Goal: Task Accomplishment & Management: Use online tool/utility

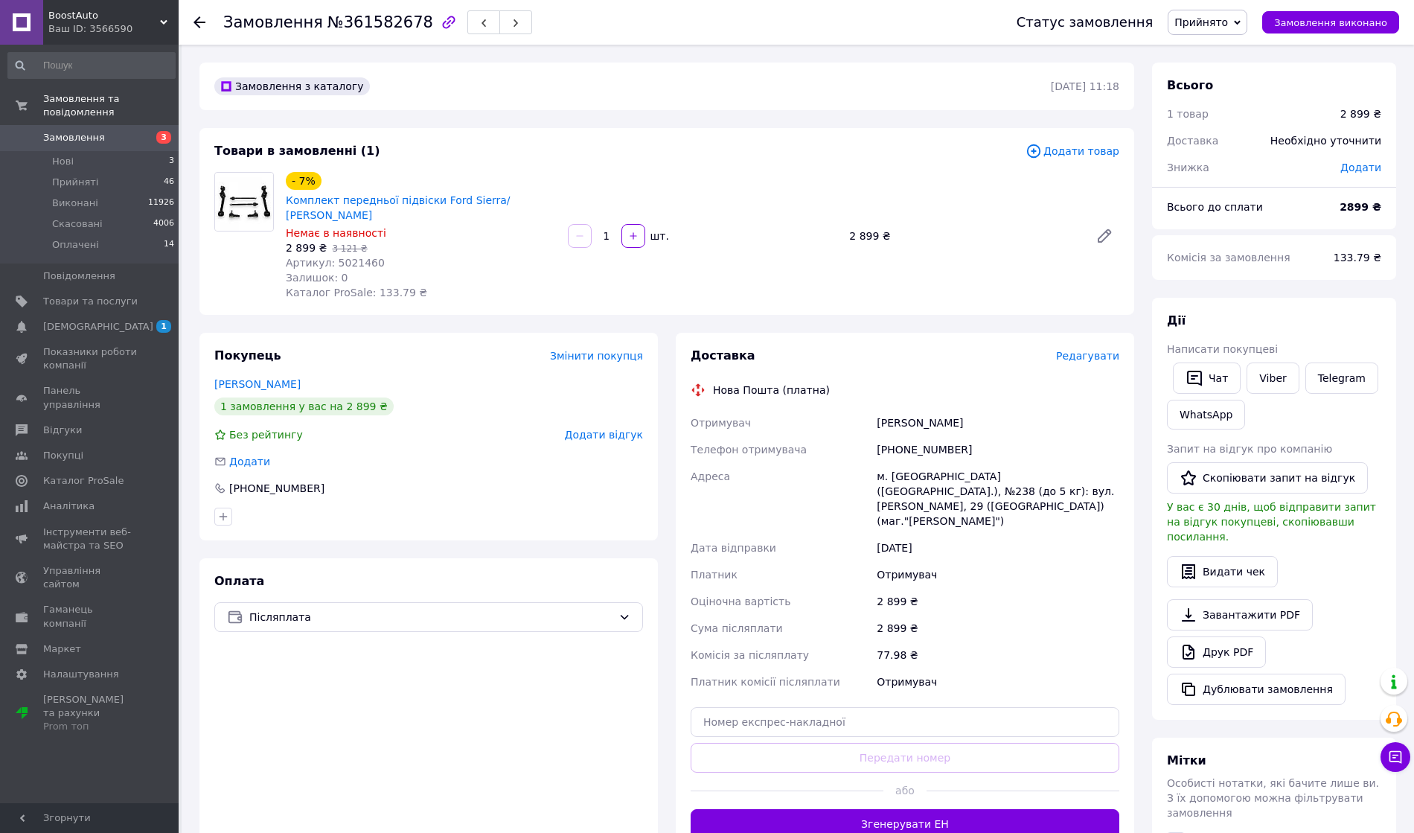
click at [919, 439] on div "+380932219052" at bounding box center [998, 449] width 249 height 27
copy div "380932219052"
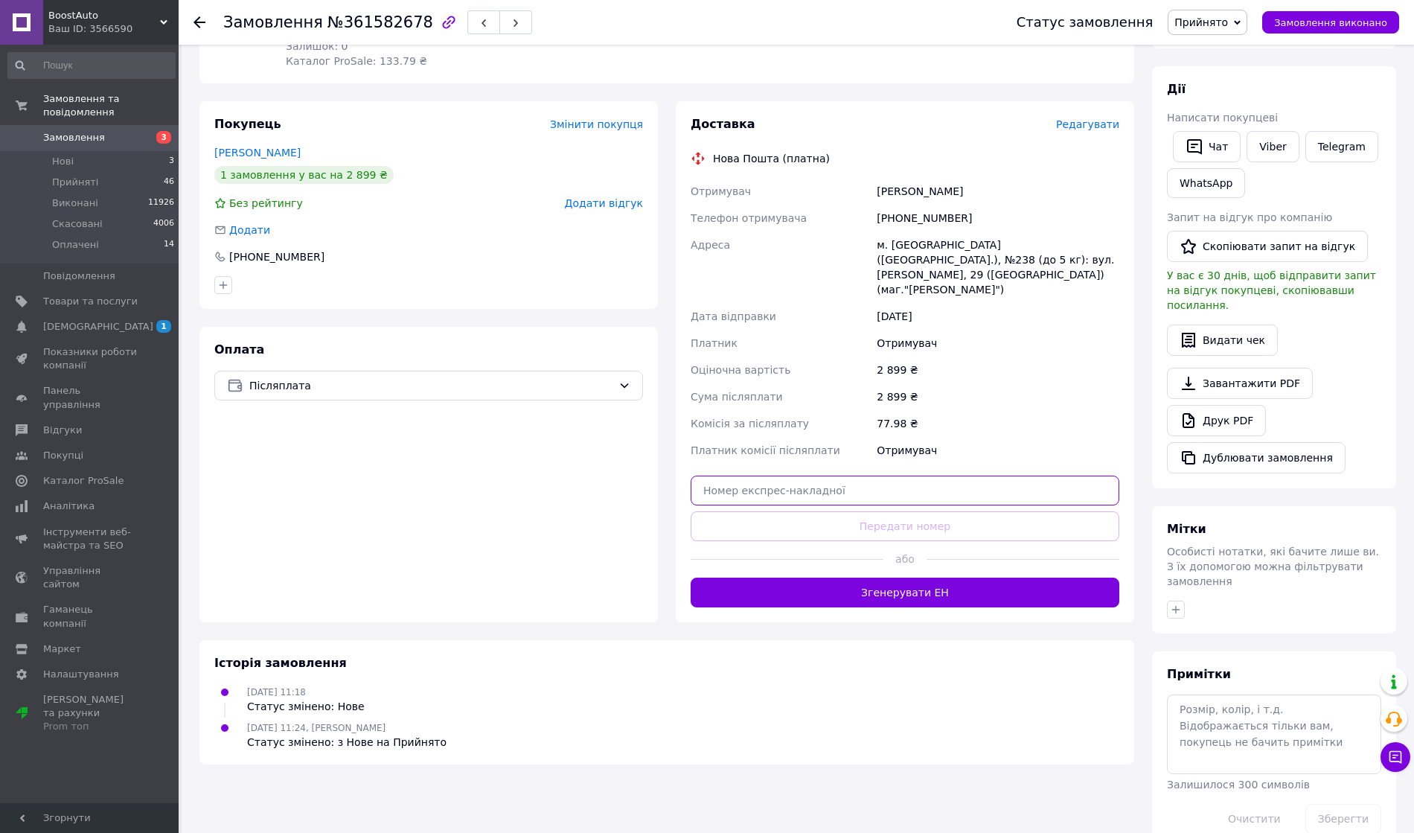
click at [838, 476] on input "text" at bounding box center [905, 491] width 429 height 30
paste input "20451247259187"
type input "20451247259187"
click at [841, 511] on button "Передати номер" at bounding box center [905, 526] width 429 height 30
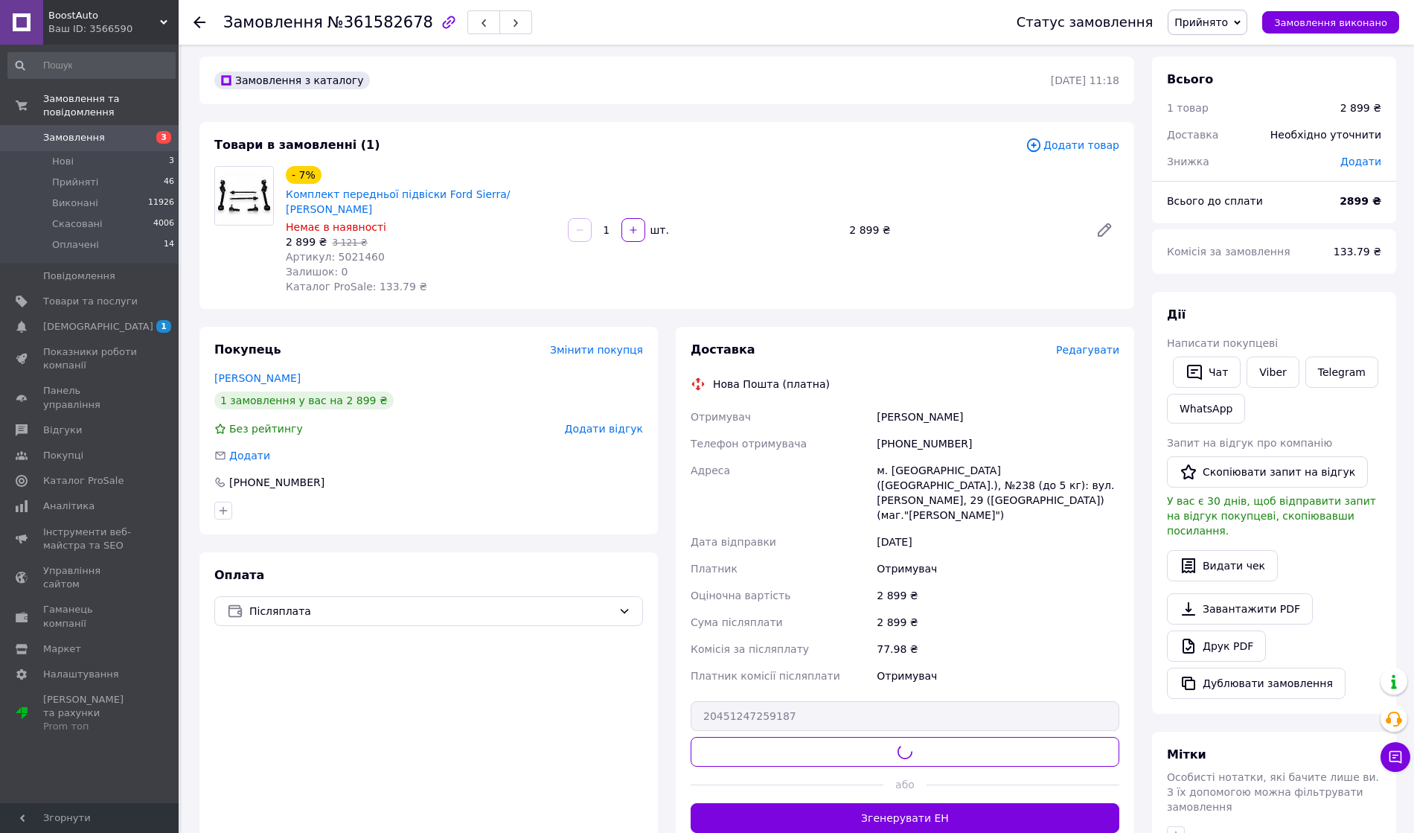
scroll to position [0, 0]
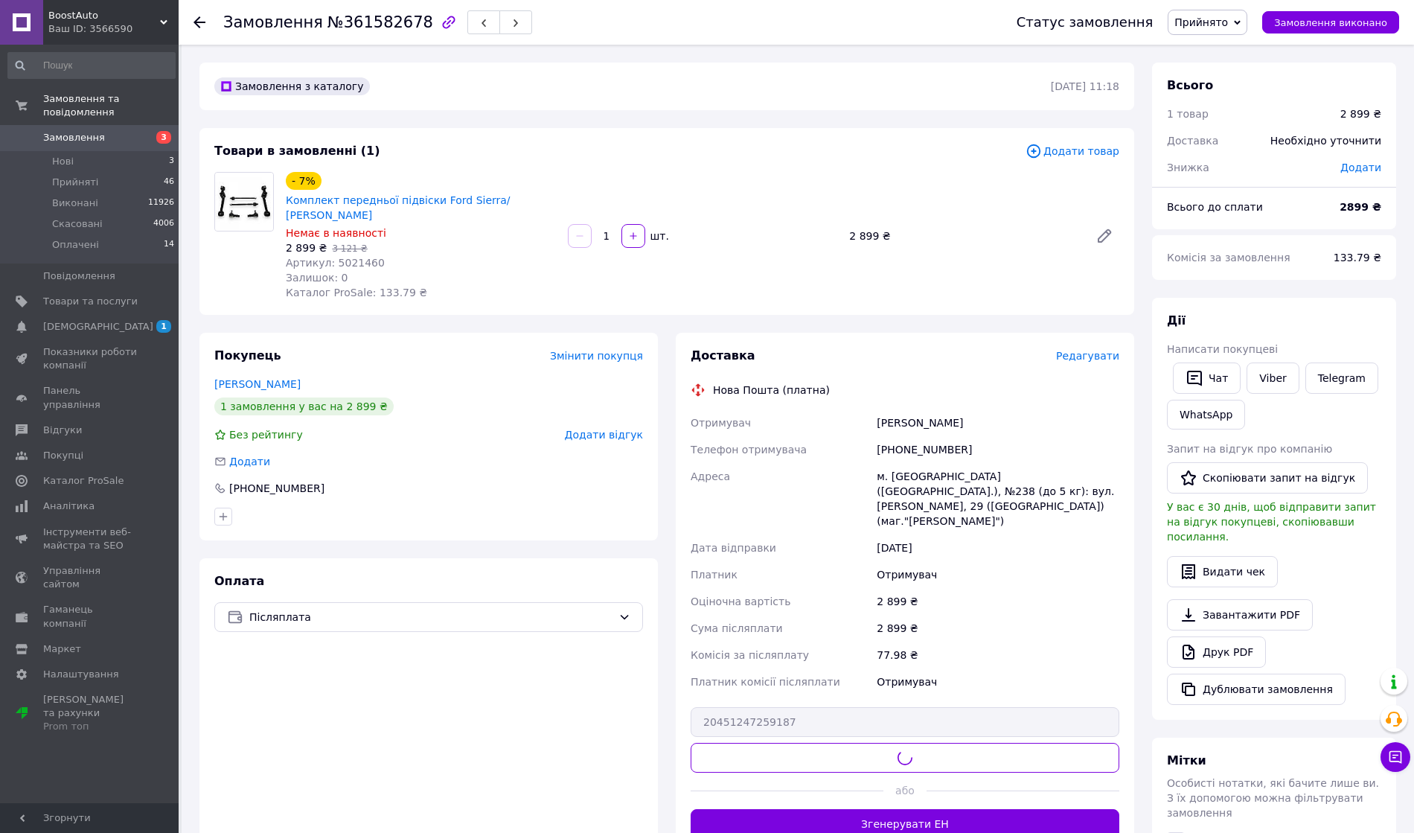
click at [357, 257] on span "Артикул: 5021460" at bounding box center [335, 263] width 99 height 12
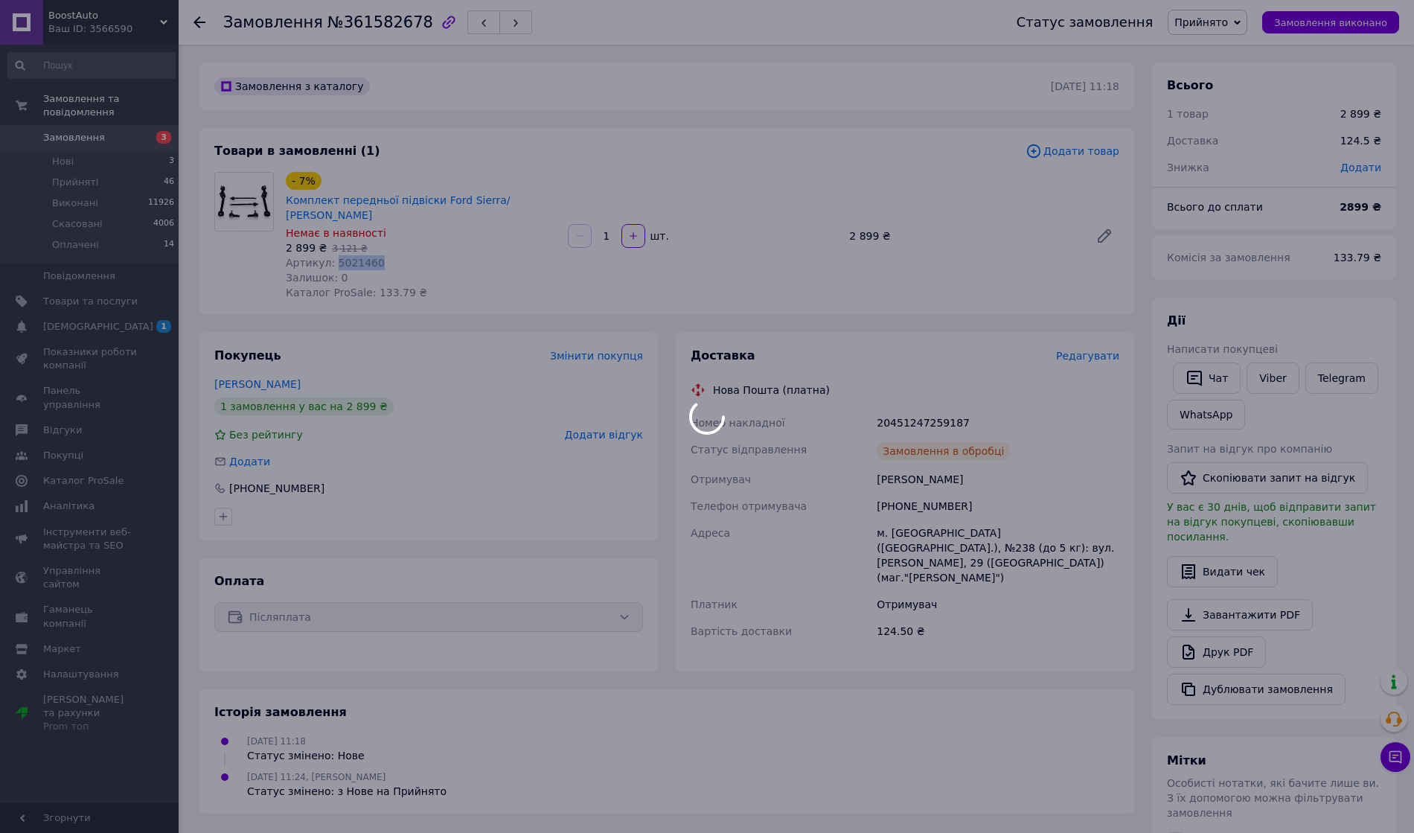
click at [357, 246] on body "BoostAuto Ваш ID: 3566590 Сайт BoostAuto Кабінет покупця Перевірити стан систем…" at bounding box center [707, 549] width 1414 height 1098
copy span "5021460"
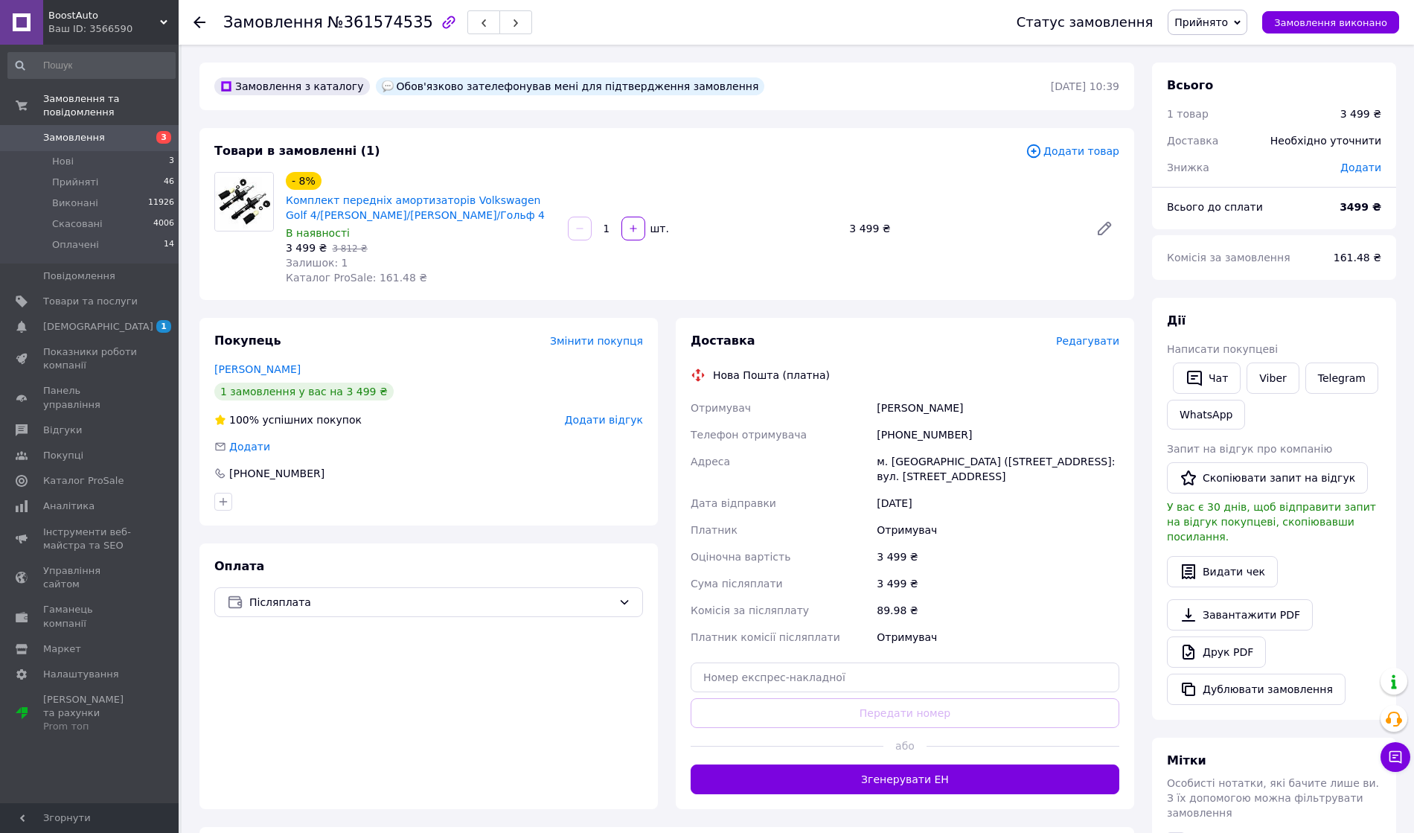
click at [896, 433] on div "[PHONE_NUMBER]" at bounding box center [998, 434] width 249 height 27
copy div "380674047789"
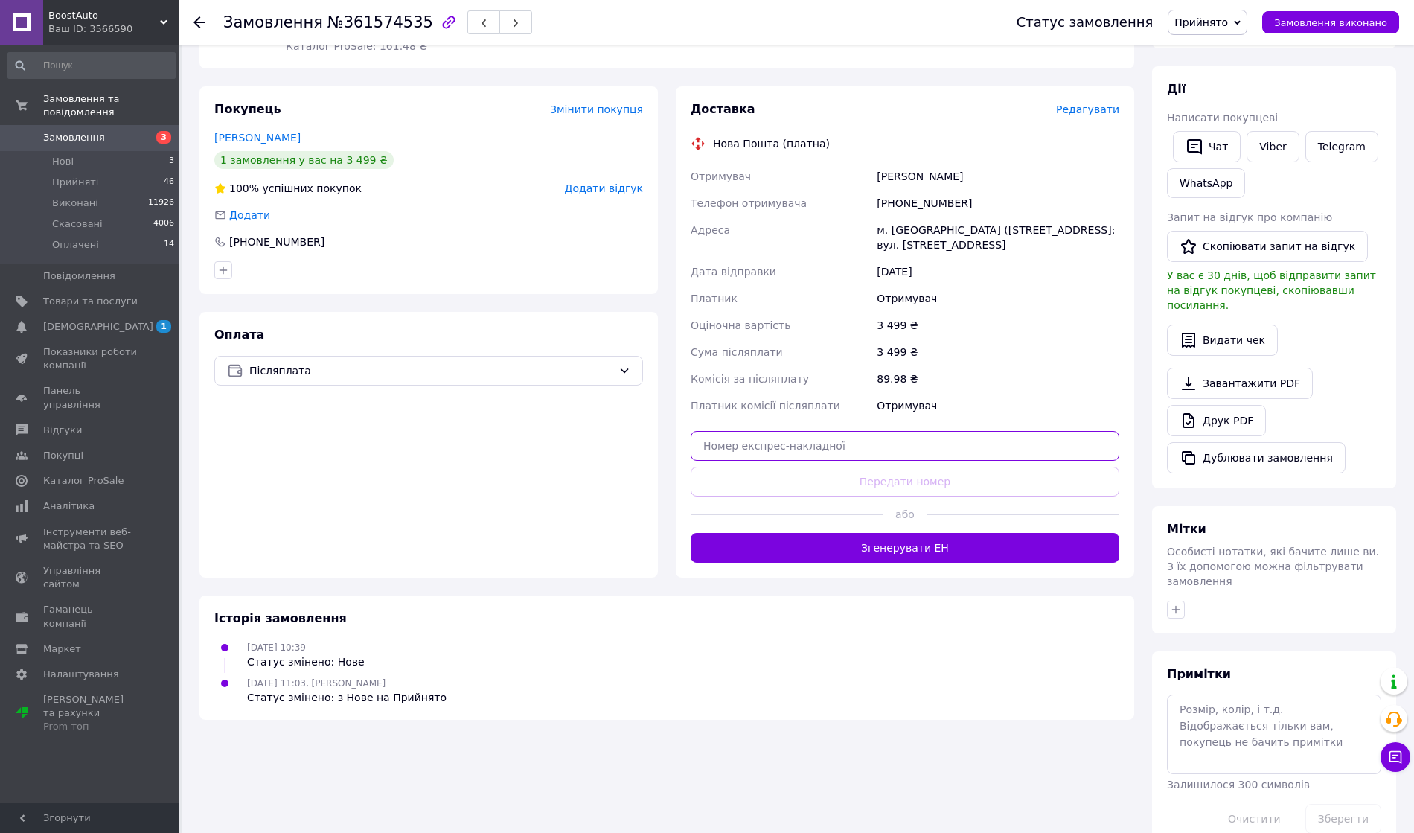
click at [785, 456] on input "text" at bounding box center [905, 446] width 429 height 30
paste input "20451247257060"
type input "20451247257060"
click at [790, 472] on button "Передати номер" at bounding box center [905, 482] width 429 height 30
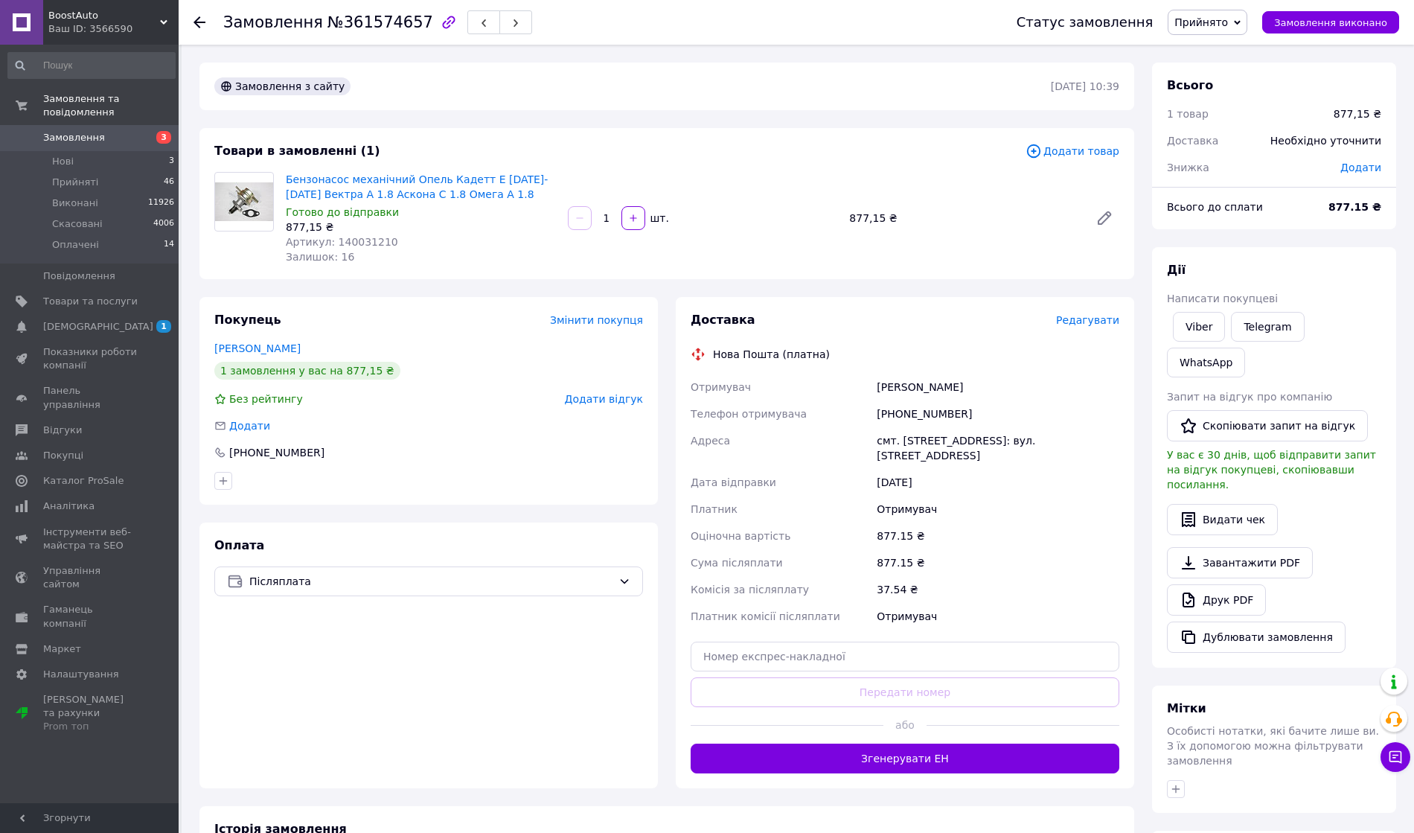
click at [942, 420] on div "+380960500603" at bounding box center [998, 414] width 249 height 27
copy div "380960500603"
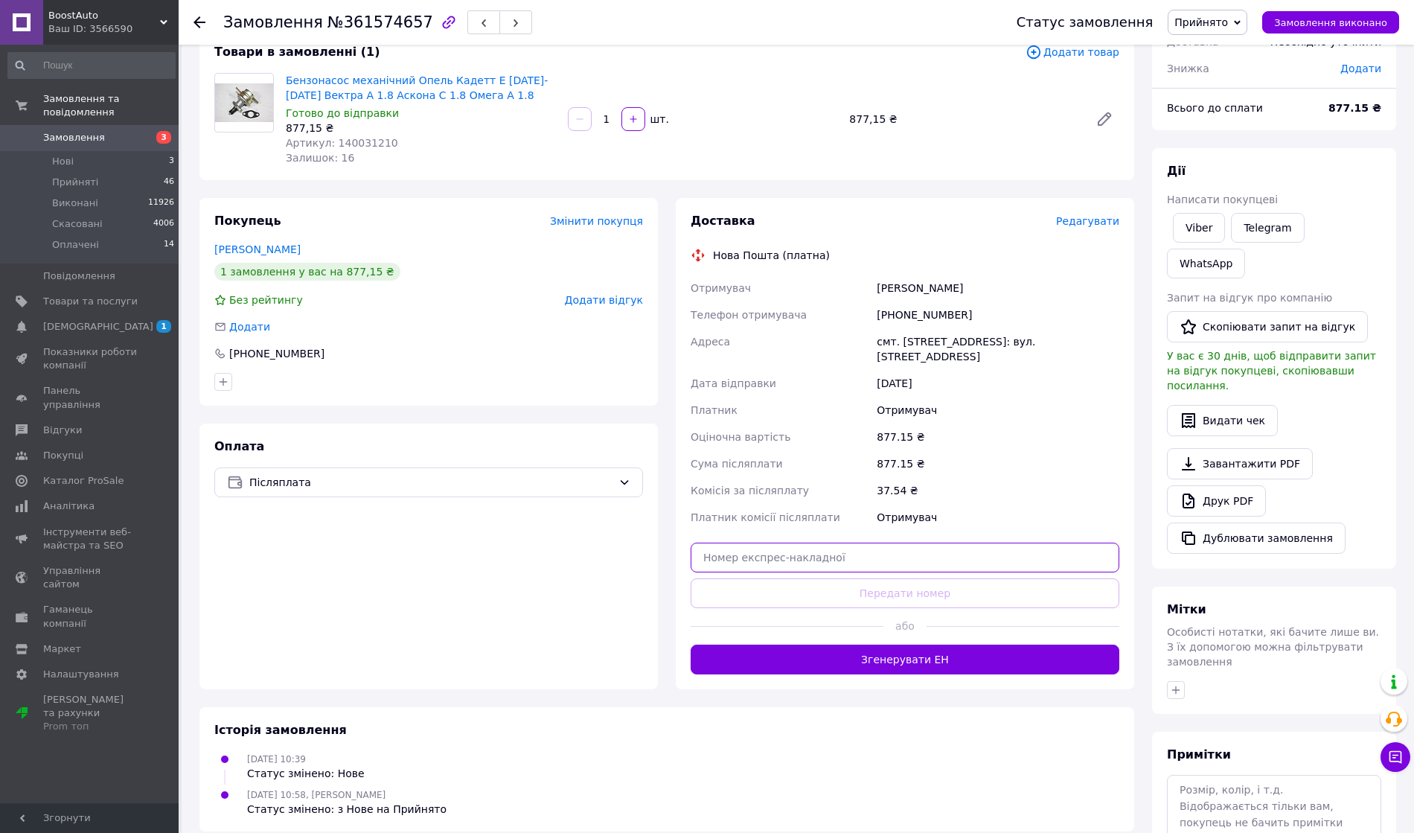
click at [862, 543] on input "text" at bounding box center [905, 558] width 429 height 30
paste input "20451246952672"
type input "20451246952672"
click at [864, 578] on button "Передати номер" at bounding box center [905, 593] width 429 height 30
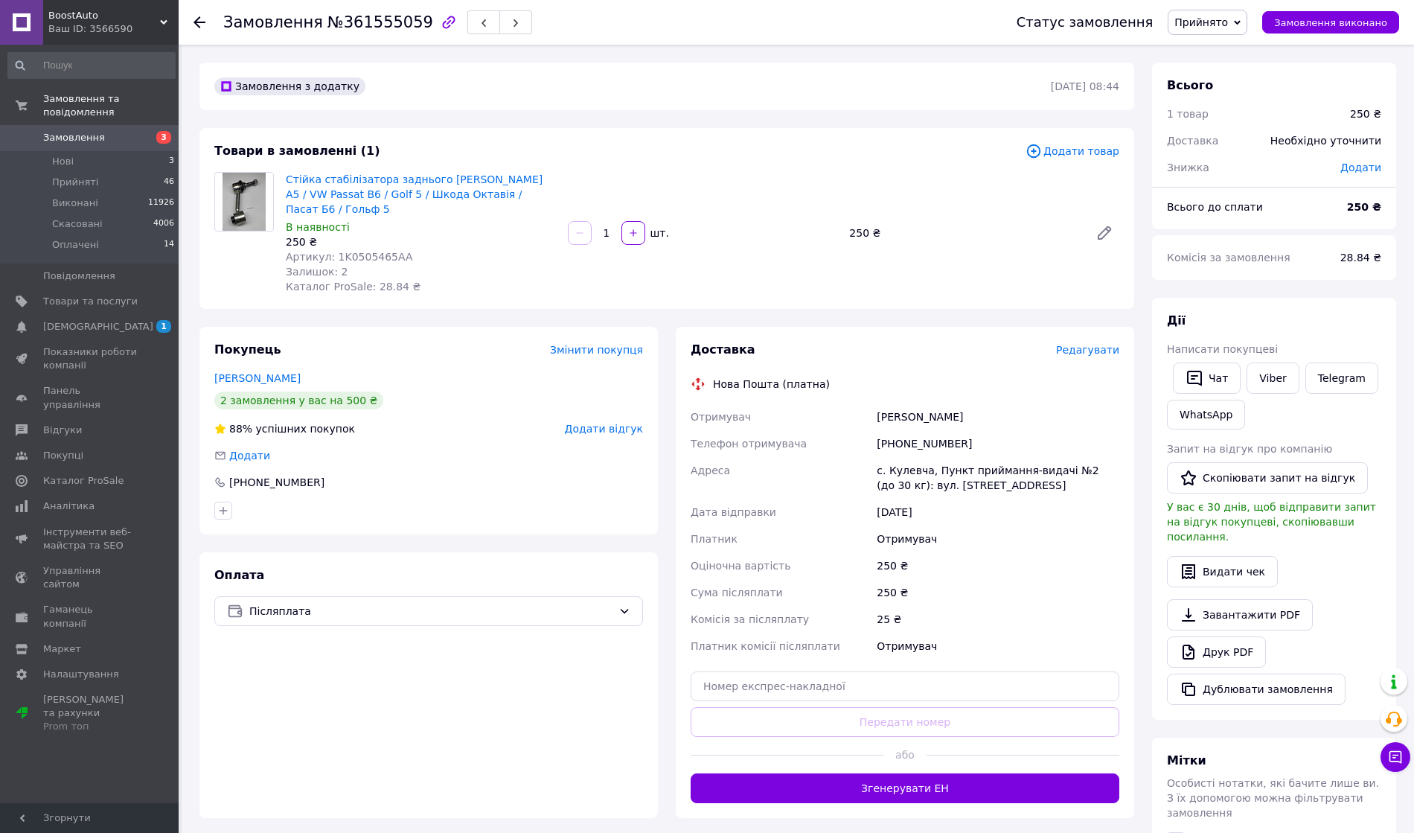
click at [908, 430] on div "+380685913381" at bounding box center [998, 443] width 249 height 27
copy div "380685913381"
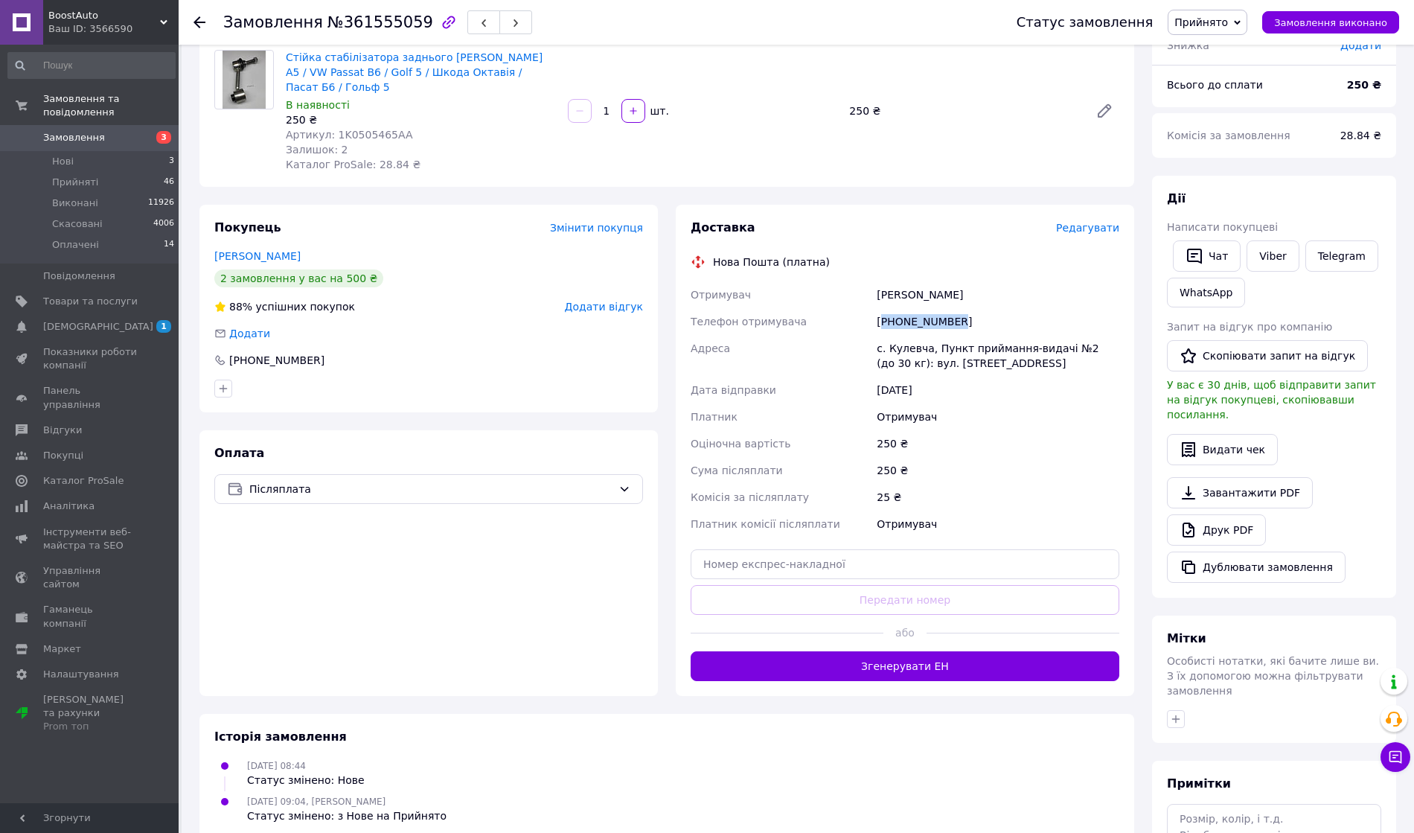
scroll to position [198, 0]
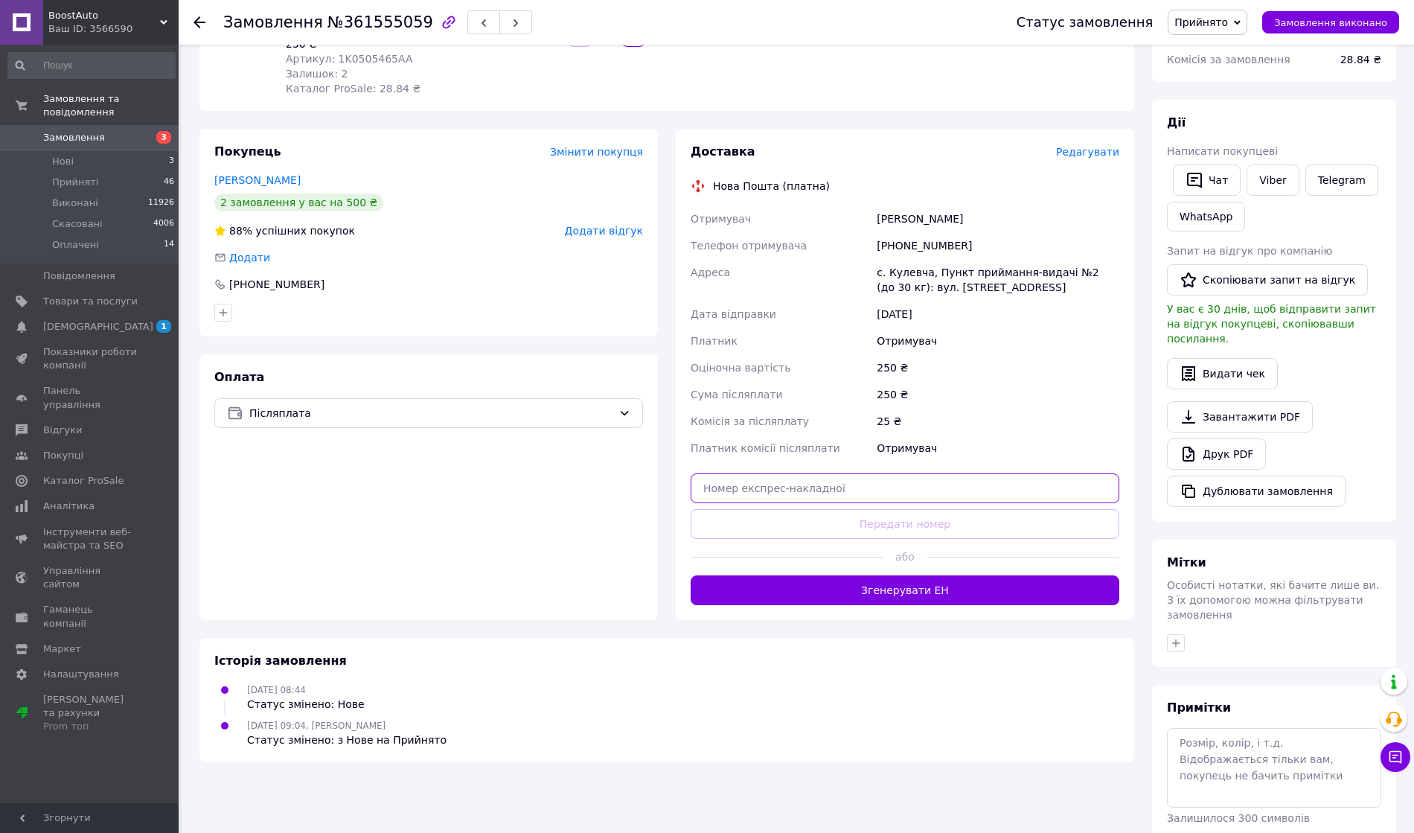
click at [810, 479] on input "text" at bounding box center [905, 488] width 429 height 30
paste input "20451247278124"
type input "20451247278124"
click at [814, 509] on button "Передати номер" at bounding box center [905, 524] width 429 height 30
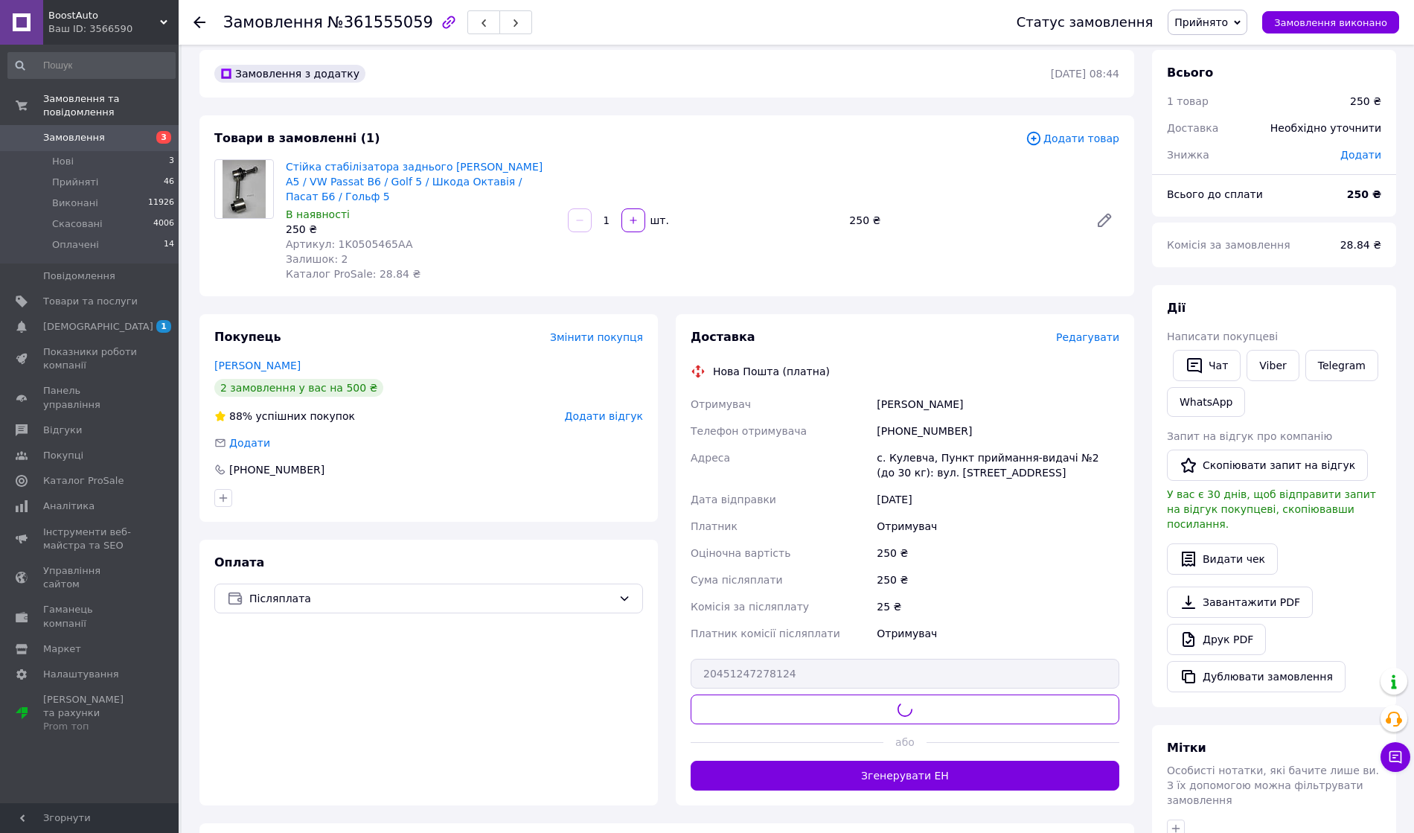
scroll to position [0, 0]
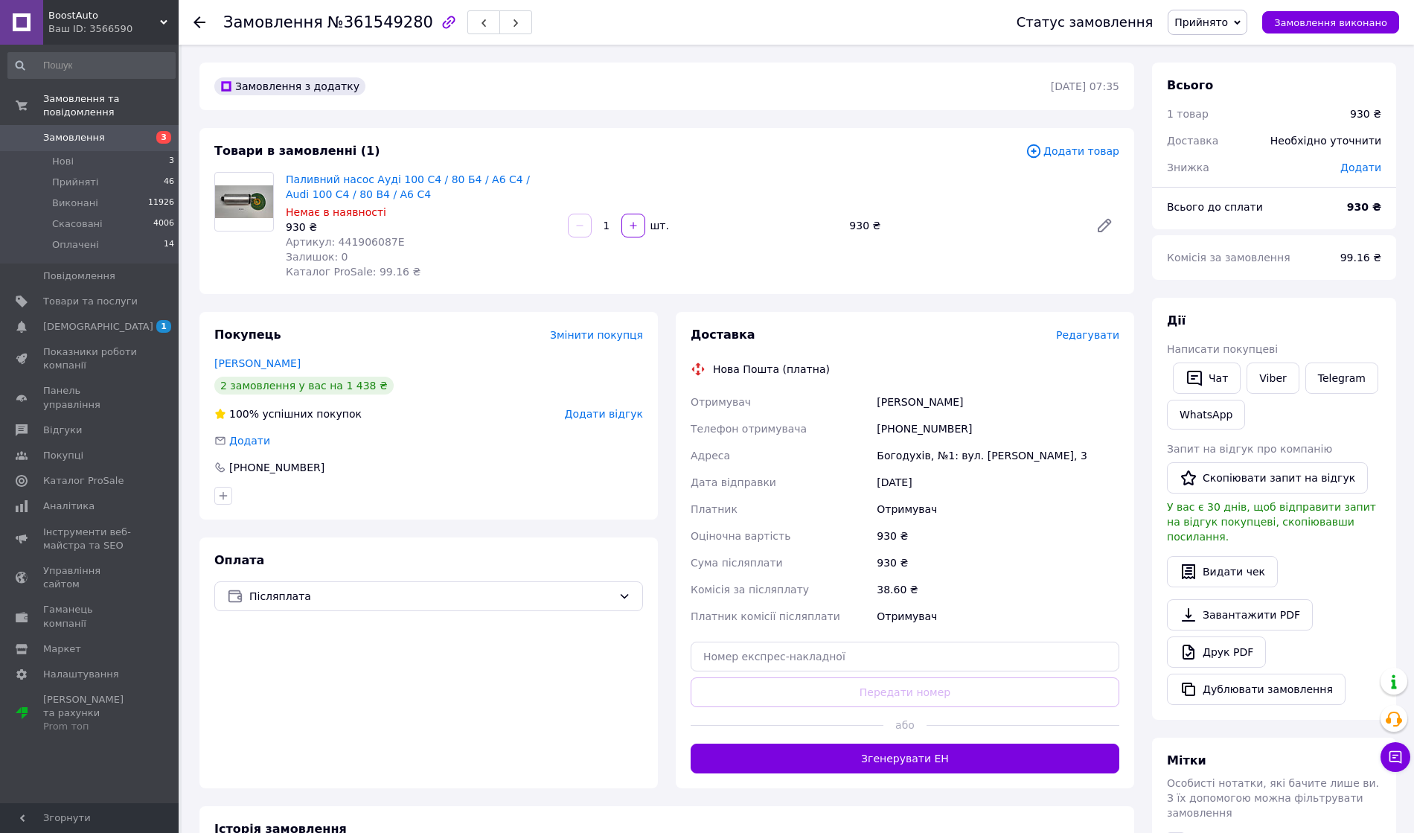
click at [902, 419] on div "+380688178080" at bounding box center [998, 428] width 249 height 27
copy div "380688178080"
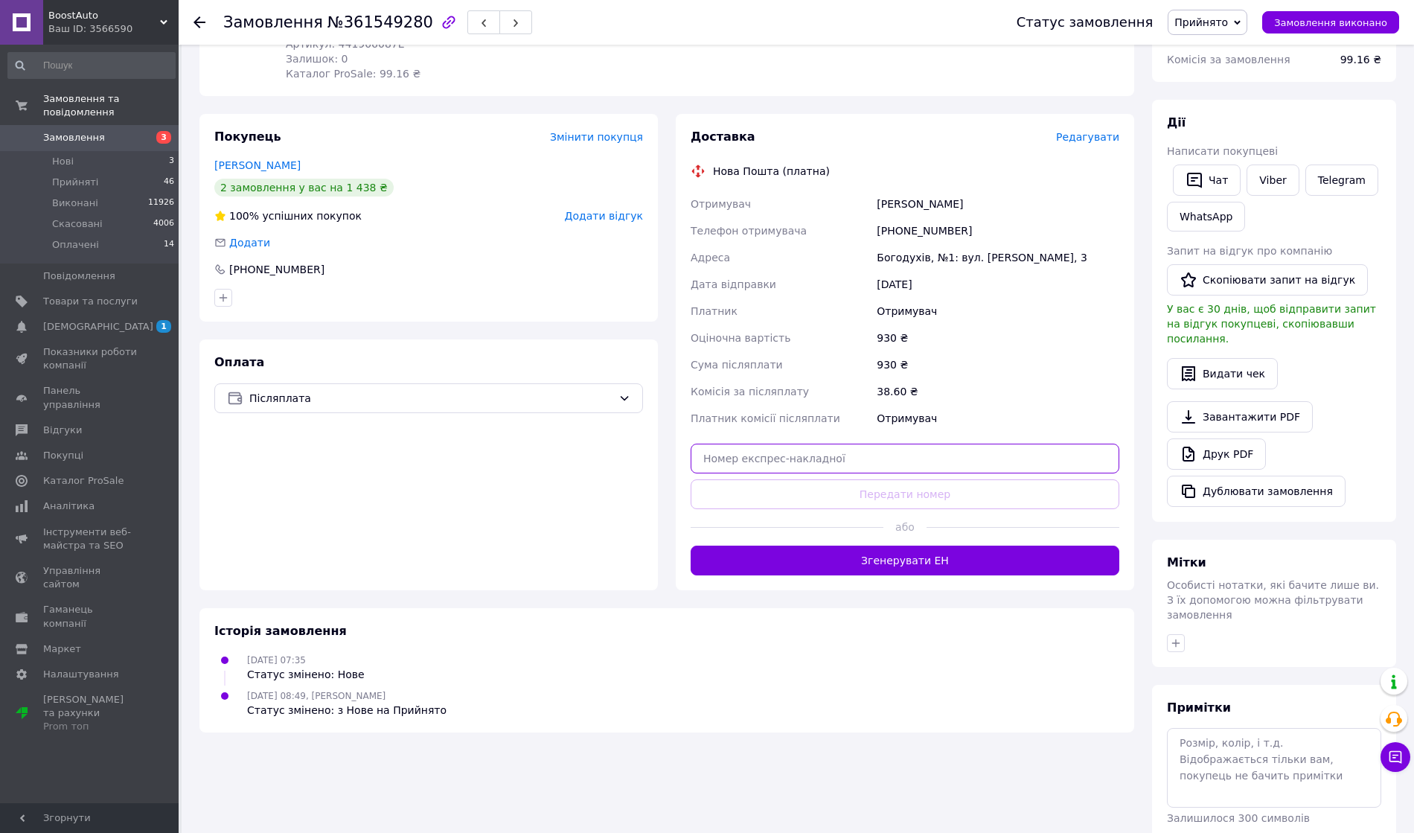
click at [835, 461] on input "text" at bounding box center [905, 459] width 429 height 30
paste input "20451246860235"
type input "20451246860235"
click at [841, 487] on button "Передати номер" at bounding box center [905, 494] width 429 height 30
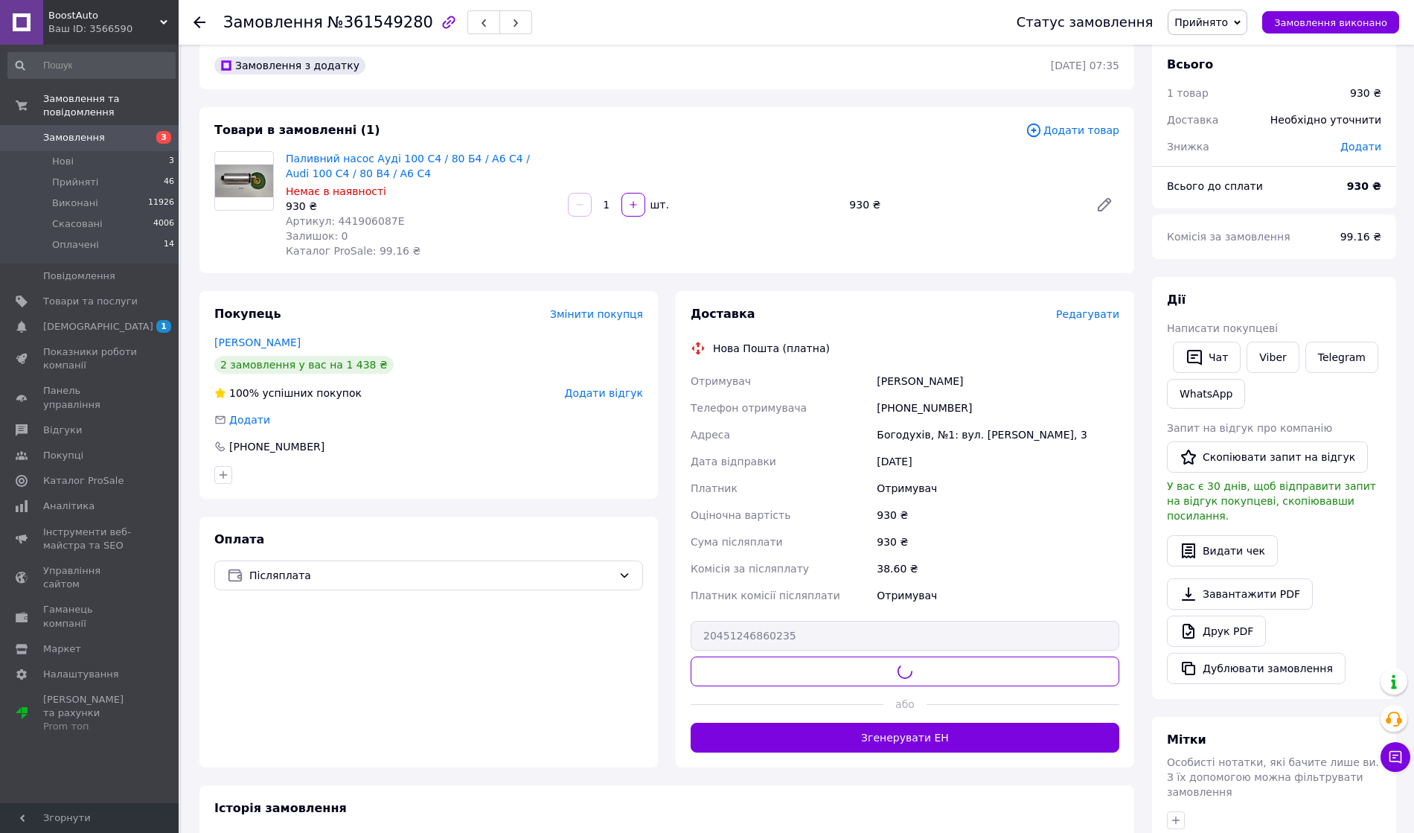
scroll to position [0, 0]
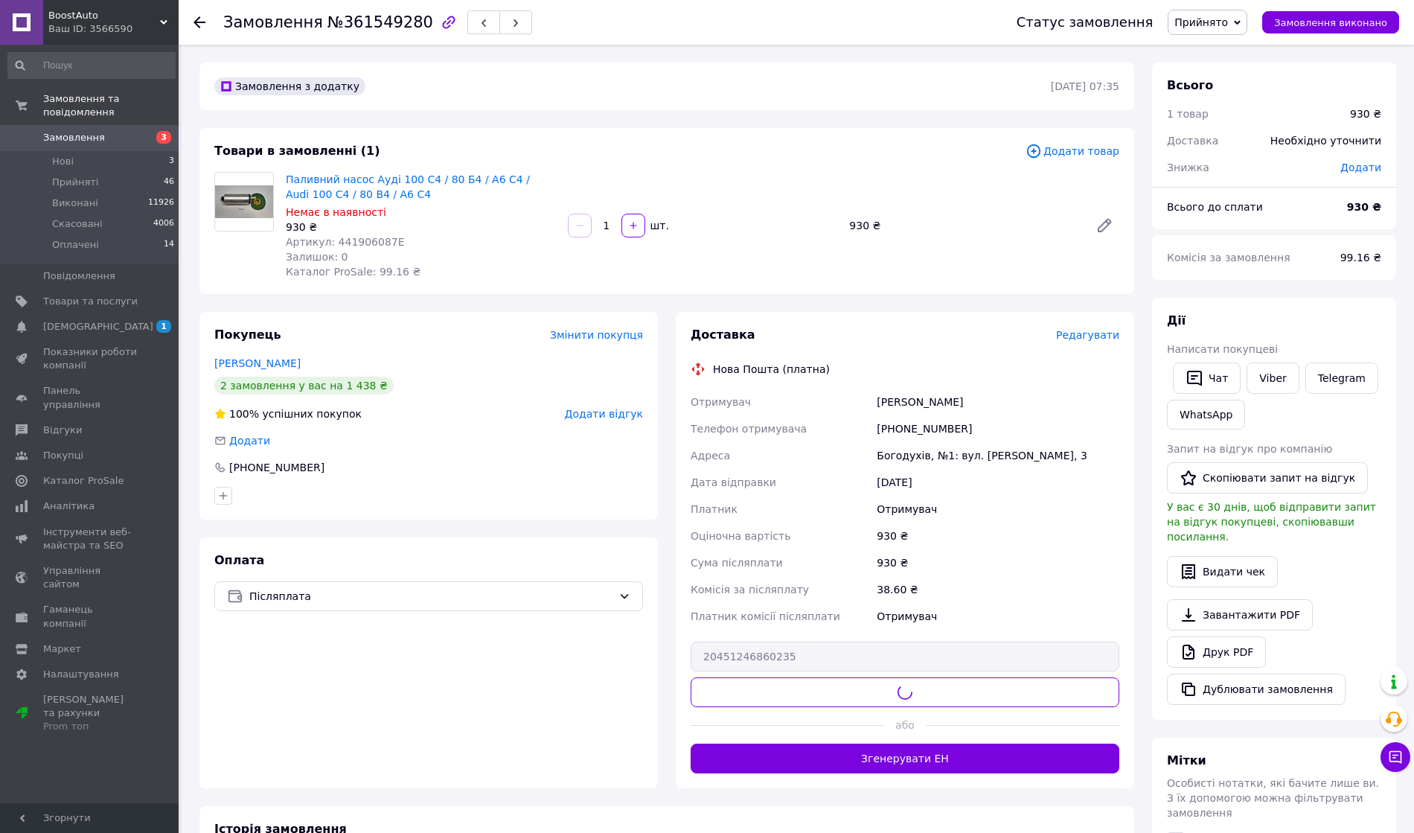
click at [358, 243] on span "Артикул: 441906087E" at bounding box center [345, 242] width 119 height 12
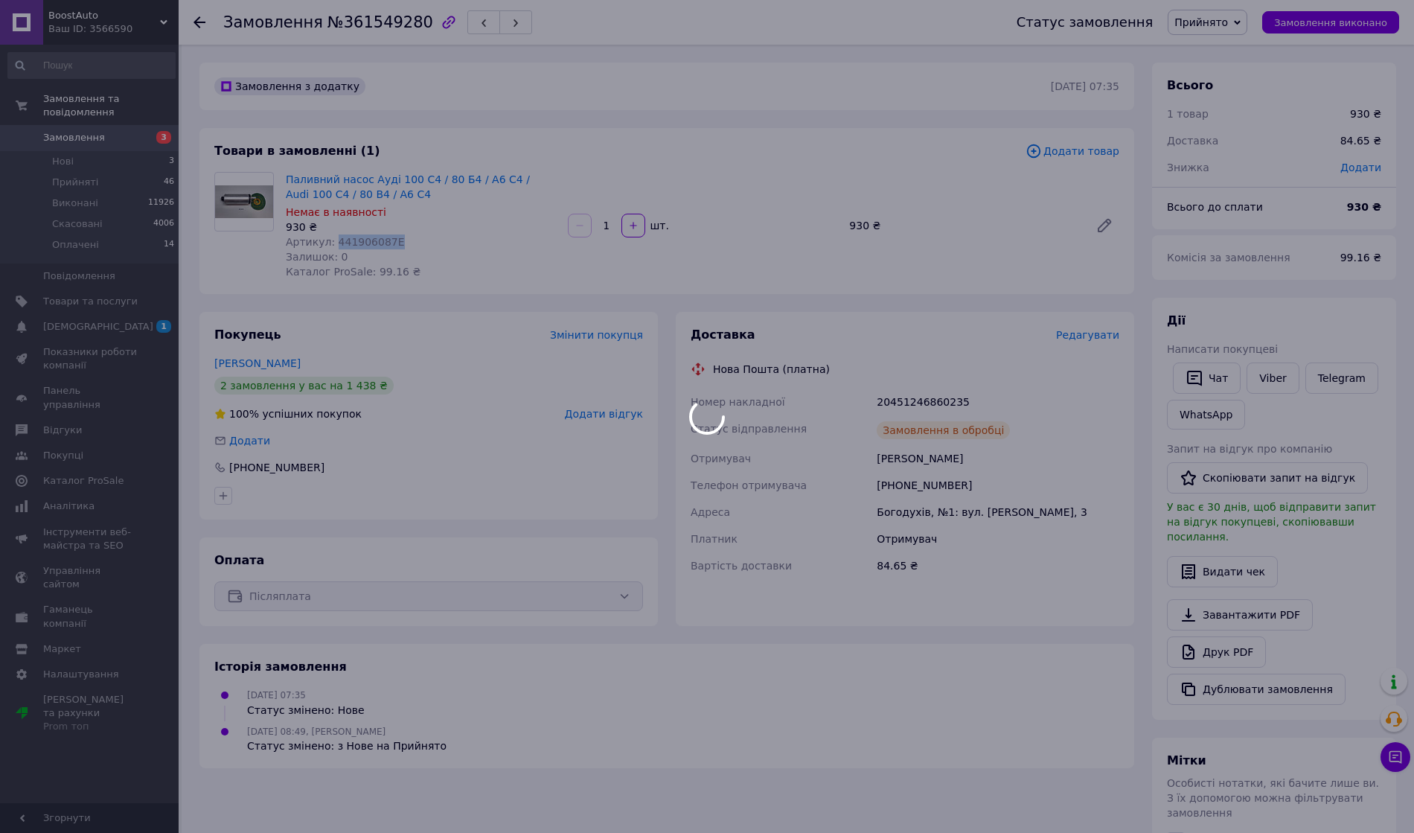
copy span "441906087E"
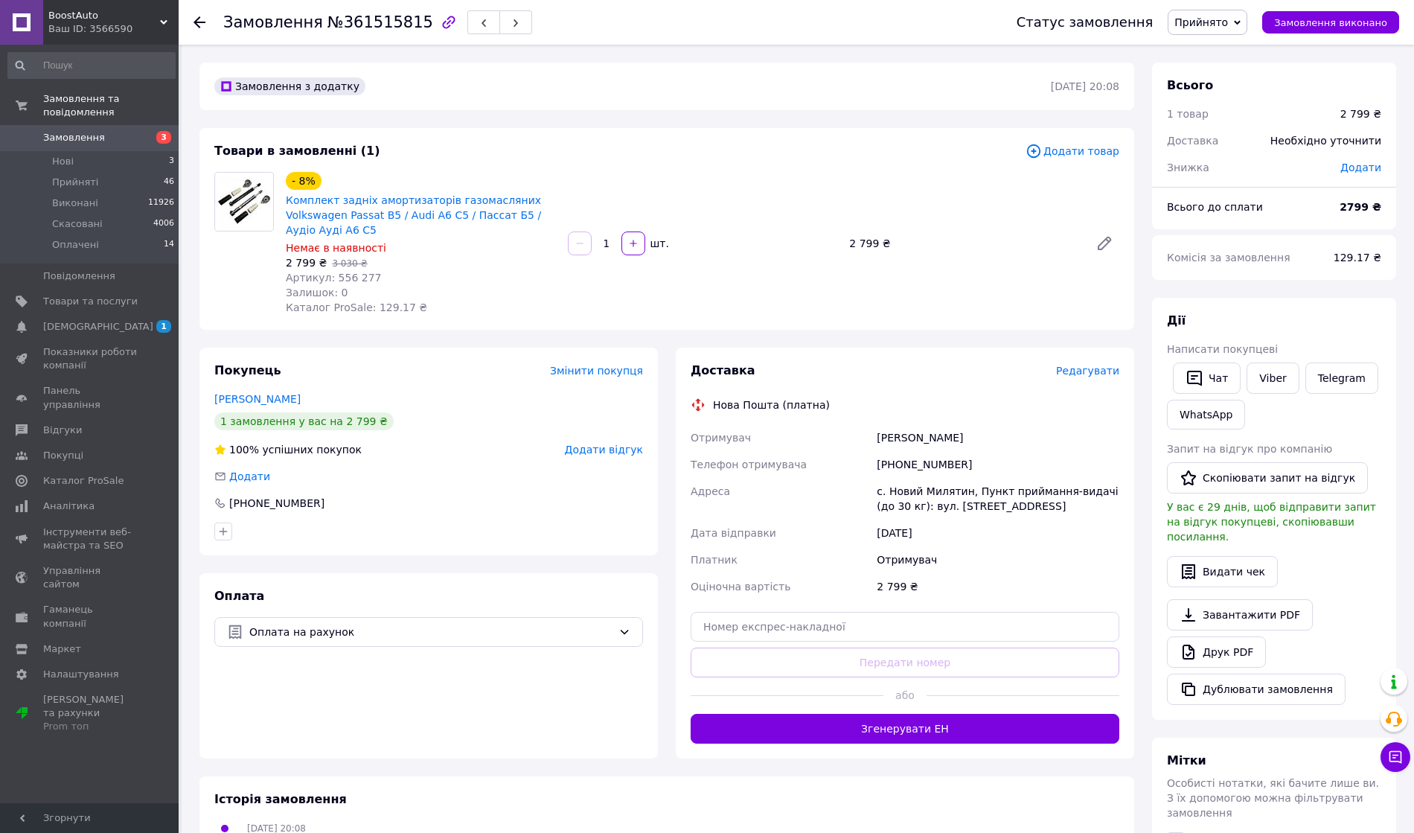
click at [910, 466] on div "[PHONE_NUMBER]" at bounding box center [998, 464] width 249 height 27
copy div "380678656160"
click at [913, 616] on input "text" at bounding box center [905, 627] width 429 height 30
paste input "20451247250674"
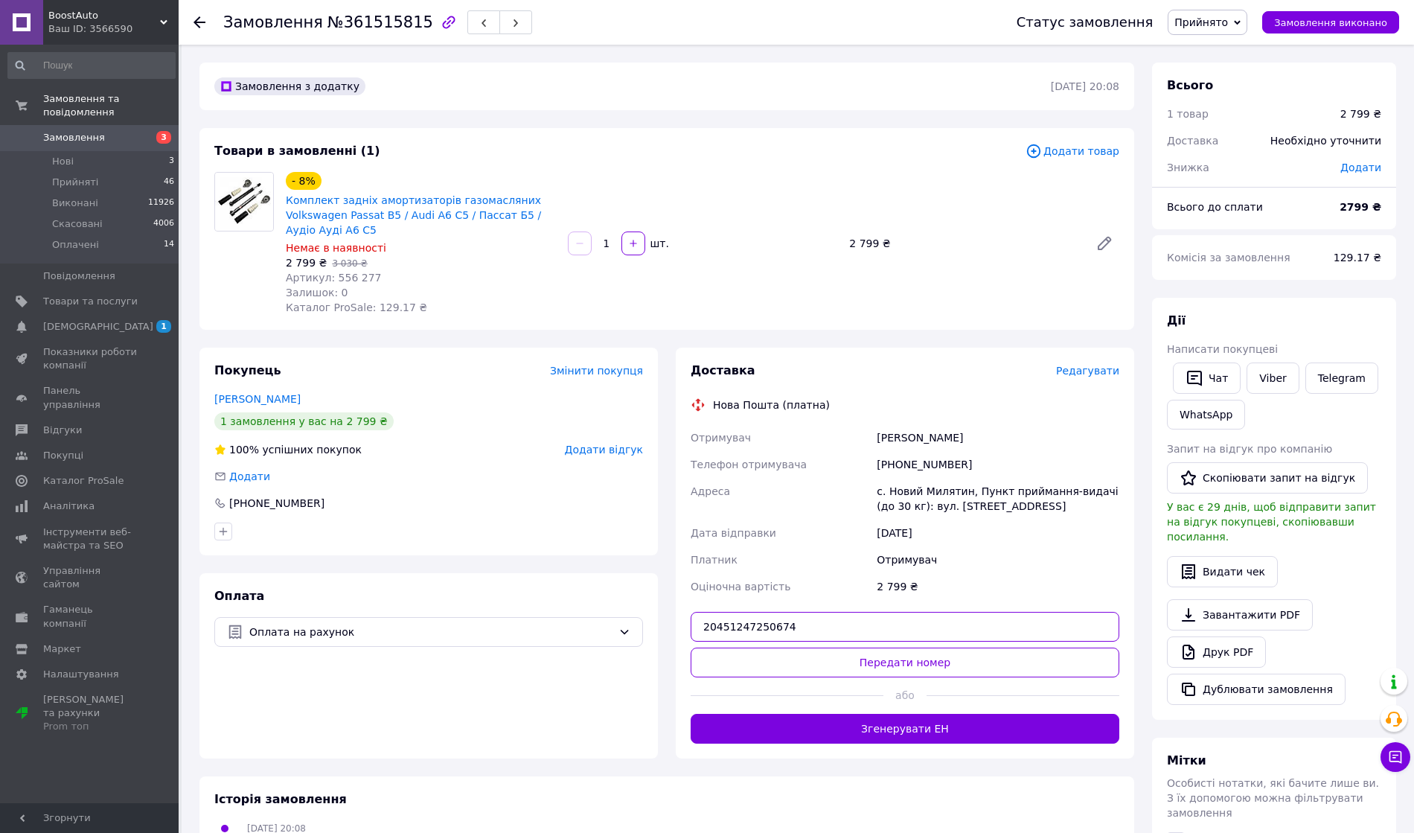
type input "20451247250674"
click at [914, 657] on button "Передати номер" at bounding box center [905, 663] width 429 height 30
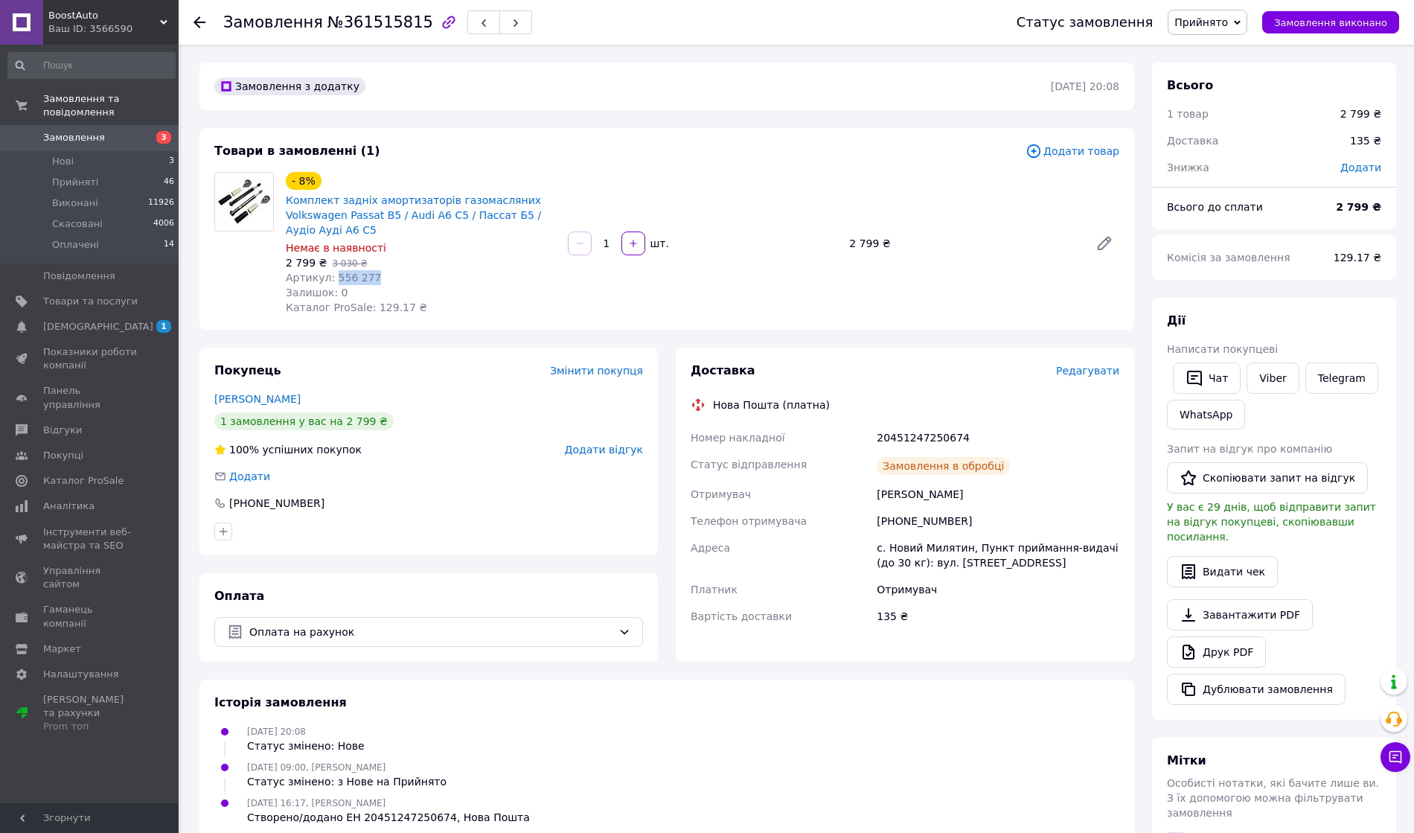
drag, startPoint x: 370, startPoint y: 276, endPoint x: 332, endPoint y: 280, distance: 38.1
click at [332, 280] on div "Артикул: 556 277" at bounding box center [421, 277] width 270 height 15
copy span "556 277"
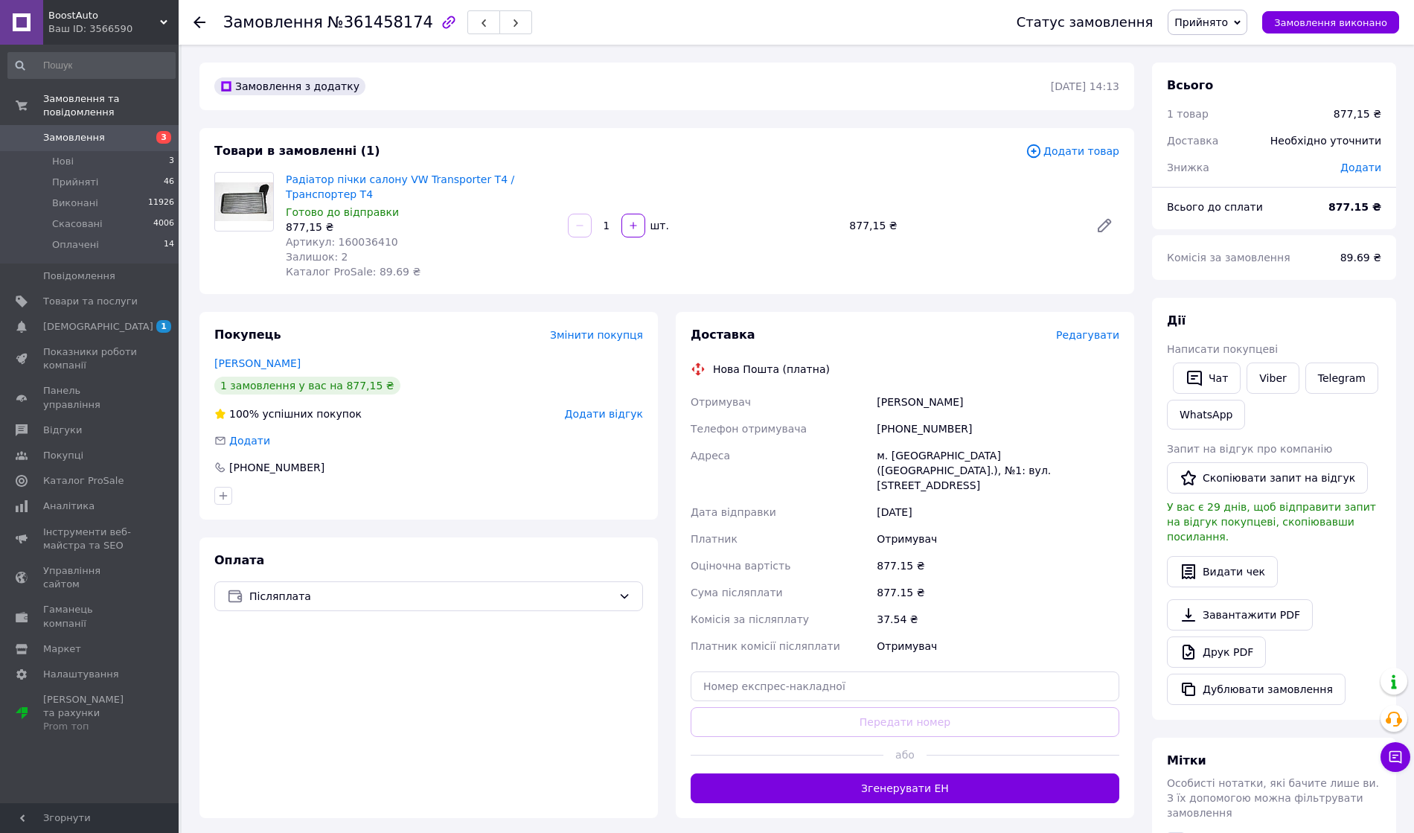
click at [911, 430] on div "+380969130290" at bounding box center [998, 428] width 249 height 27
copy div "380969130290"
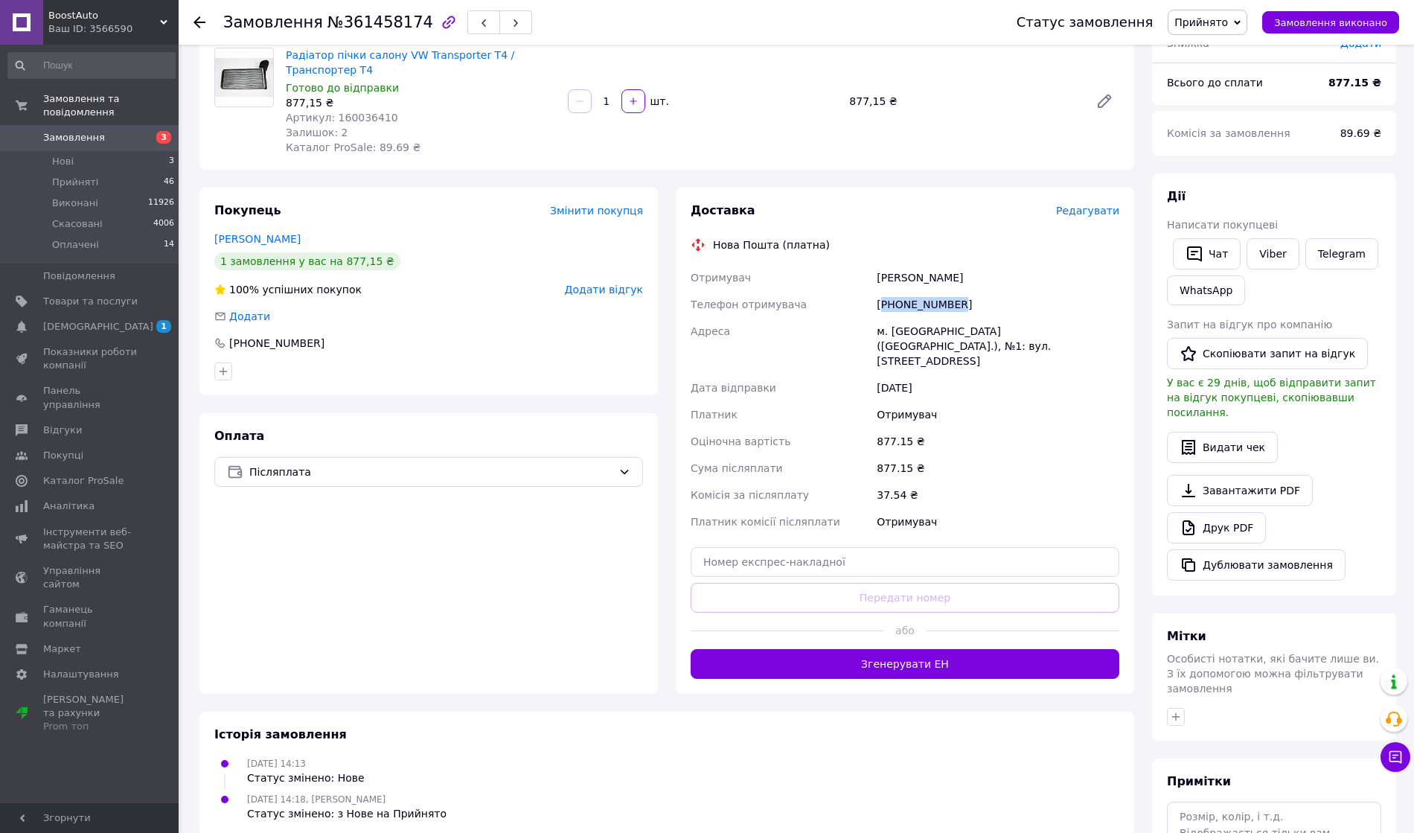
scroll to position [198, 0]
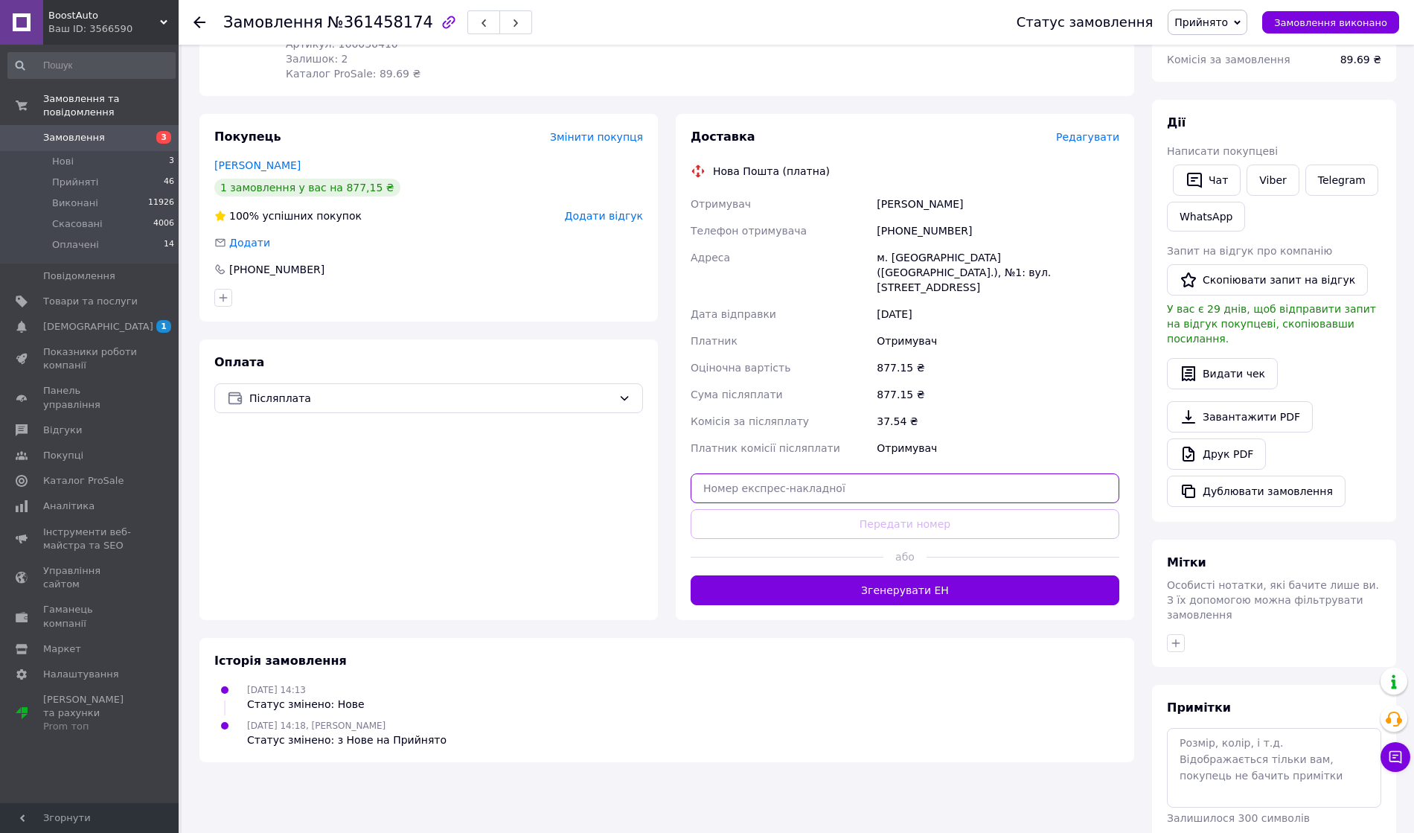
click at [784, 478] on input "text" at bounding box center [905, 488] width 429 height 30
paste input "20451247263678"
type input "20451247263678"
click at [794, 509] on button "Передати номер" at bounding box center [905, 524] width 429 height 30
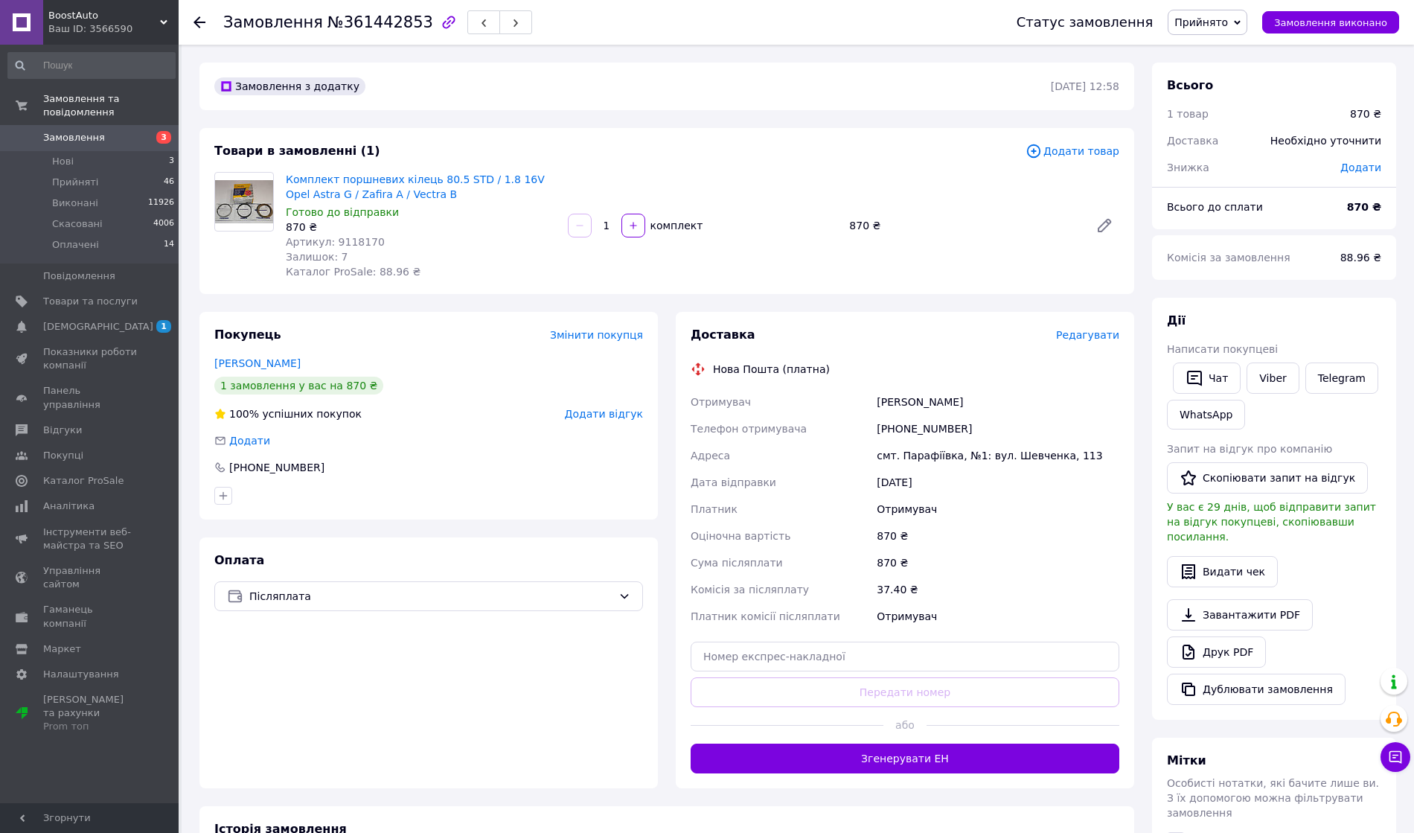
click at [904, 430] on div "[PHONE_NUMBER]" at bounding box center [998, 428] width 249 height 27
click at [904, 430] on div "+380674027581" at bounding box center [998, 428] width 249 height 27
copy div "380674027581"
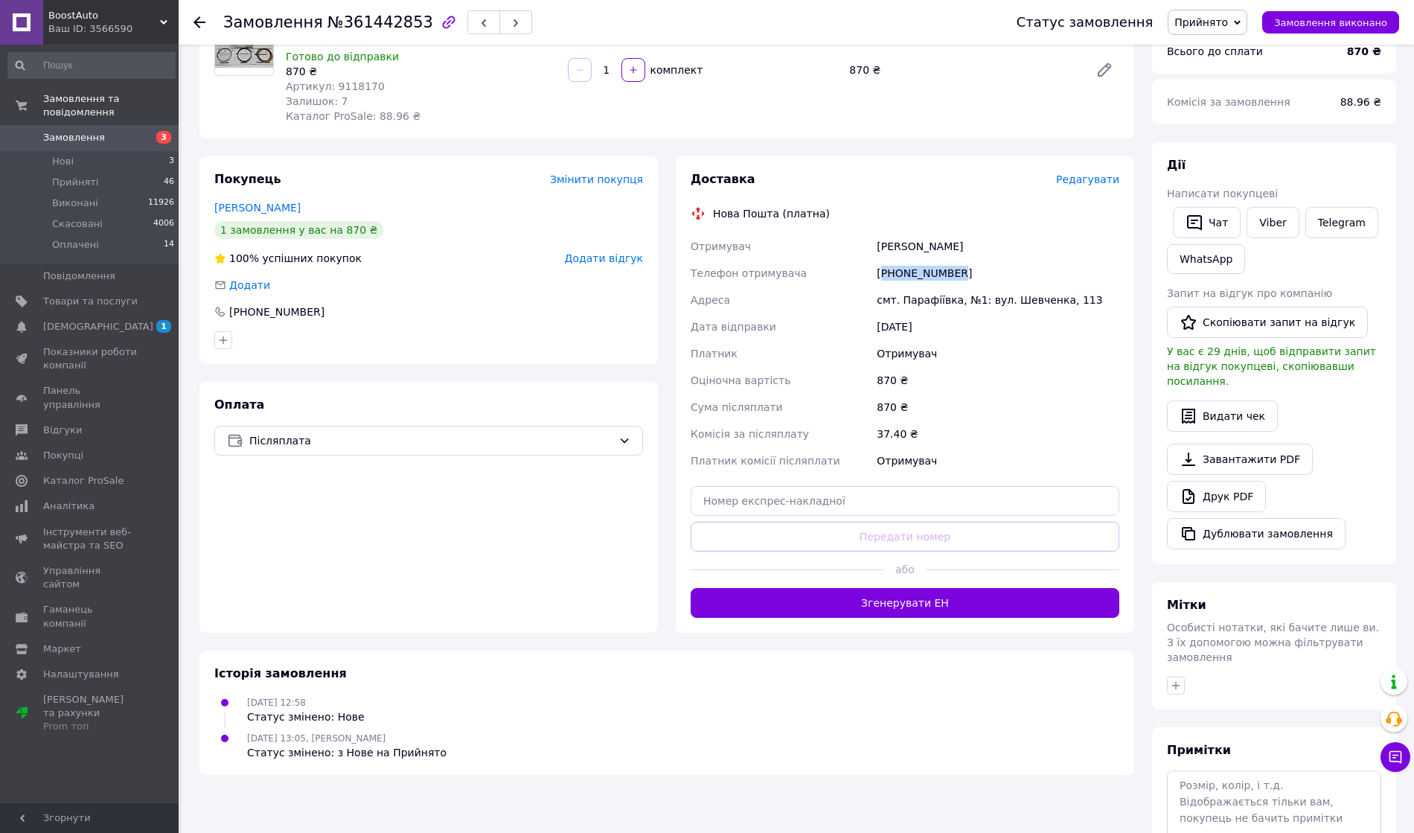
scroll to position [232, 0]
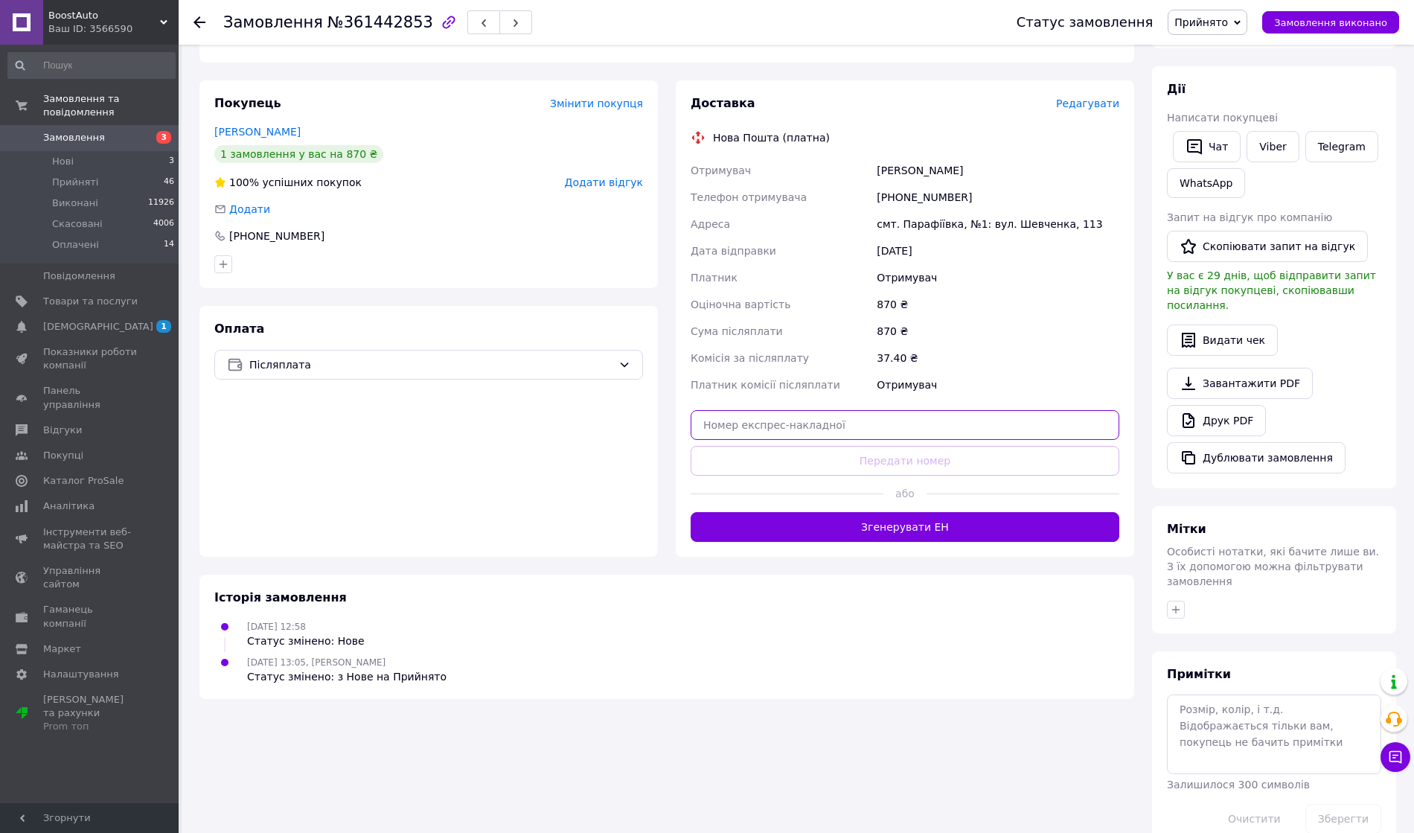
click at [829, 431] on input "text" at bounding box center [905, 425] width 429 height 30
paste input "20451247274058"
type input "20451247274058"
click at [840, 455] on button "Передати номер" at bounding box center [905, 461] width 429 height 30
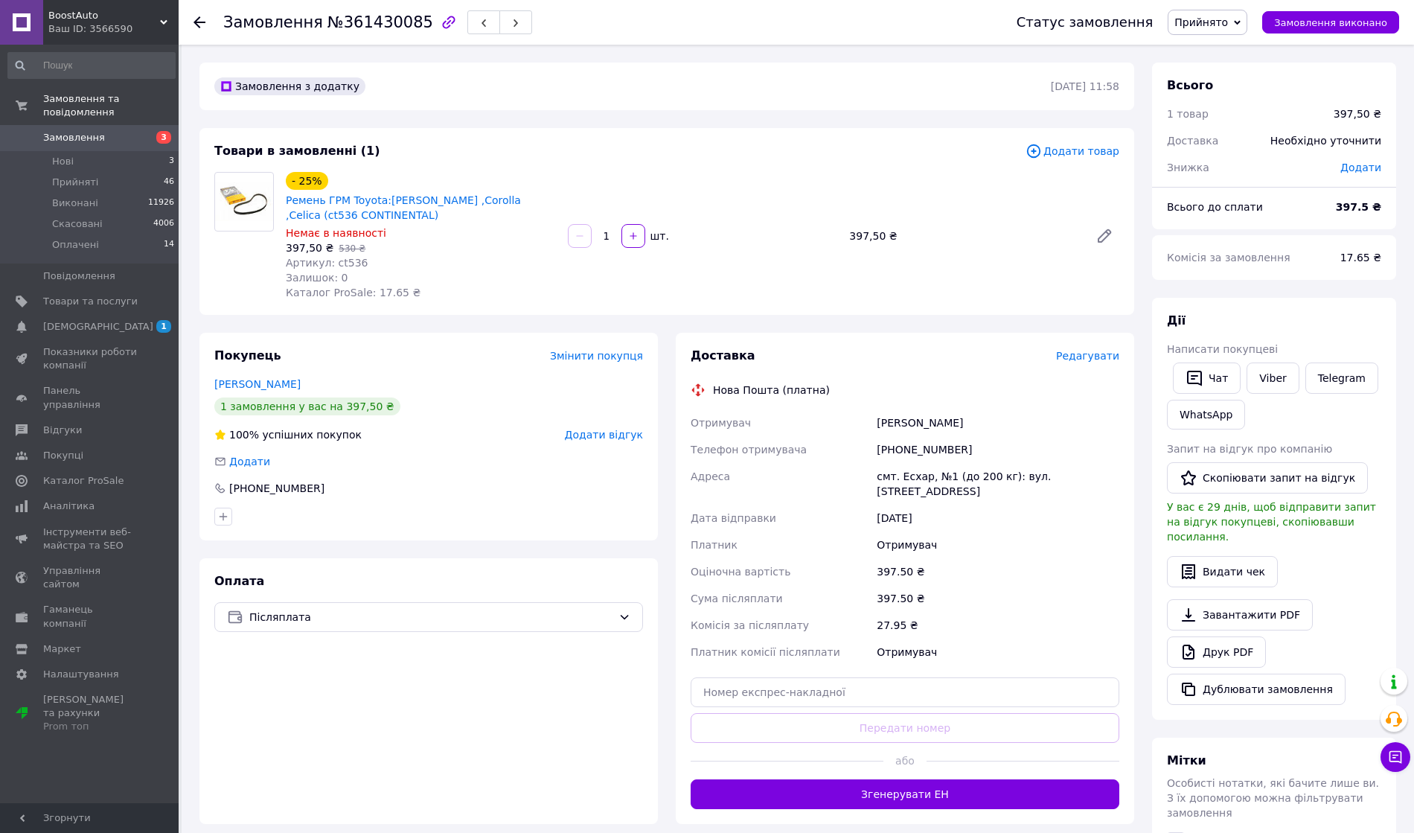
click at [905, 454] on div "+380954121175" at bounding box center [998, 449] width 249 height 27
copy div "380954121175"
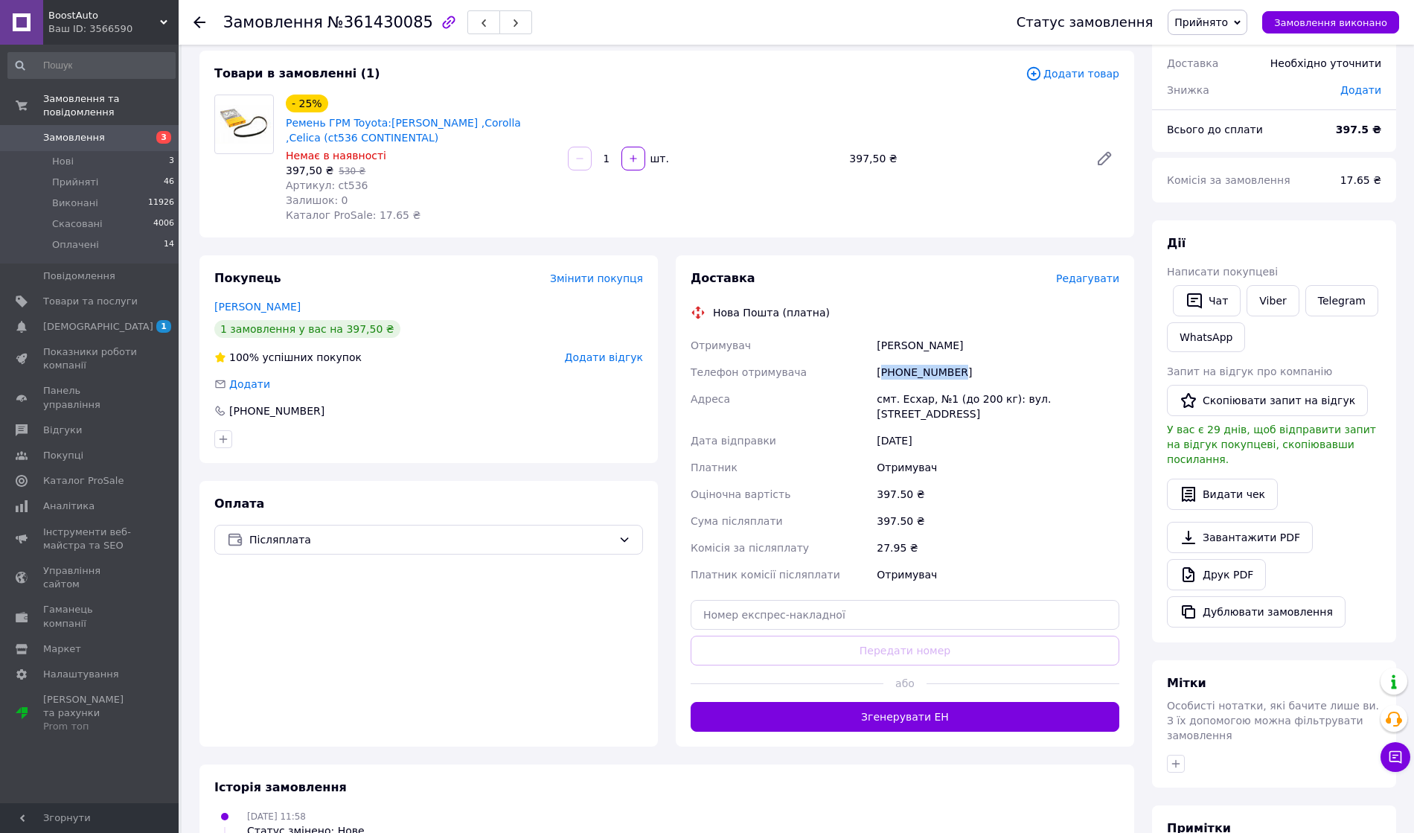
scroll to position [99, 0]
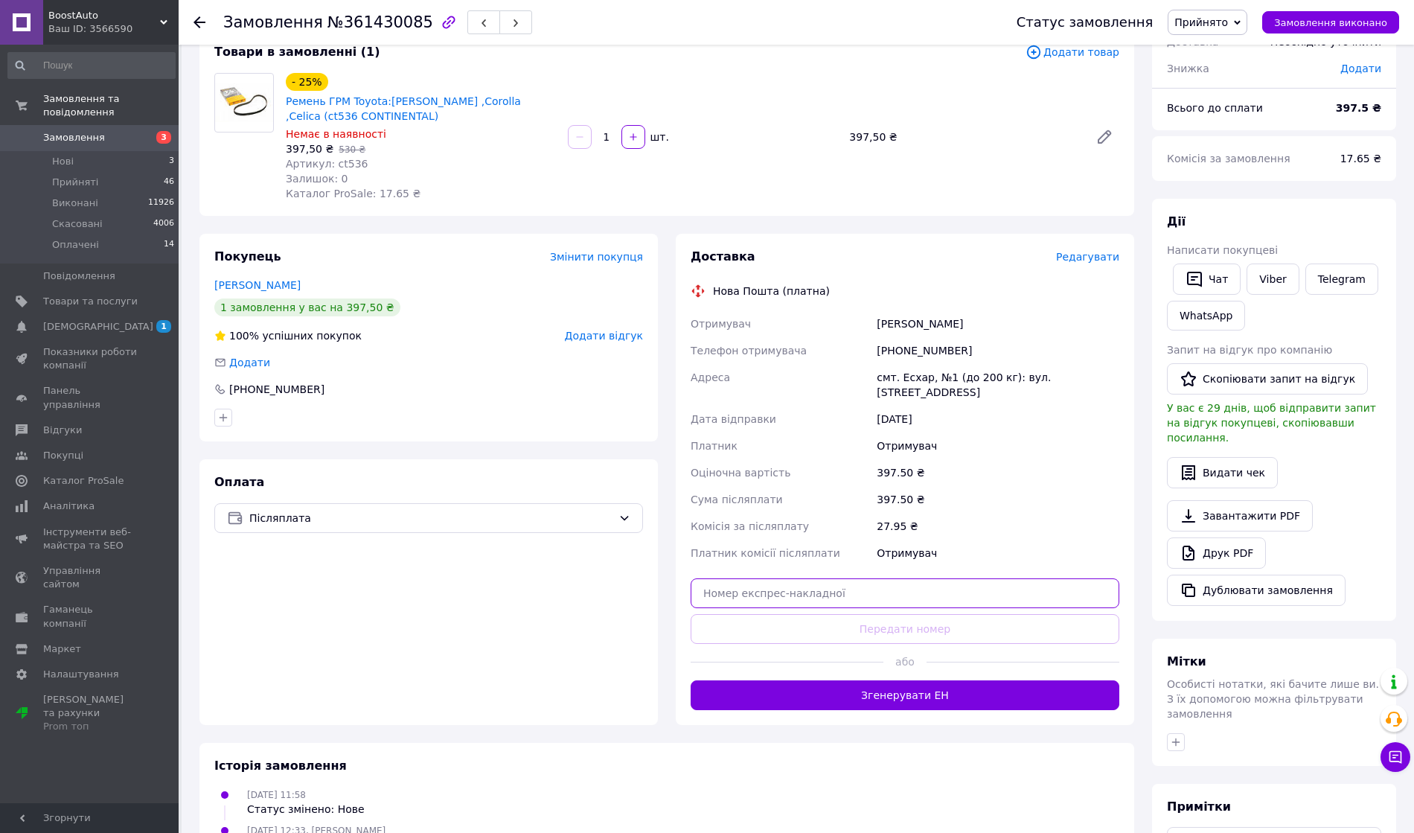
click at [843, 587] on input "text" at bounding box center [905, 593] width 429 height 30
paste input "20451246950541"
type input "20451246950541"
click at [849, 614] on button "Передати номер" at bounding box center [905, 629] width 429 height 30
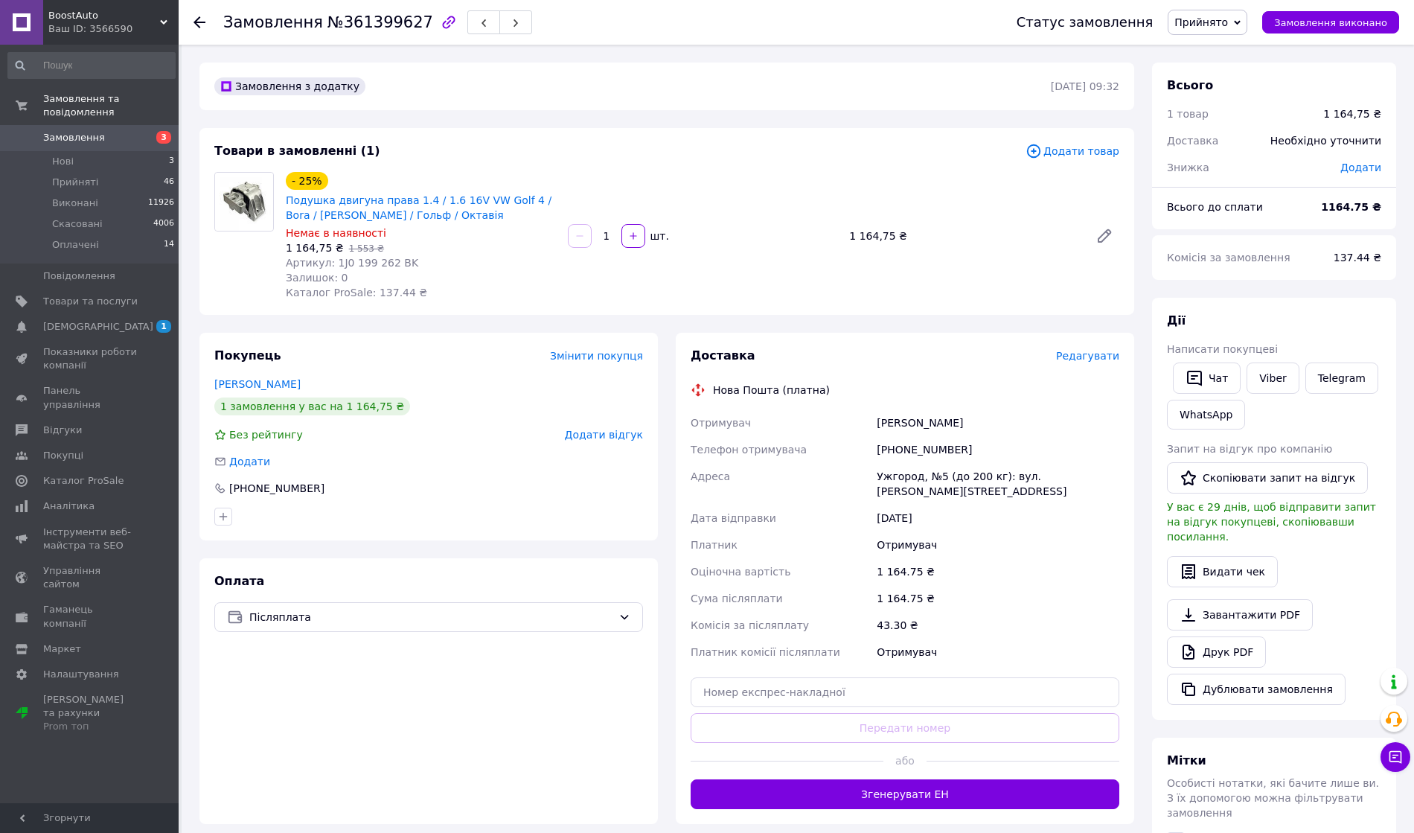
click at [902, 457] on div "[PHONE_NUMBER]" at bounding box center [998, 449] width 249 height 27
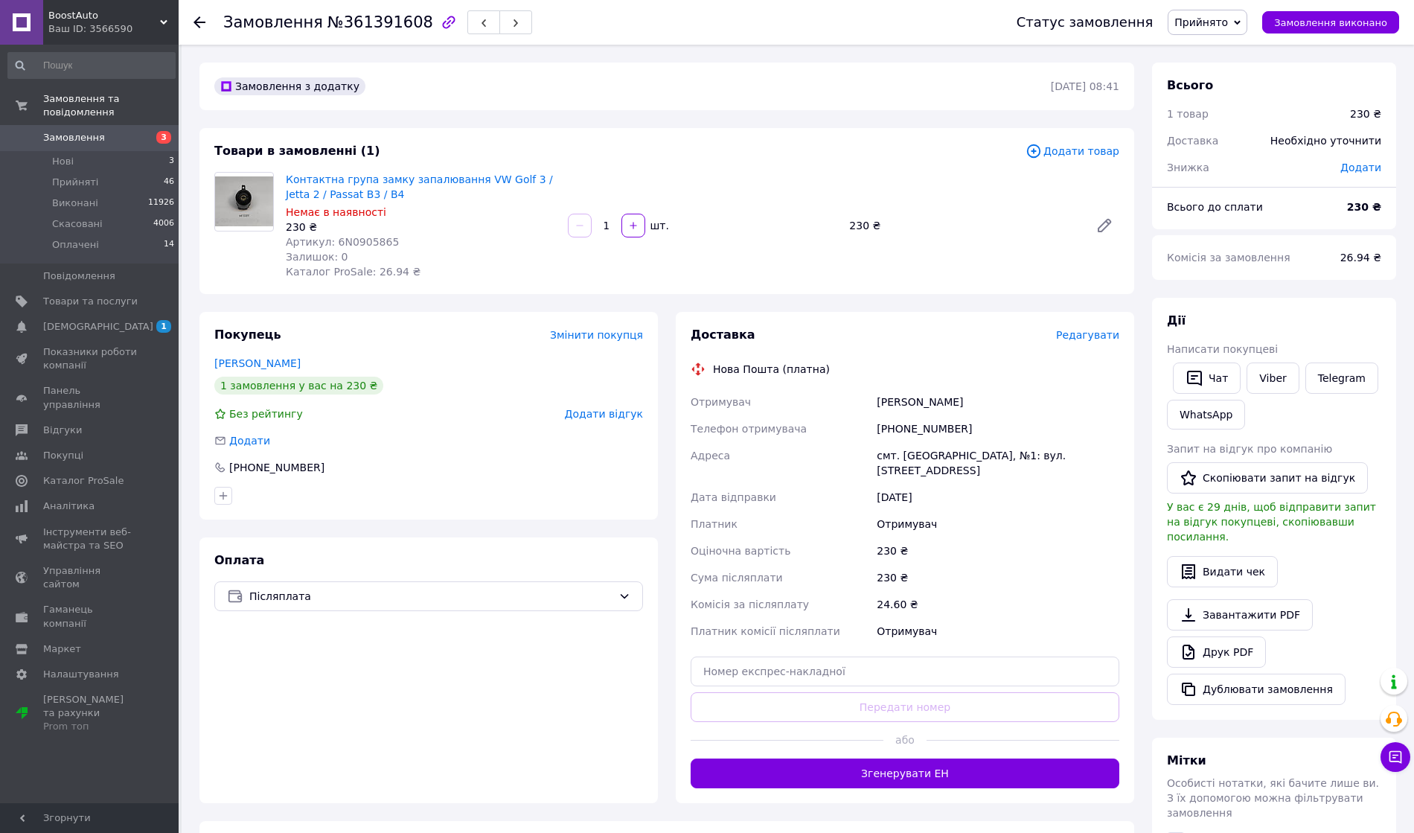
click at [917, 421] on div "[PHONE_NUMBER]" at bounding box center [998, 428] width 249 height 27
copy div "380666916144"
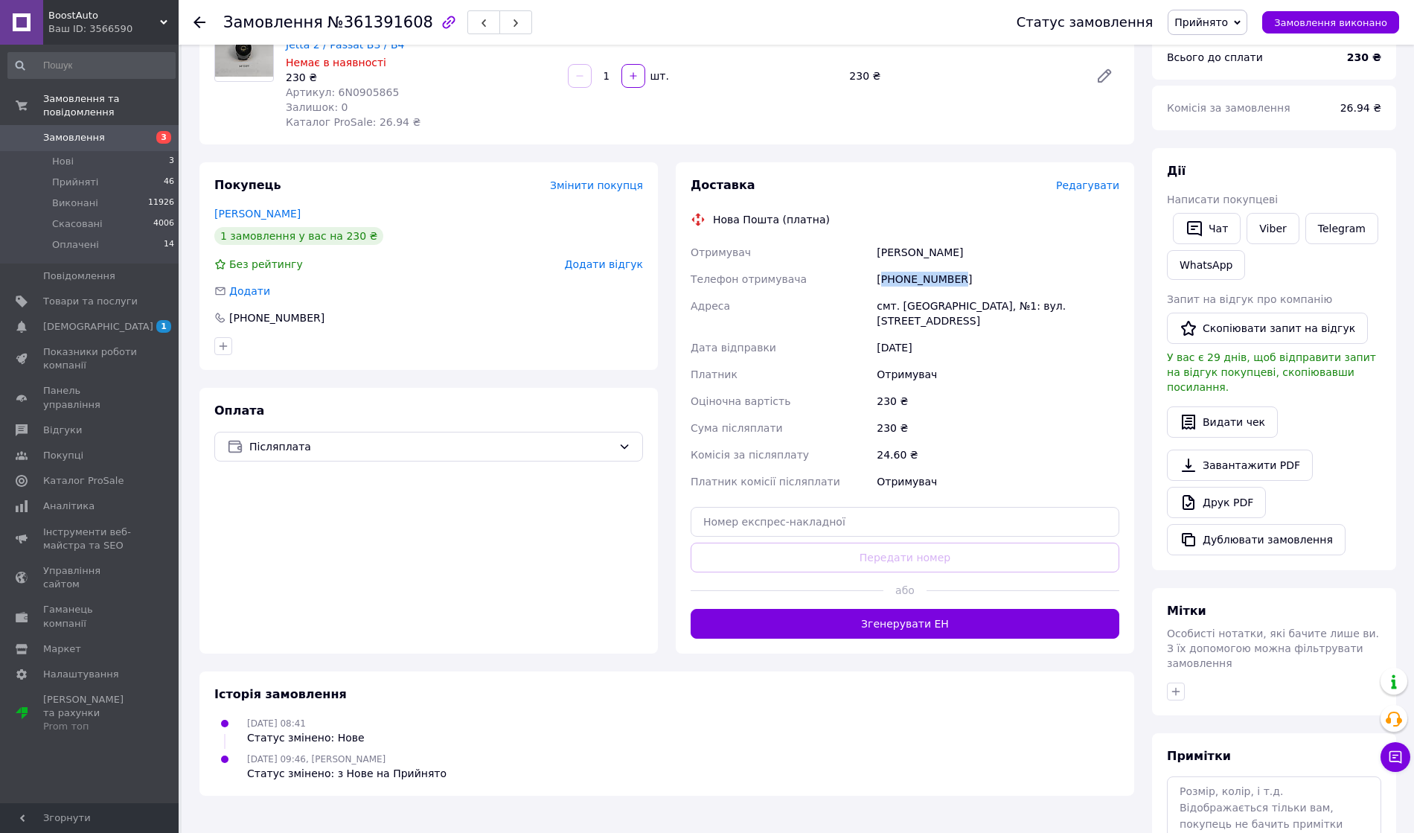
scroll to position [232, 0]
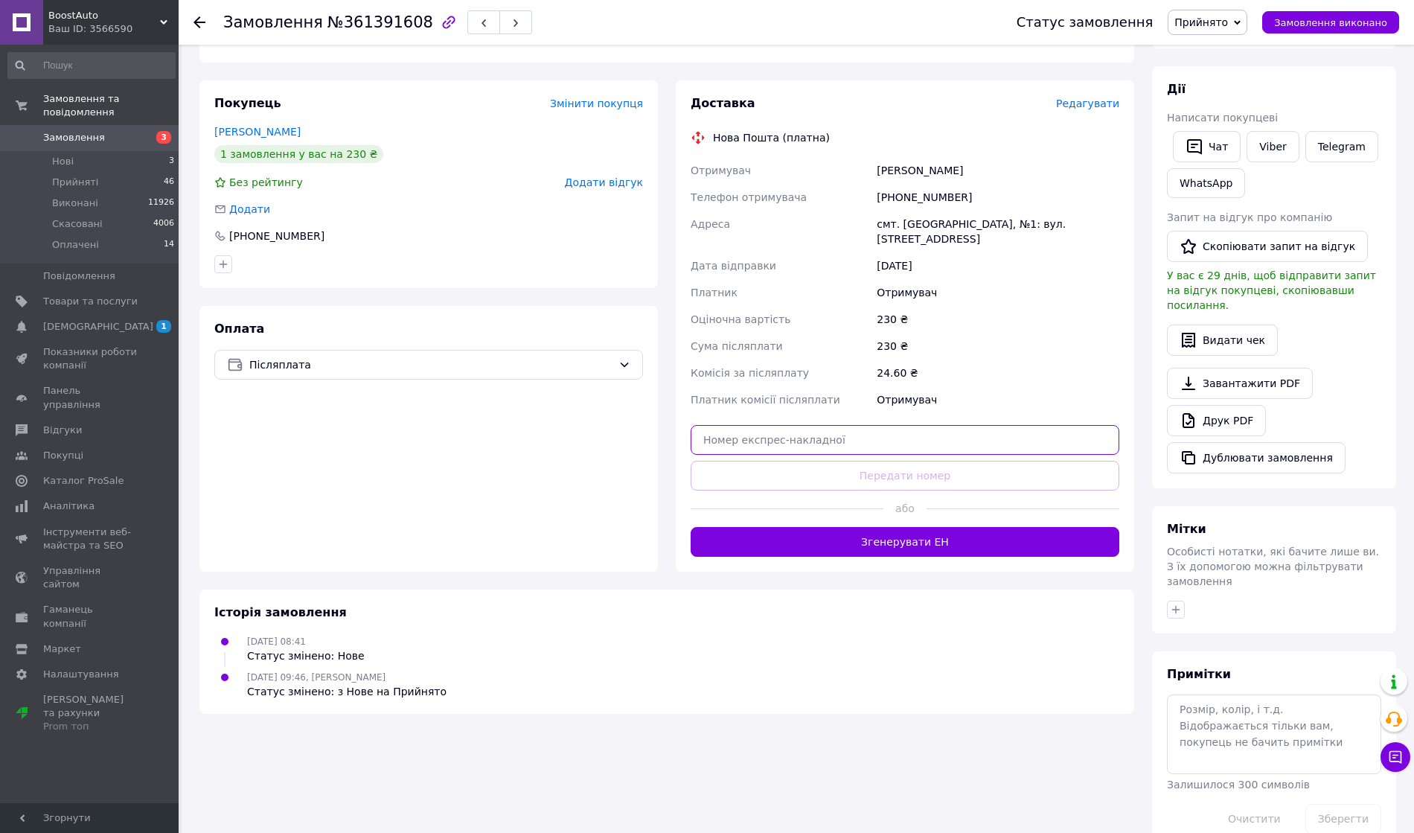
click at [812, 433] on input "text" at bounding box center [905, 440] width 429 height 30
paste input "20451247283624"
type input "20451247283624"
click at [821, 462] on button "Передати номер" at bounding box center [905, 476] width 429 height 30
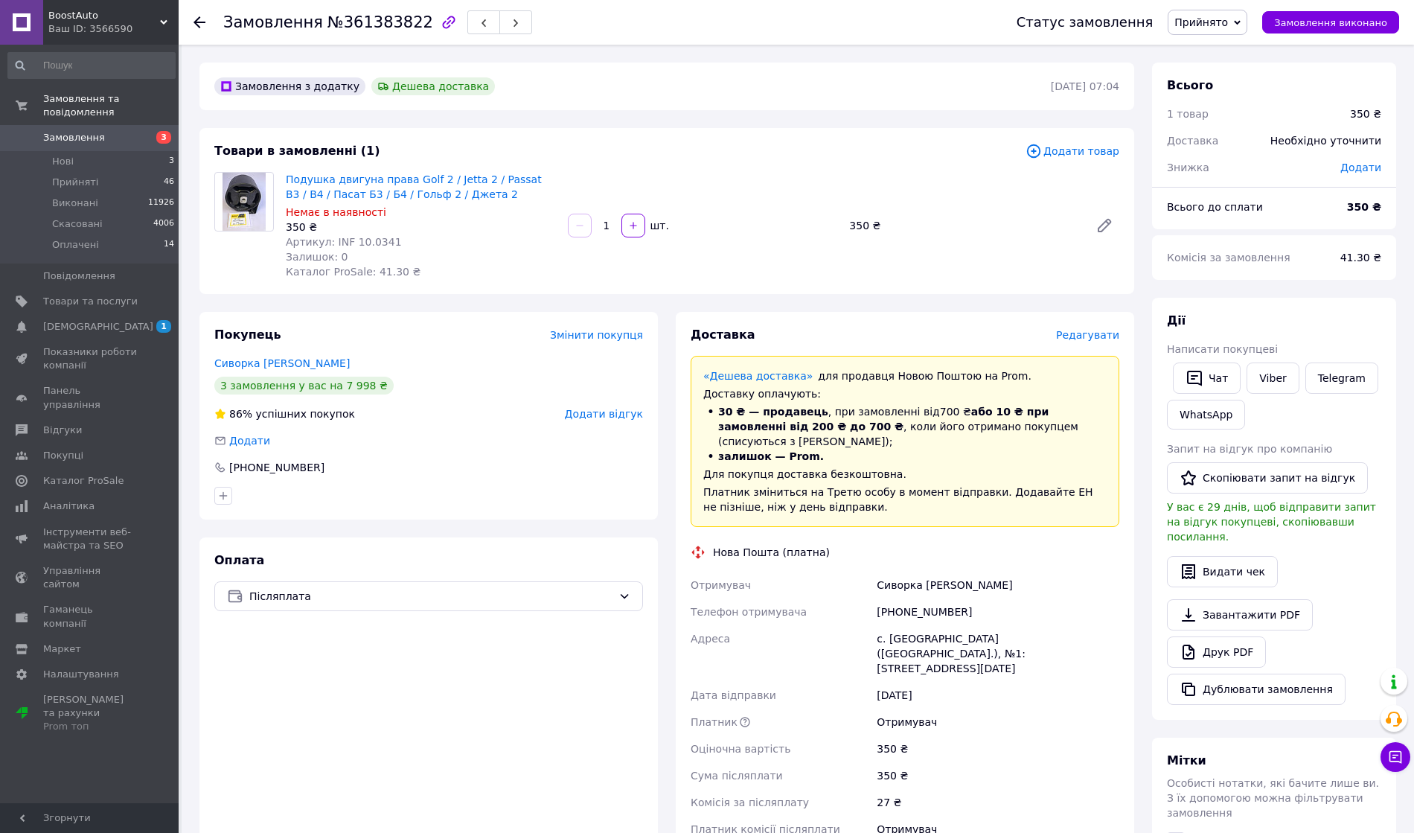
click at [913, 599] on div "[PHONE_NUMBER]" at bounding box center [998, 612] width 249 height 27
click at [913, 599] on div "+380981750605" at bounding box center [998, 612] width 249 height 27
copy div "380981750605"
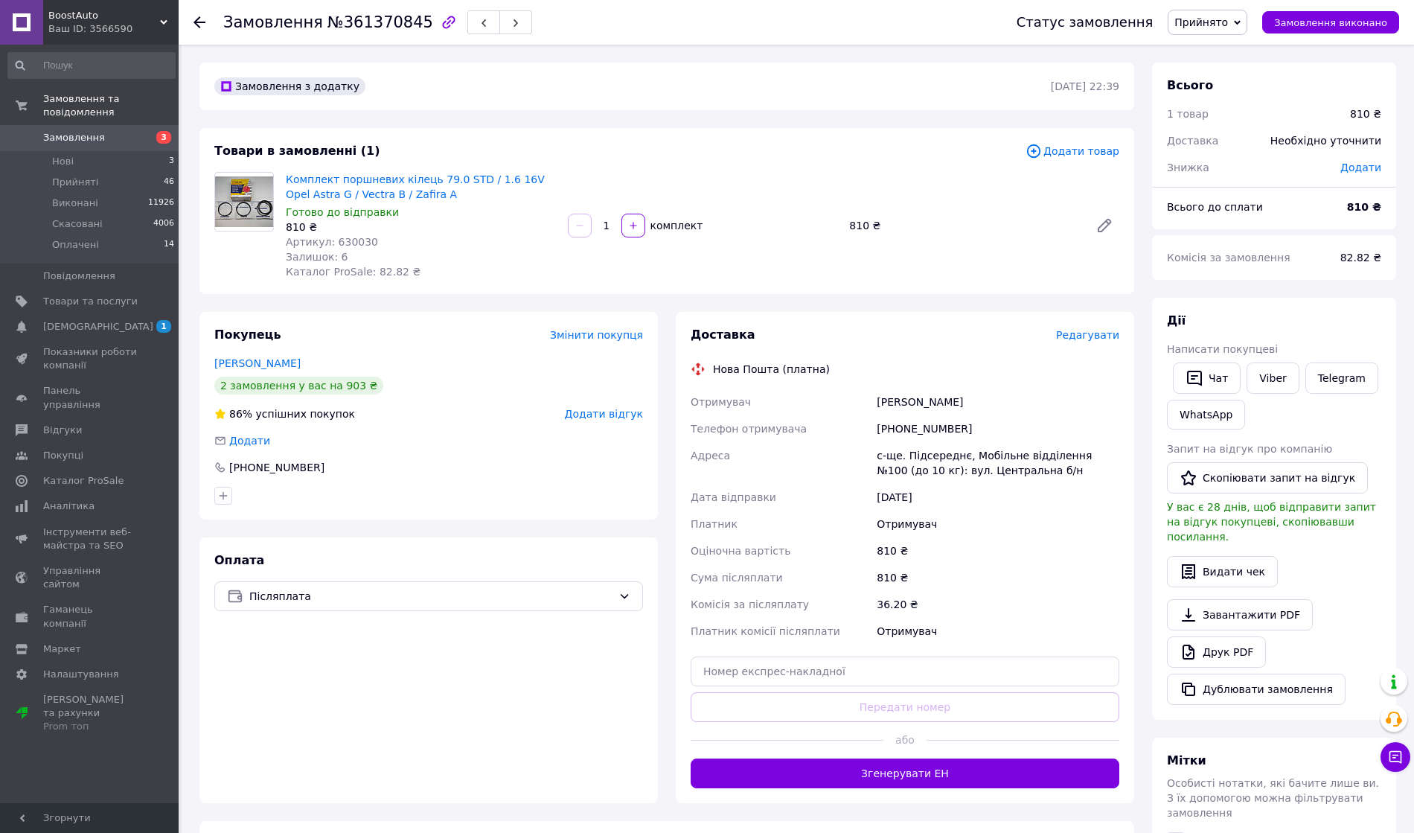
click at [901, 426] on div "[PHONE_NUMBER]" at bounding box center [998, 428] width 249 height 27
copy div "380685500238"
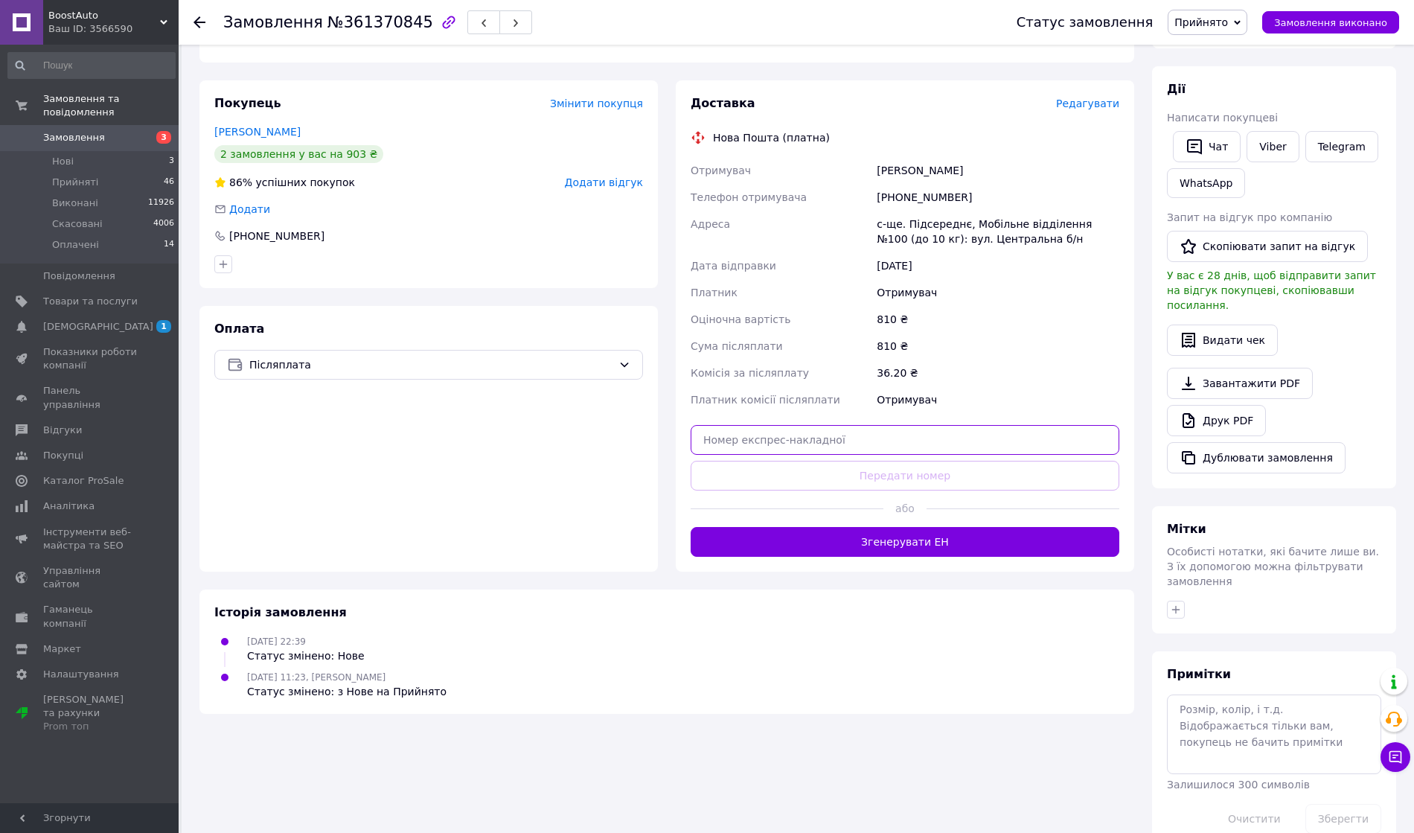
click at [825, 435] on input "text" at bounding box center [905, 440] width 429 height 30
paste input "20451247302158"
type input "20451247302158"
click at [843, 468] on button "Передати номер" at bounding box center [905, 476] width 429 height 30
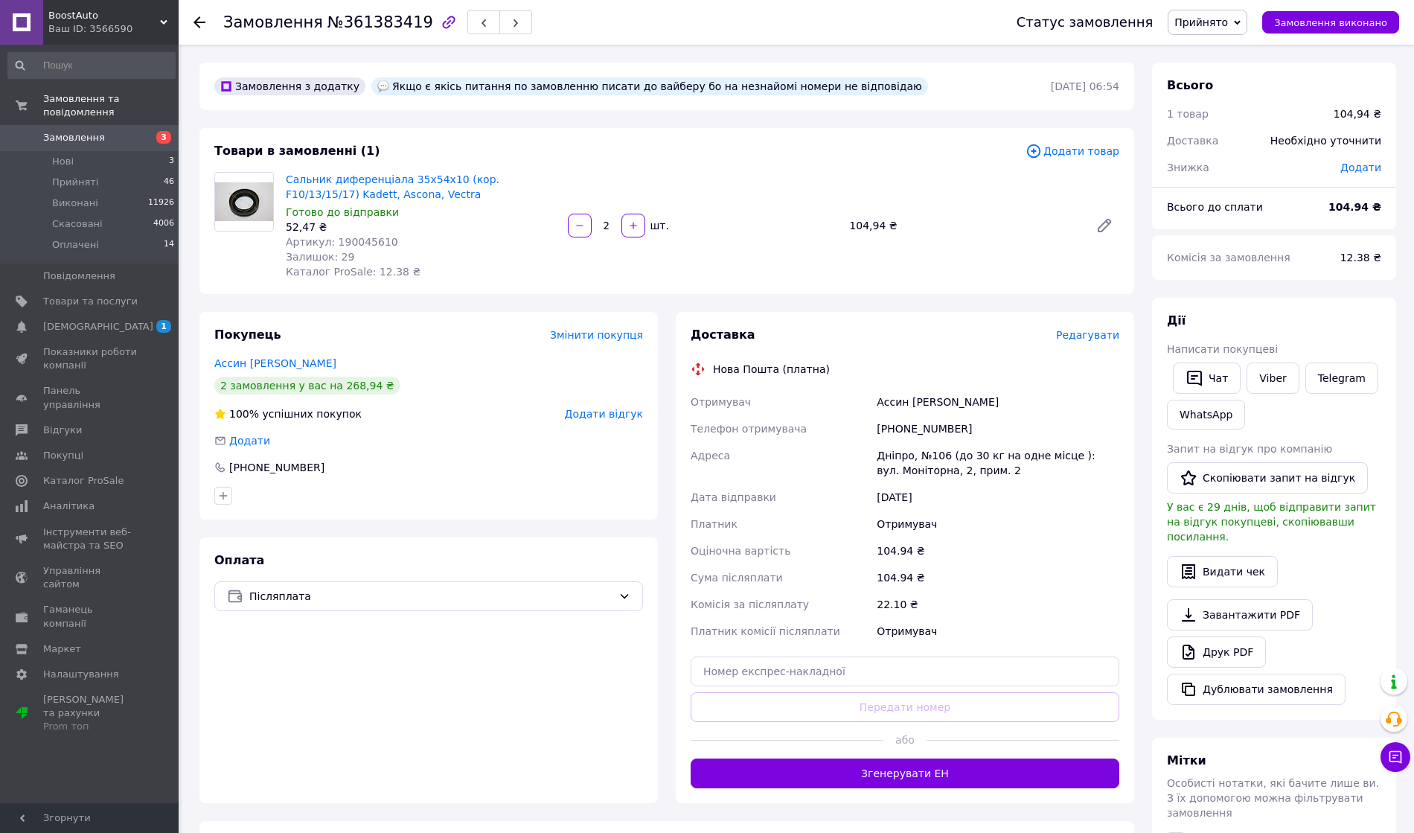
click at [903, 433] on div "[PHONE_NUMBER]" at bounding box center [998, 428] width 249 height 27
copy div "380957840984"
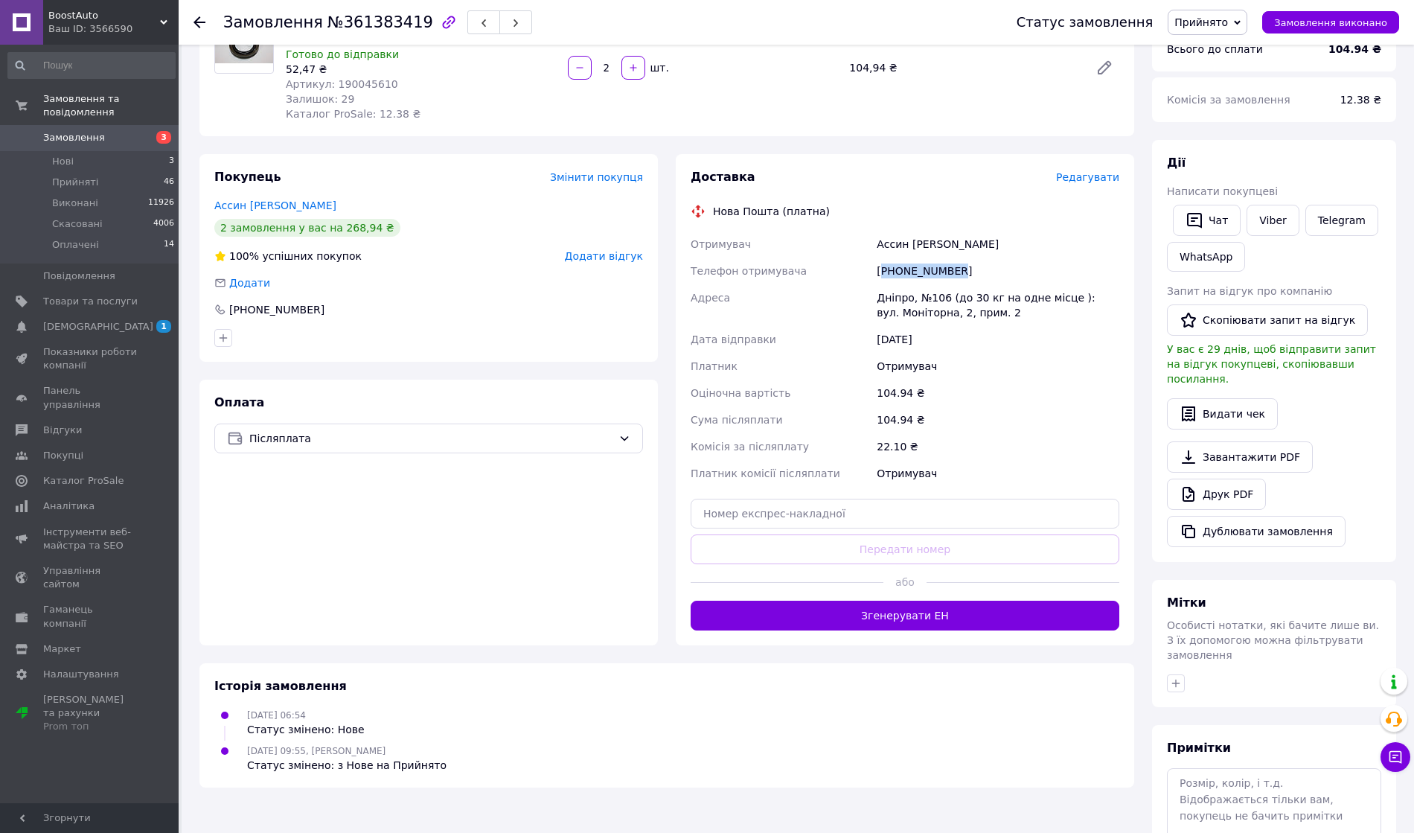
scroll to position [198, 0]
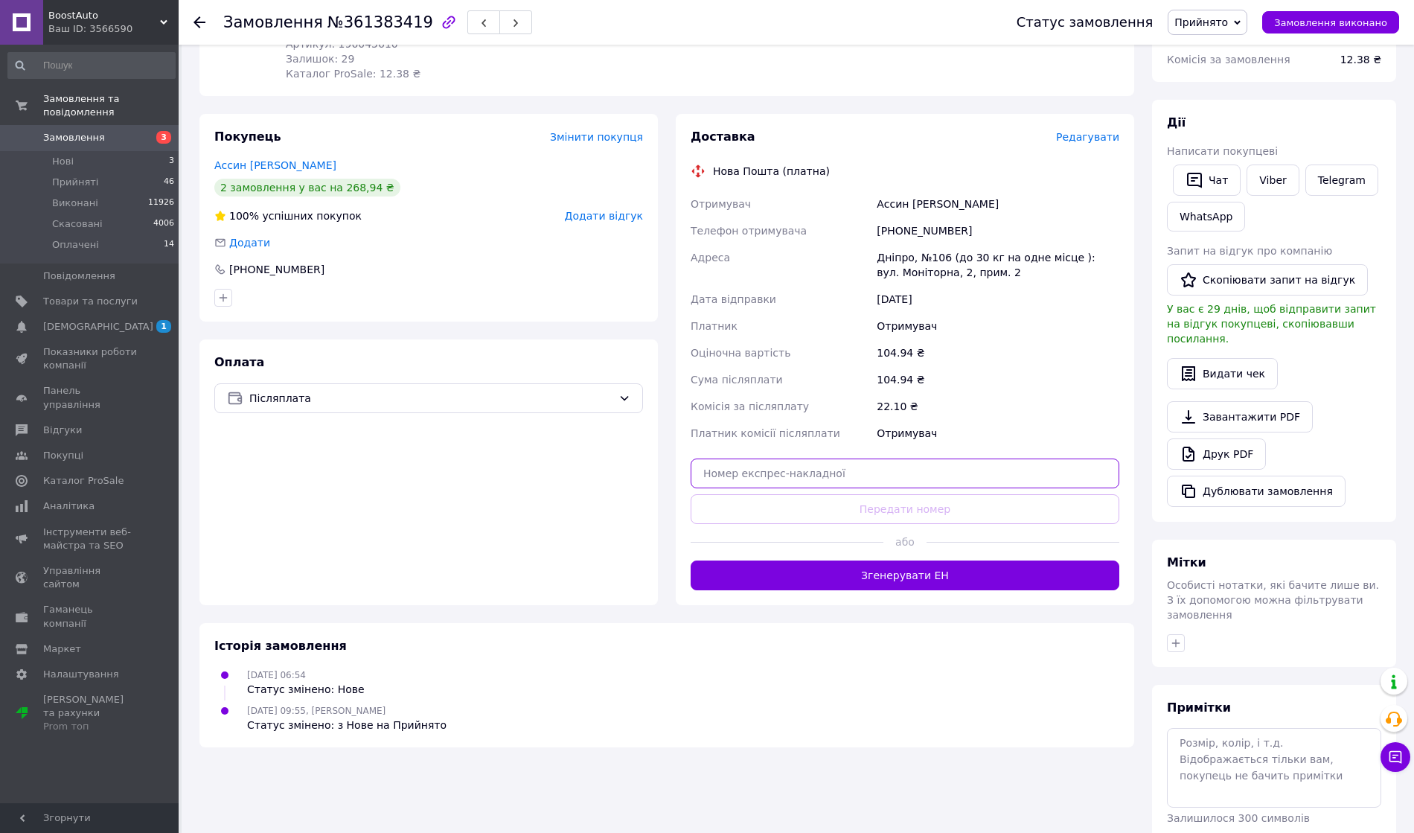
click at [837, 471] on input "text" at bounding box center [905, 474] width 429 height 30
paste input "20451246856040"
type input "20451246856040"
click at [862, 530] on div at bounding box center [787, 542] width 193 height 36
click at [864, 515] on button "Передати номер" at bounding box center [905, 509] width 429 height 30
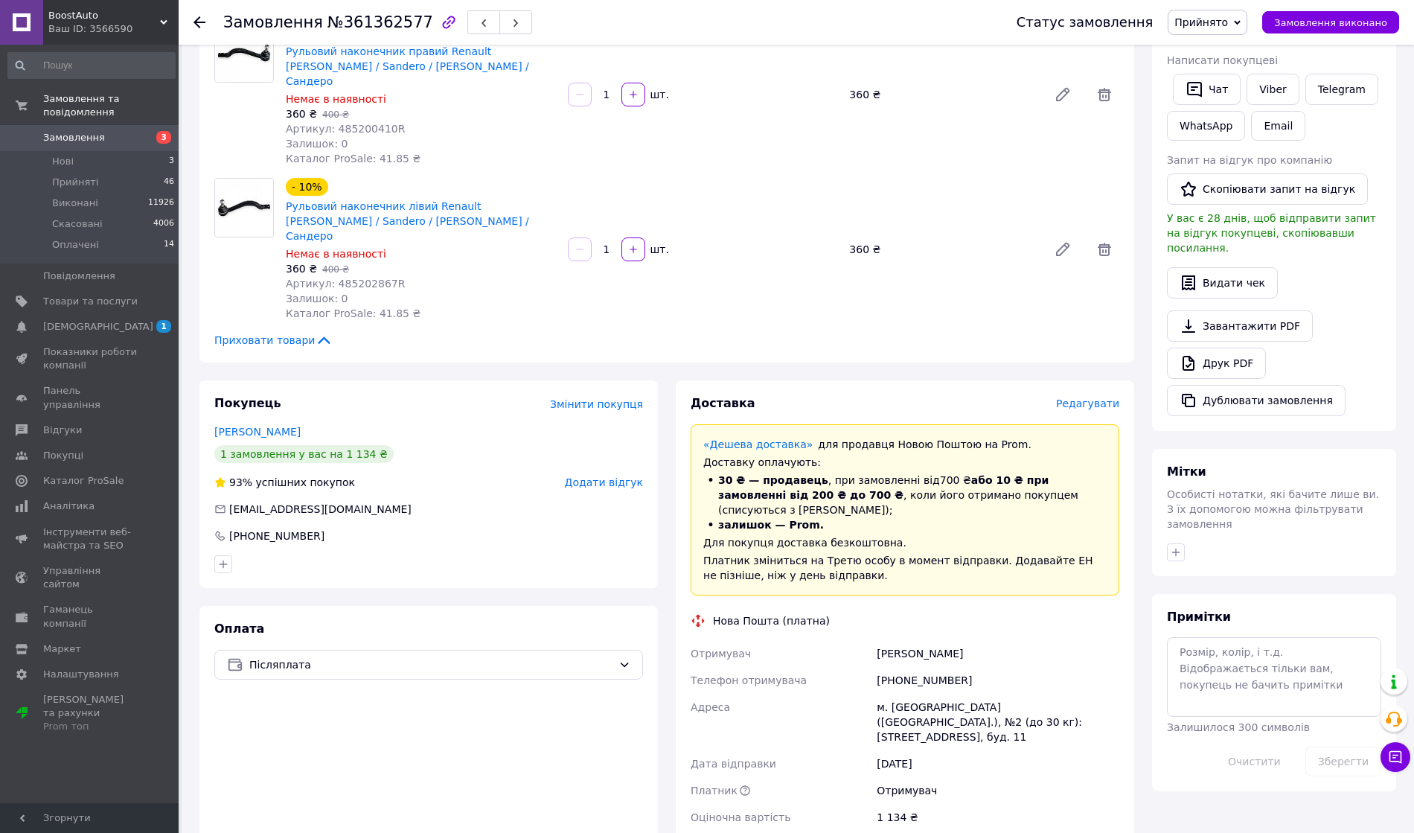
scroll to position [397, 0]
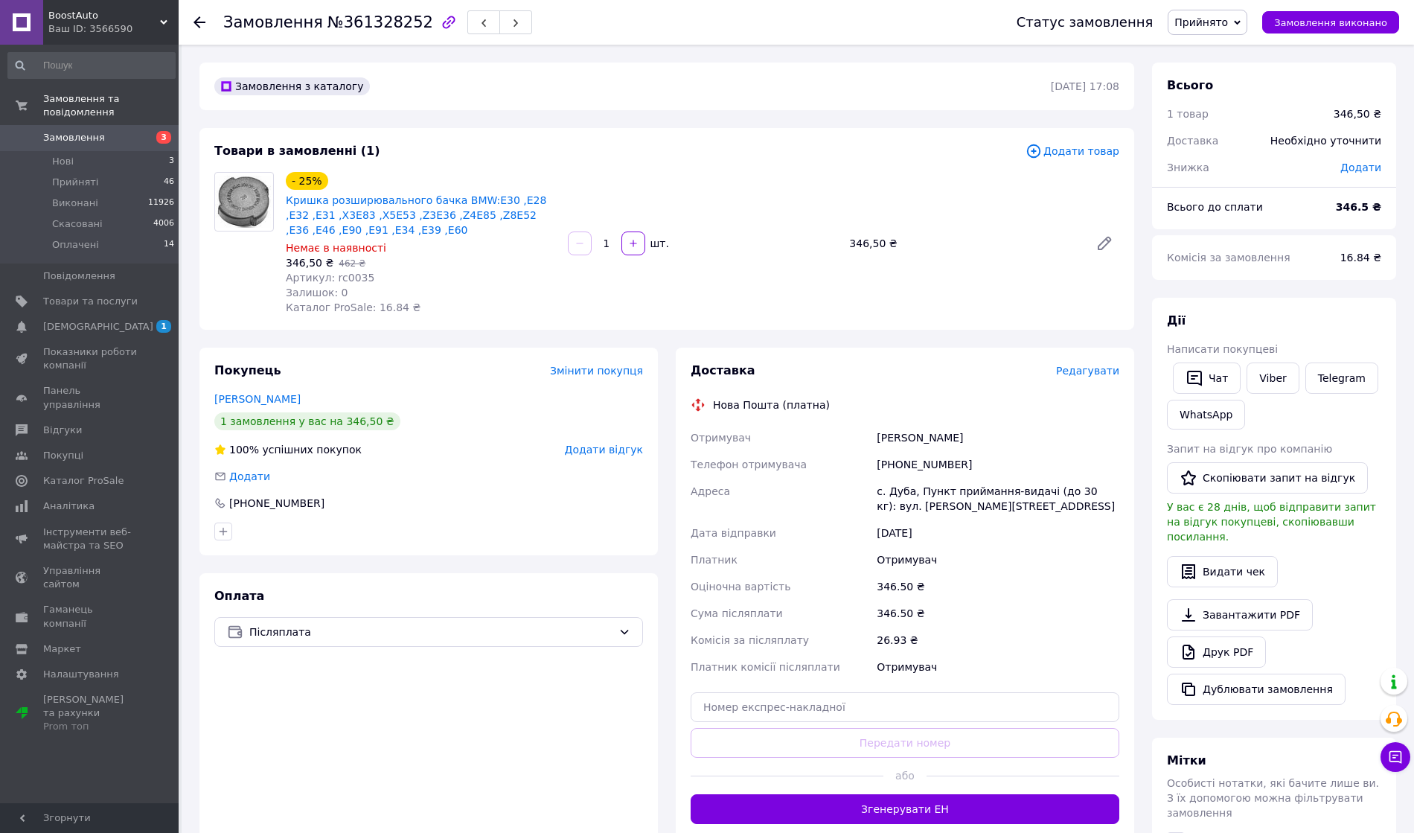
click at [904, 458] on div "[PHONE_NUMBER]" at bounding box center [998, 464] width 249 height 27
click at [904, 458] on div "+380680904192" at bounding box center [998, 464] width 249 height 27
copy div "380680904192"
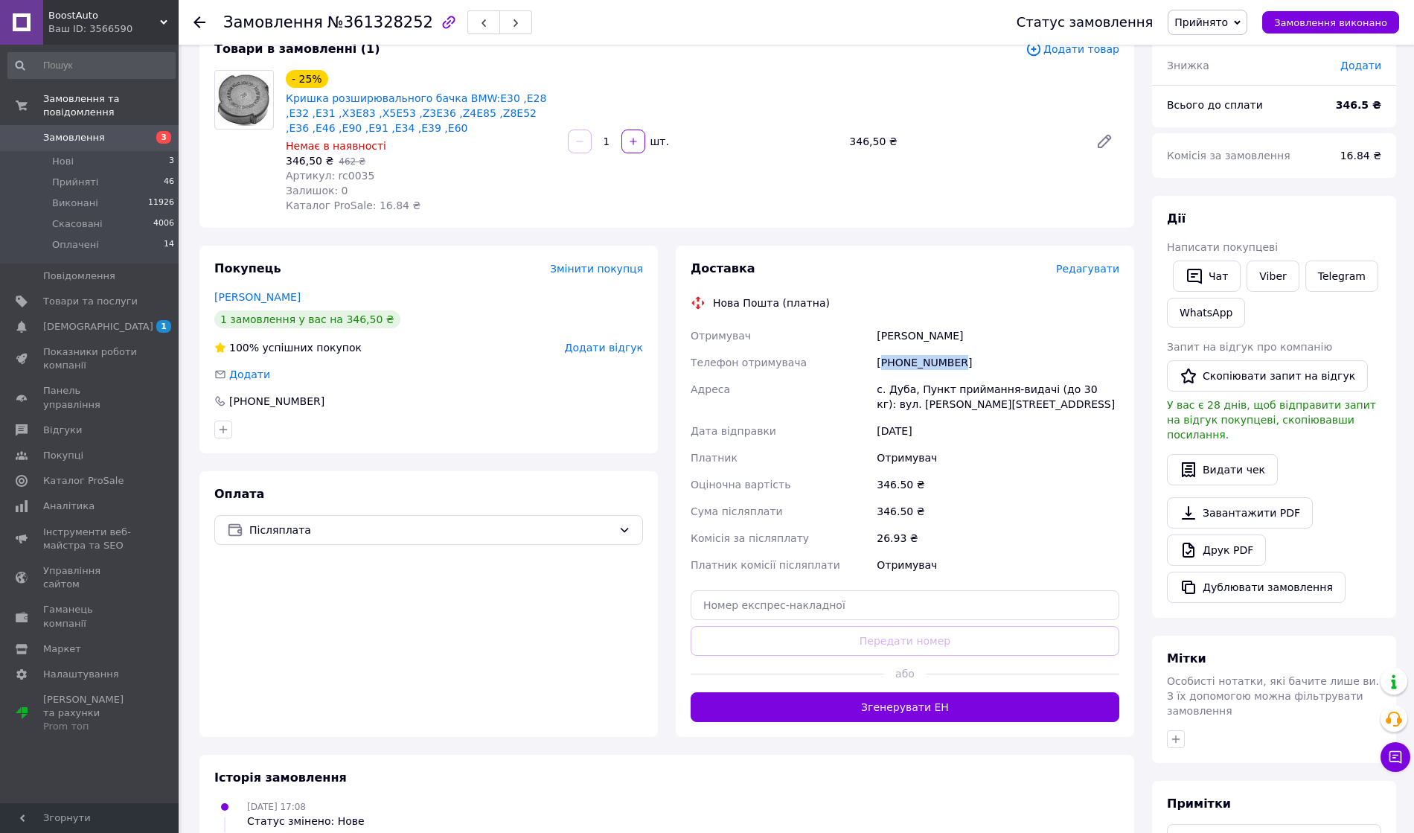
scroll to position [198, 0]
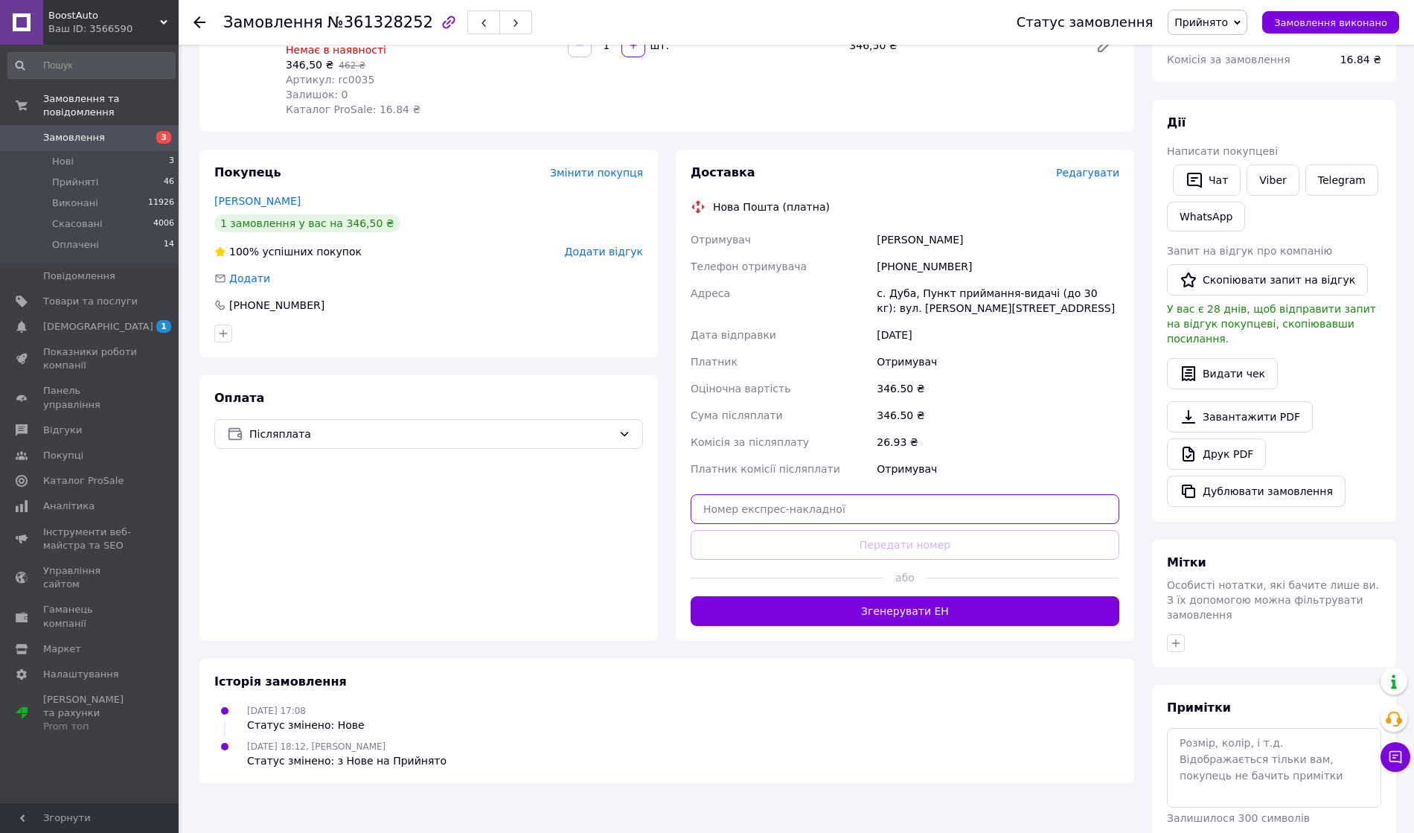
click at [871, 513] on input "text" at bounding box center [905, 509] width 429 height 30
paste input "20451246502530"
type input "20451246502530"
click at [875, 527] on div "Доставка Редагувати Нова Пошта (платна) Отримувач Токар Марян Телефон отримувач…" at bounding box center [905, 396] width 429 height 462
click at [881, 542] on button "Передати номер" at bounding box center [905, 545] width 429 height 30
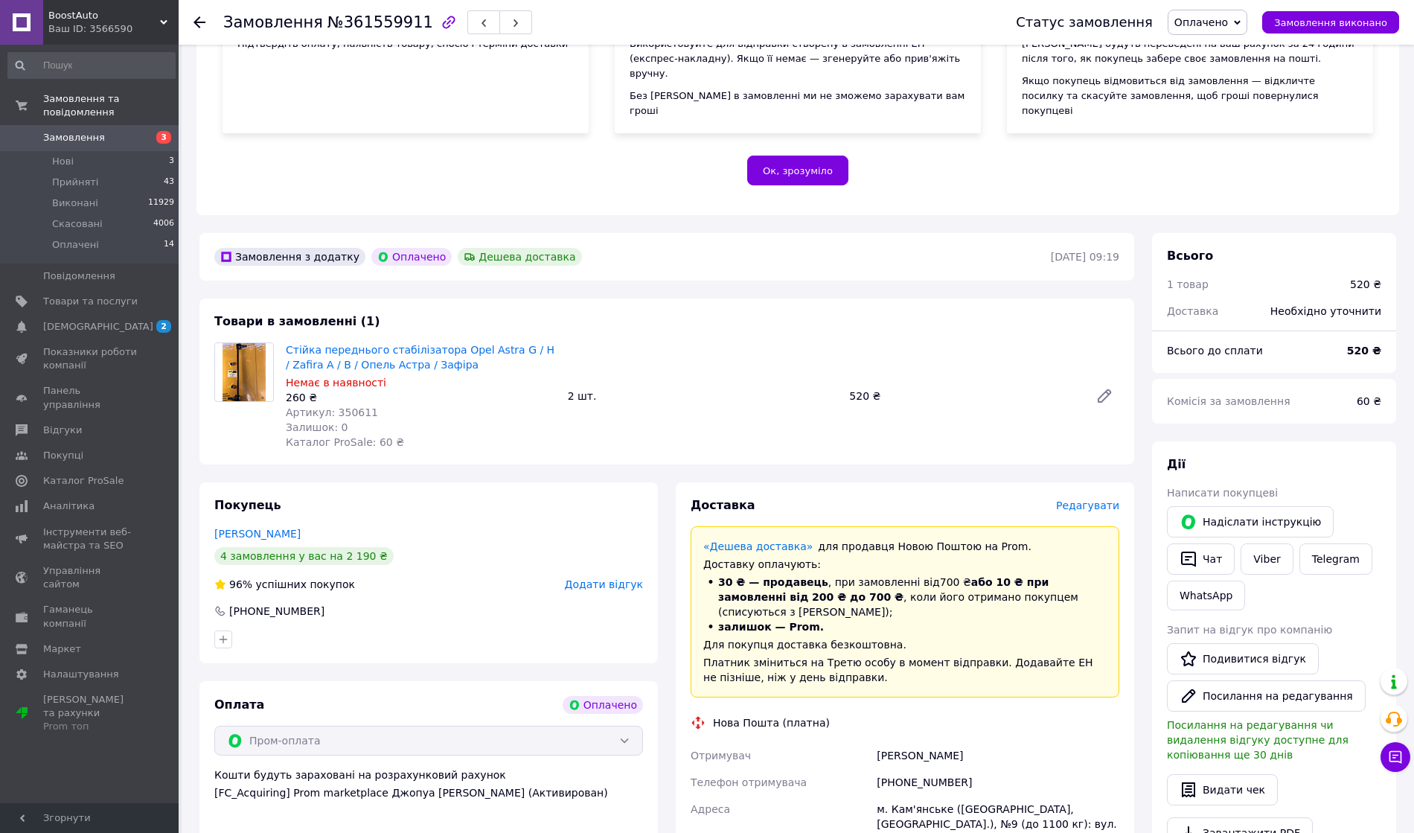
scroll to position [397, 0]
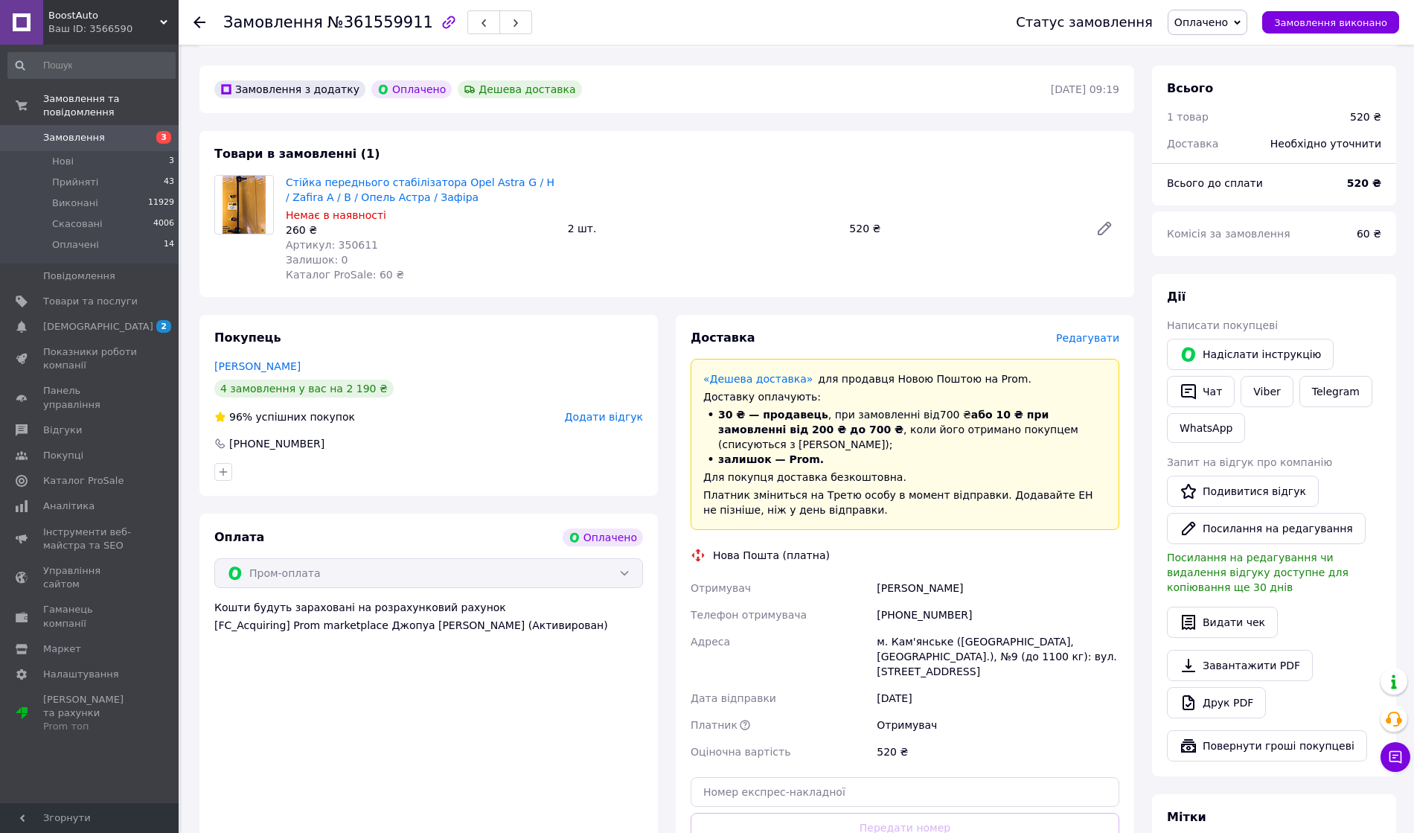
click at [925, 602] on div "[PHONE_NUMBER]" at bounding box center [998, 615] width 249 height 27
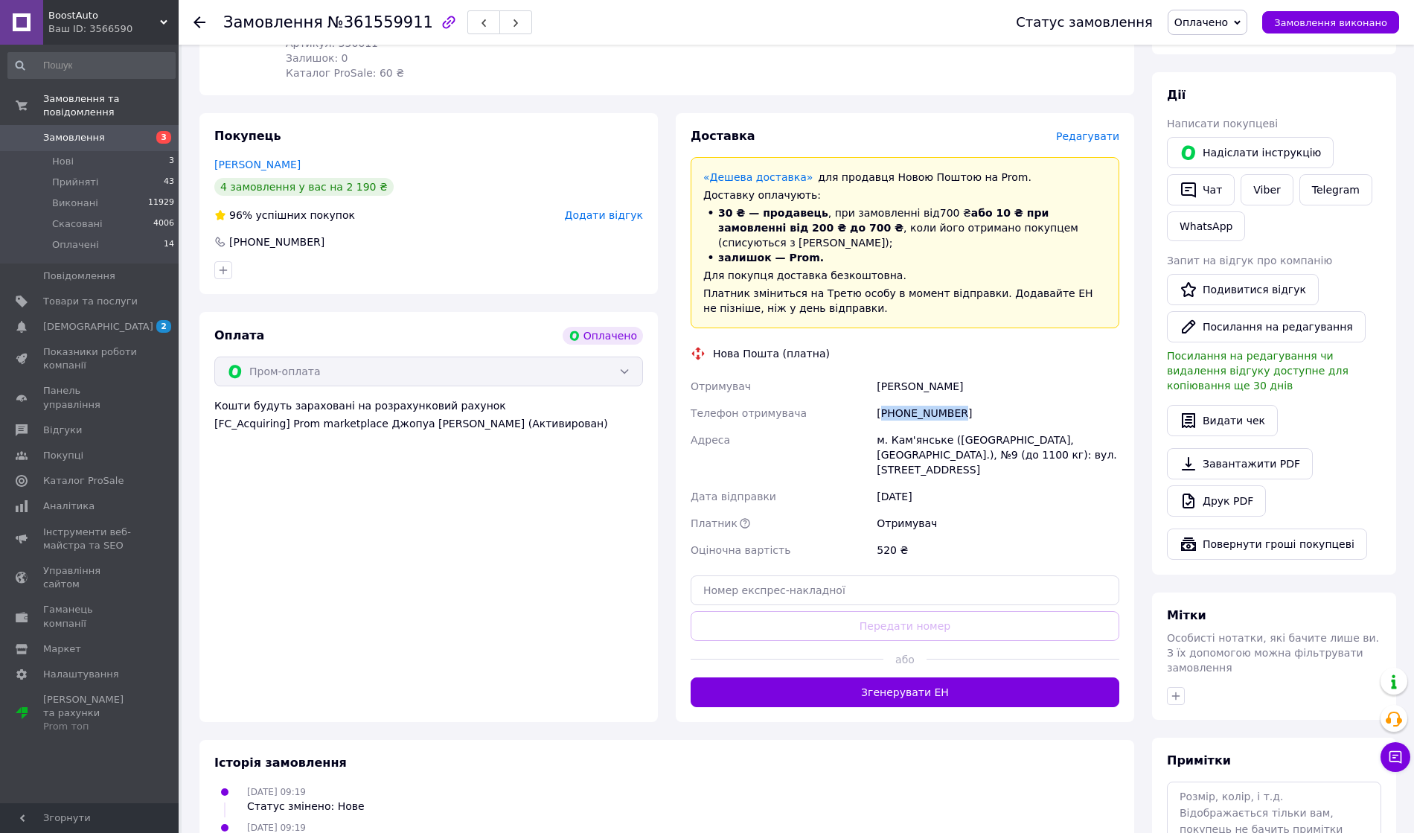
scroll to position [690, 0]
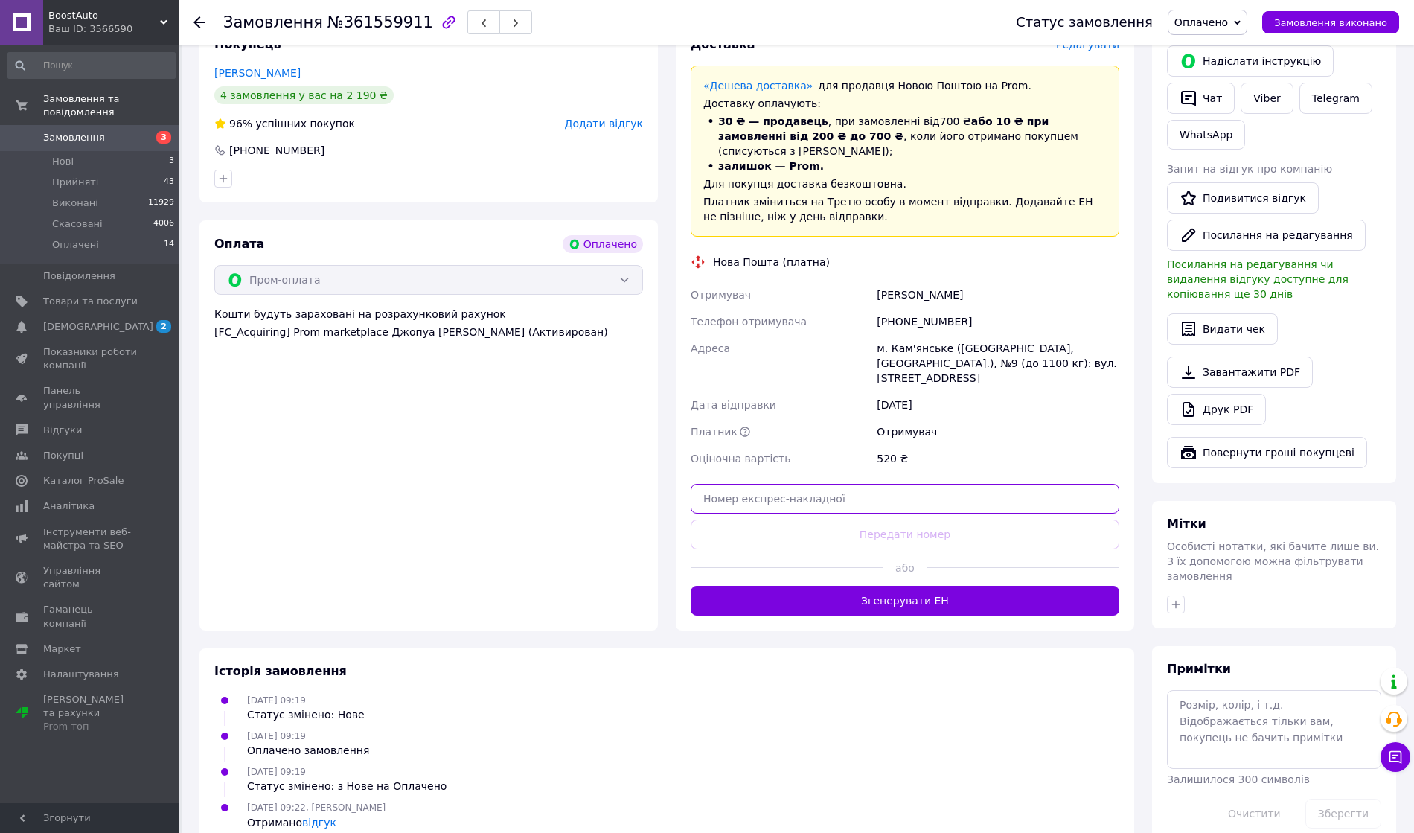
click at [791, 484] on input "text" at bounding box center [905, 499] width 429 height 30
paste input "20451247285100"
type input "20451247285100"
click at [810, 520] on button "Передати номер" at bounding box center [905, 535] width 429 height 30
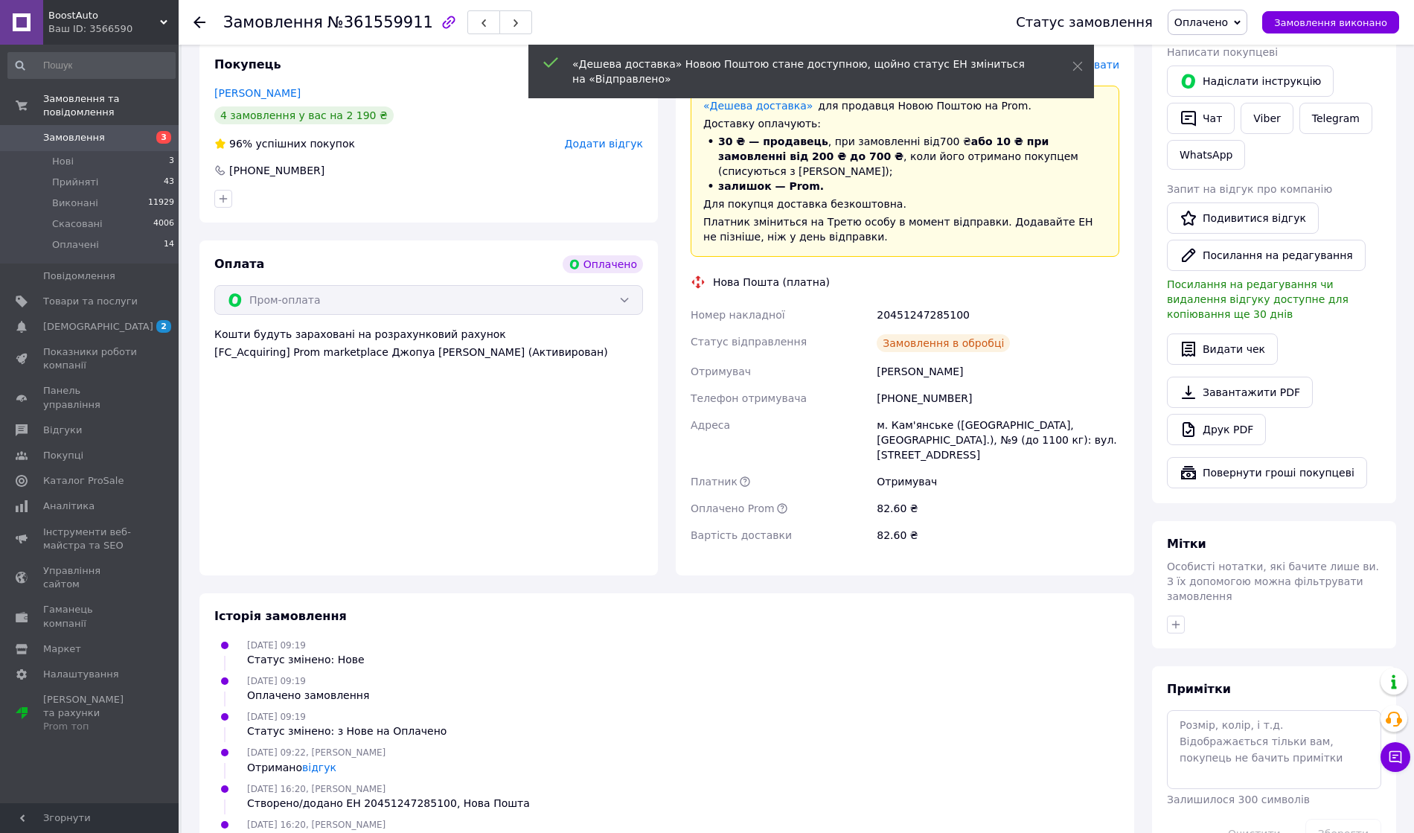
scroll to position [689, 0]
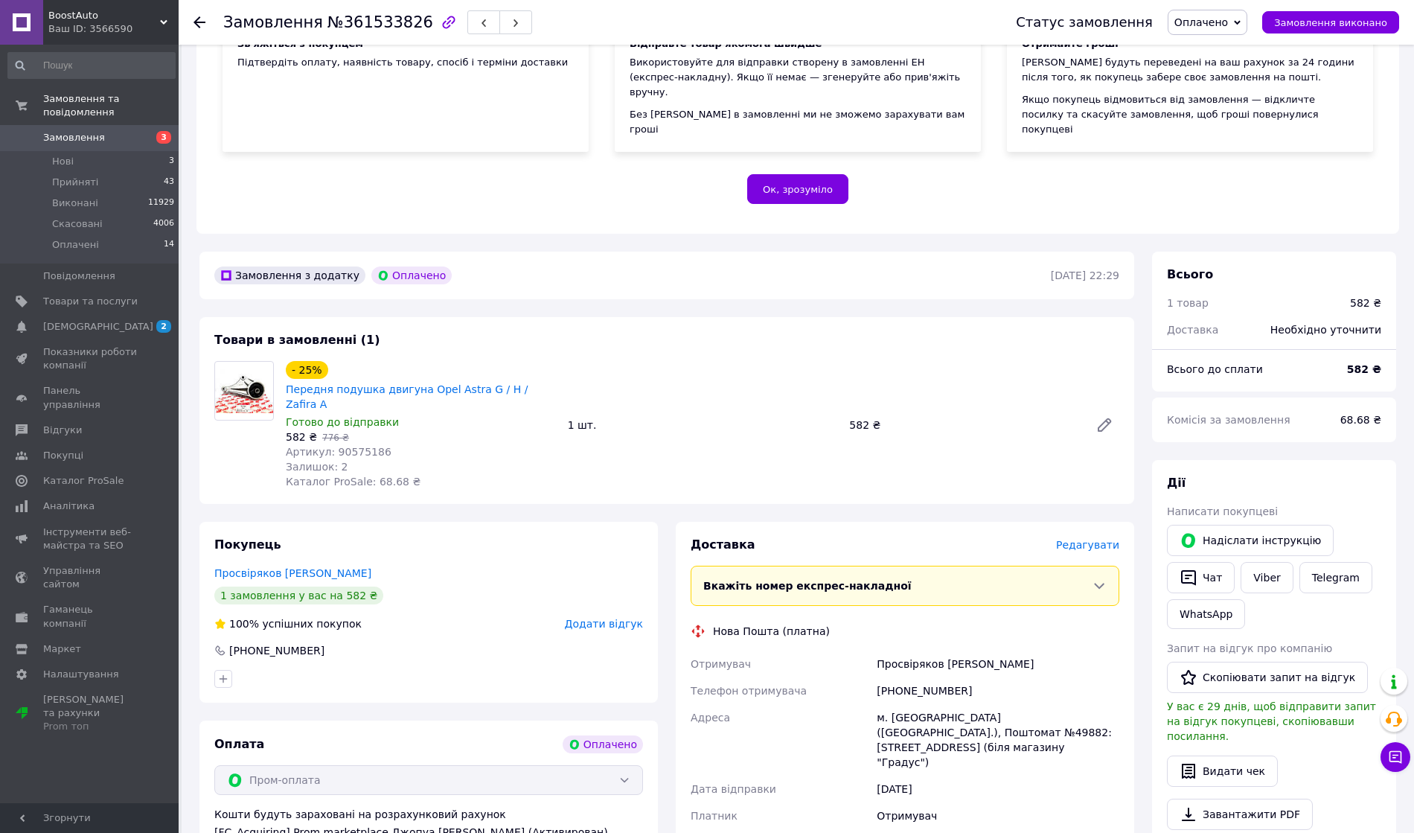
scroll to position [397, 0]
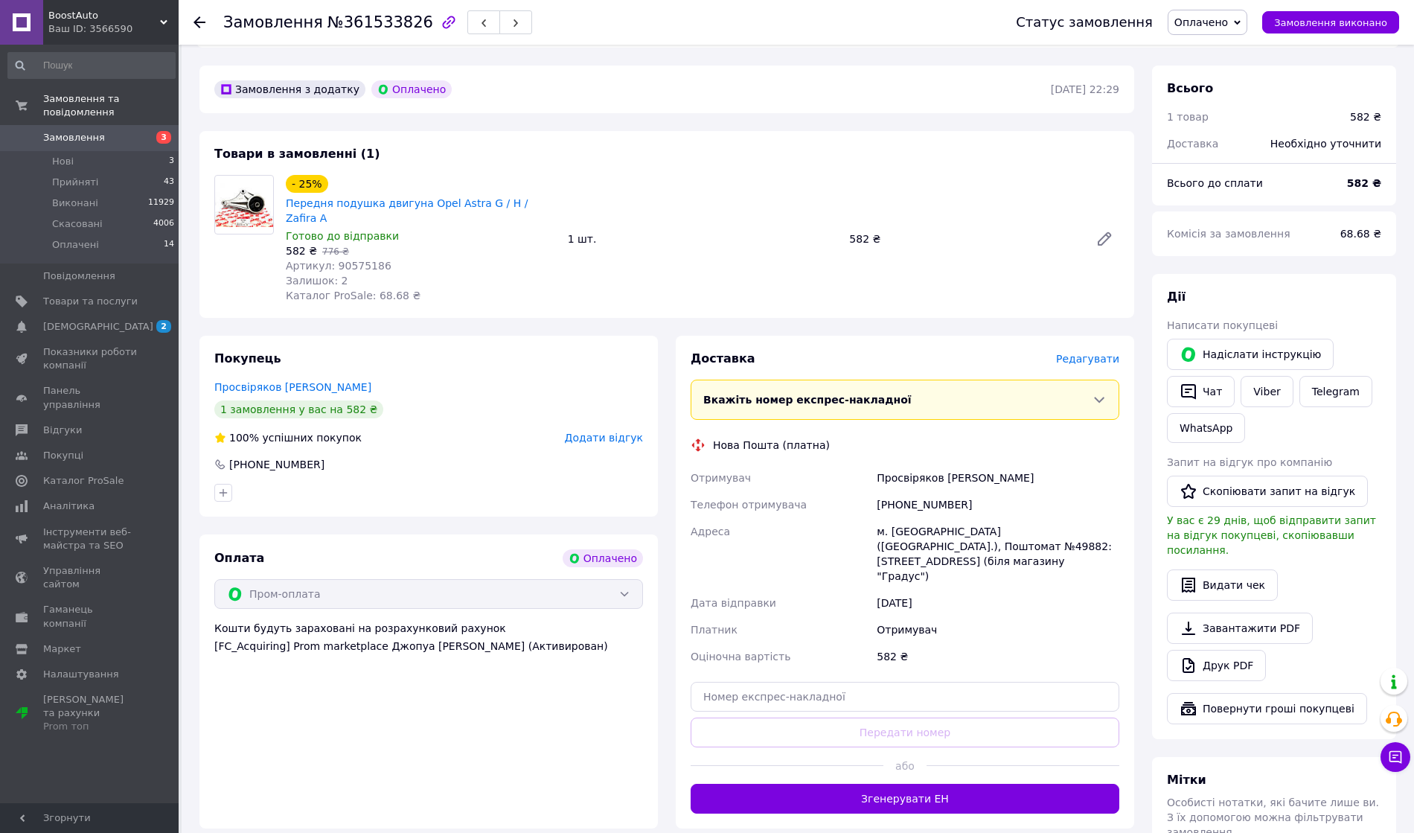
click at [908, 491] on div "+380990427040" at bounding box center [998, 504] width 249 height 27
copy div "380990427040"
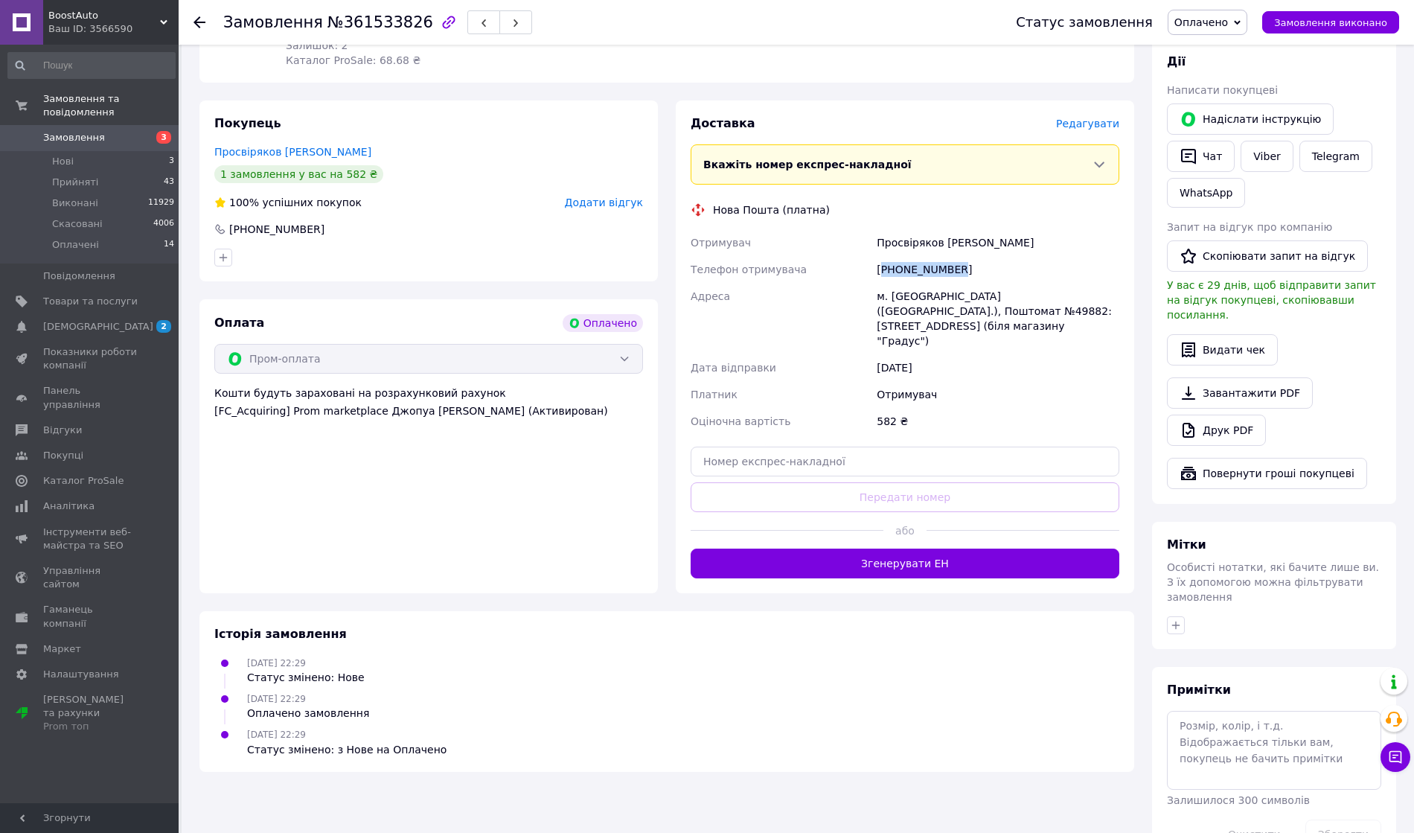
scroll to position [634, 0]
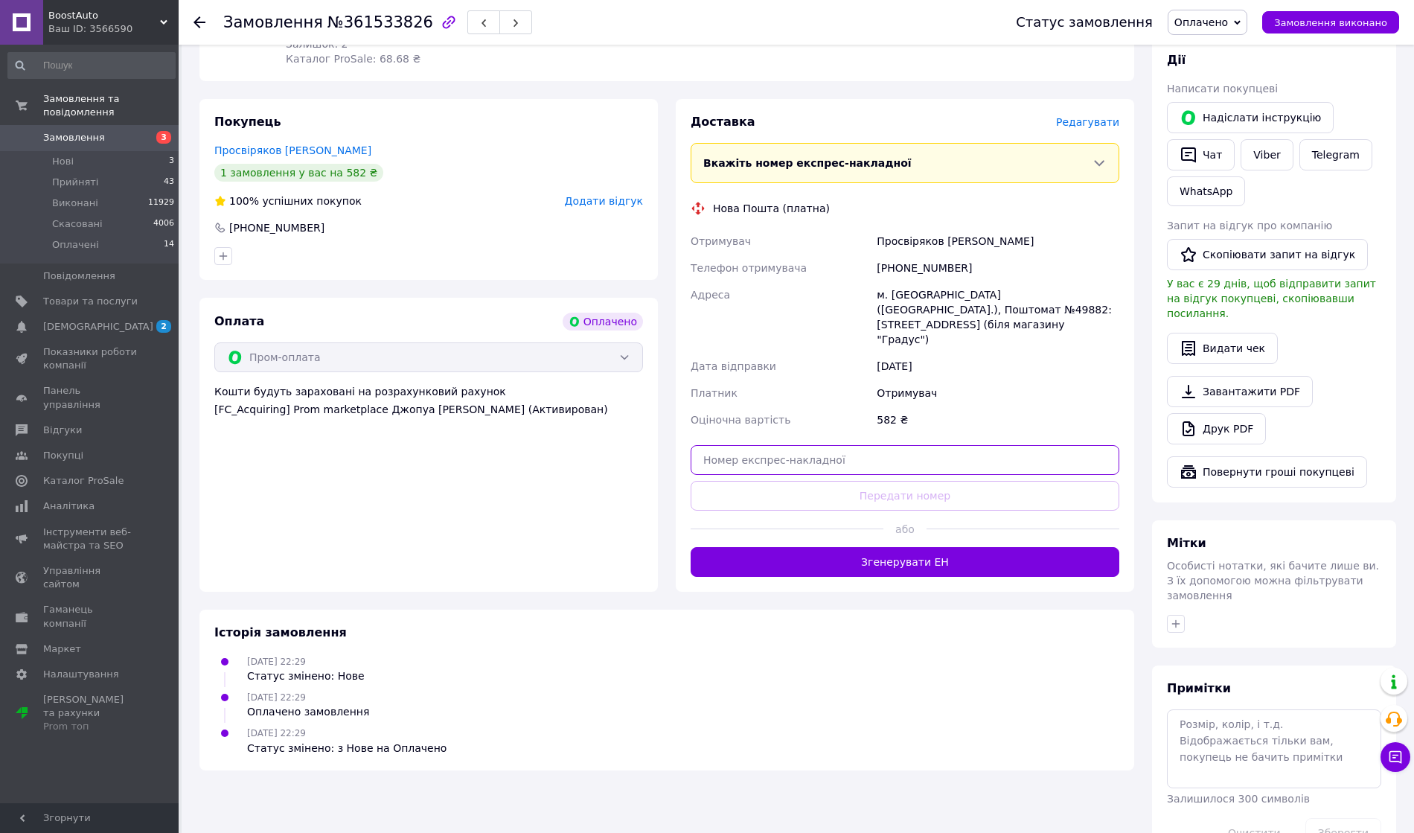
click at [839, 445] on input "text" at bounding box center [905, 460] width 429 height 30
paste input "20451247300705"
type input "20451247300705"
click at [848, 481] on button "Передати номер" at bounding box center [905, 496] width 429 height 30
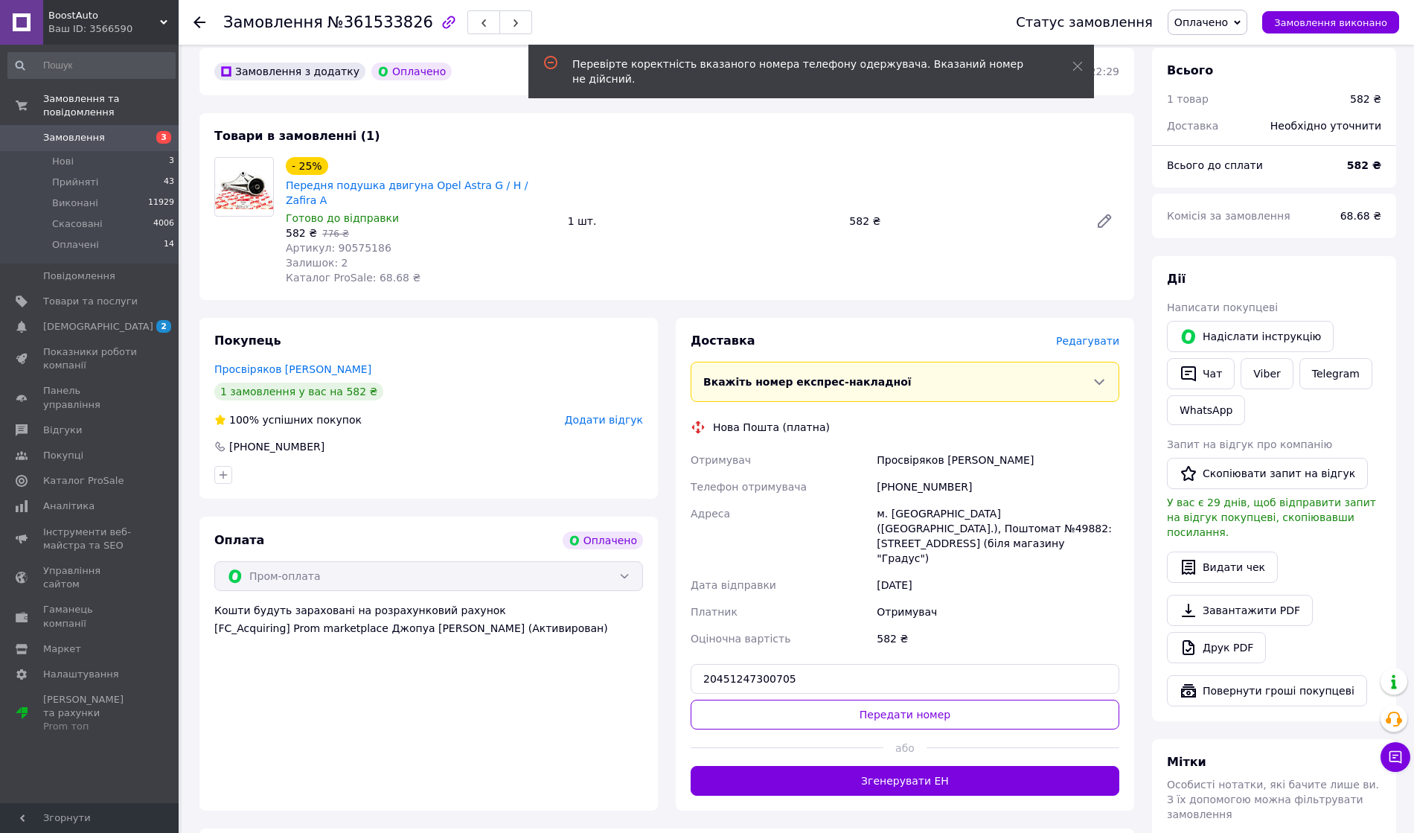
scroll to position [336, 0]
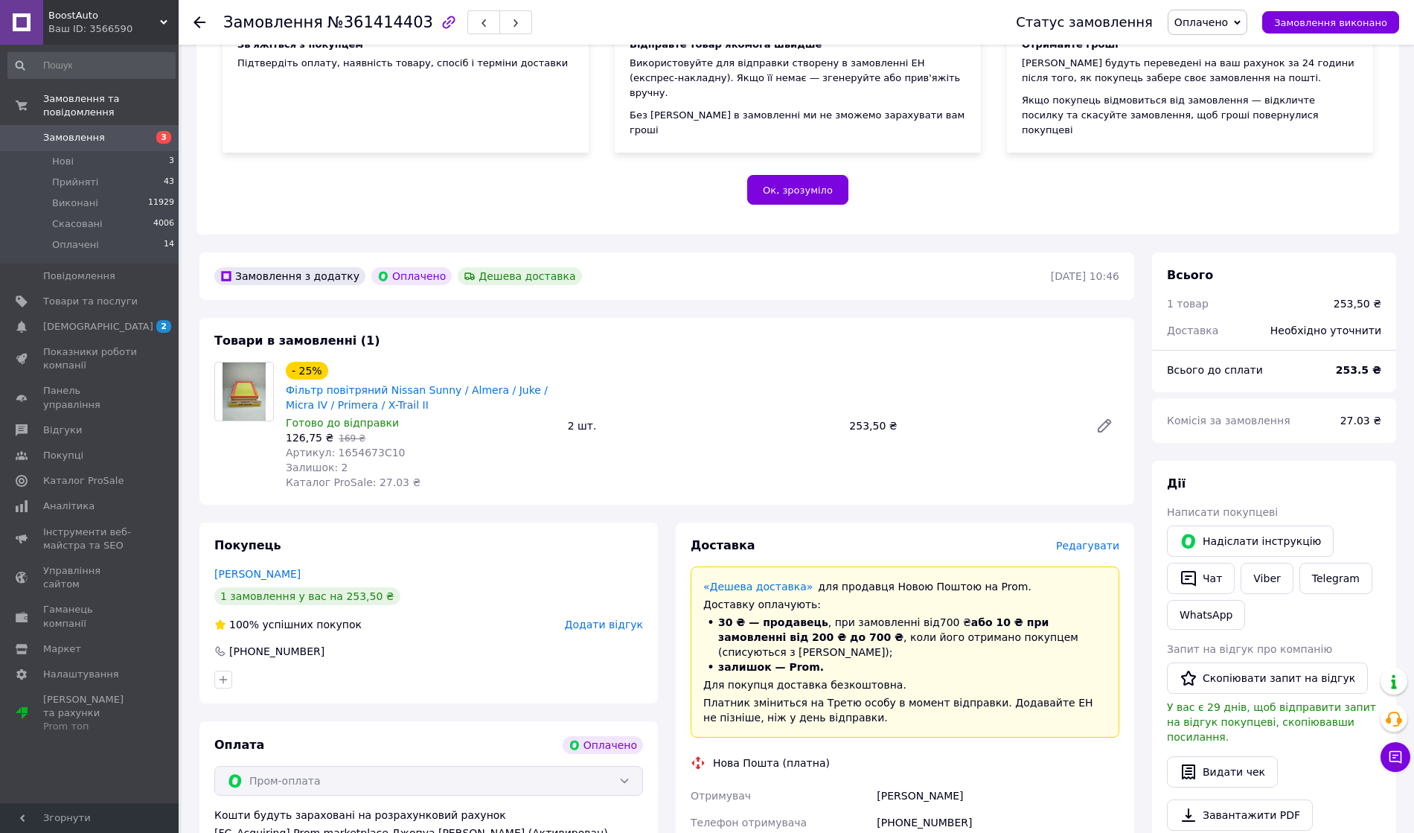
scroll to position [397, 0]
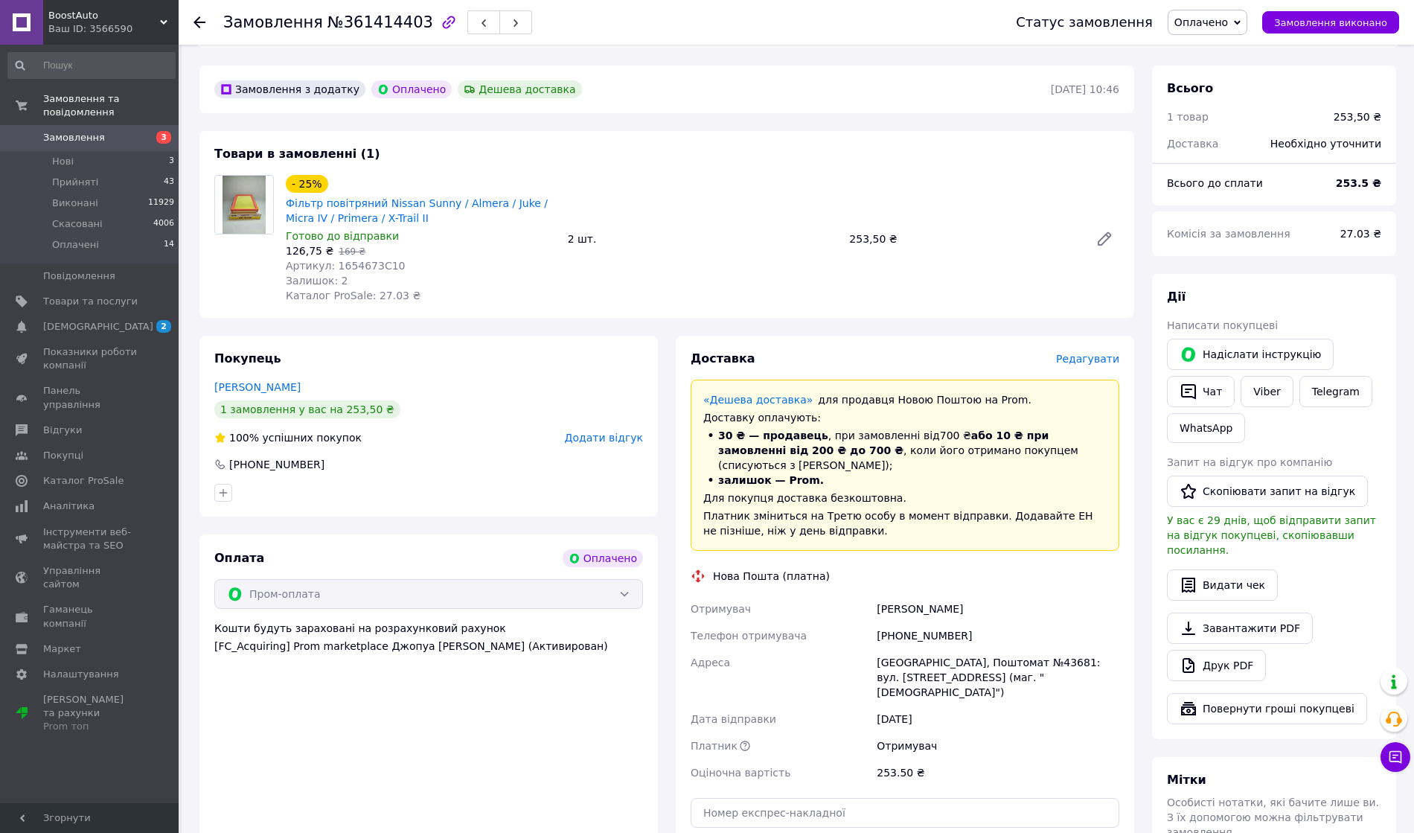
click at [919, 622] on div "[PHONE_NUMBER]" at bounding box center [998, 635] width 249 height 27
copy div "380973526255"
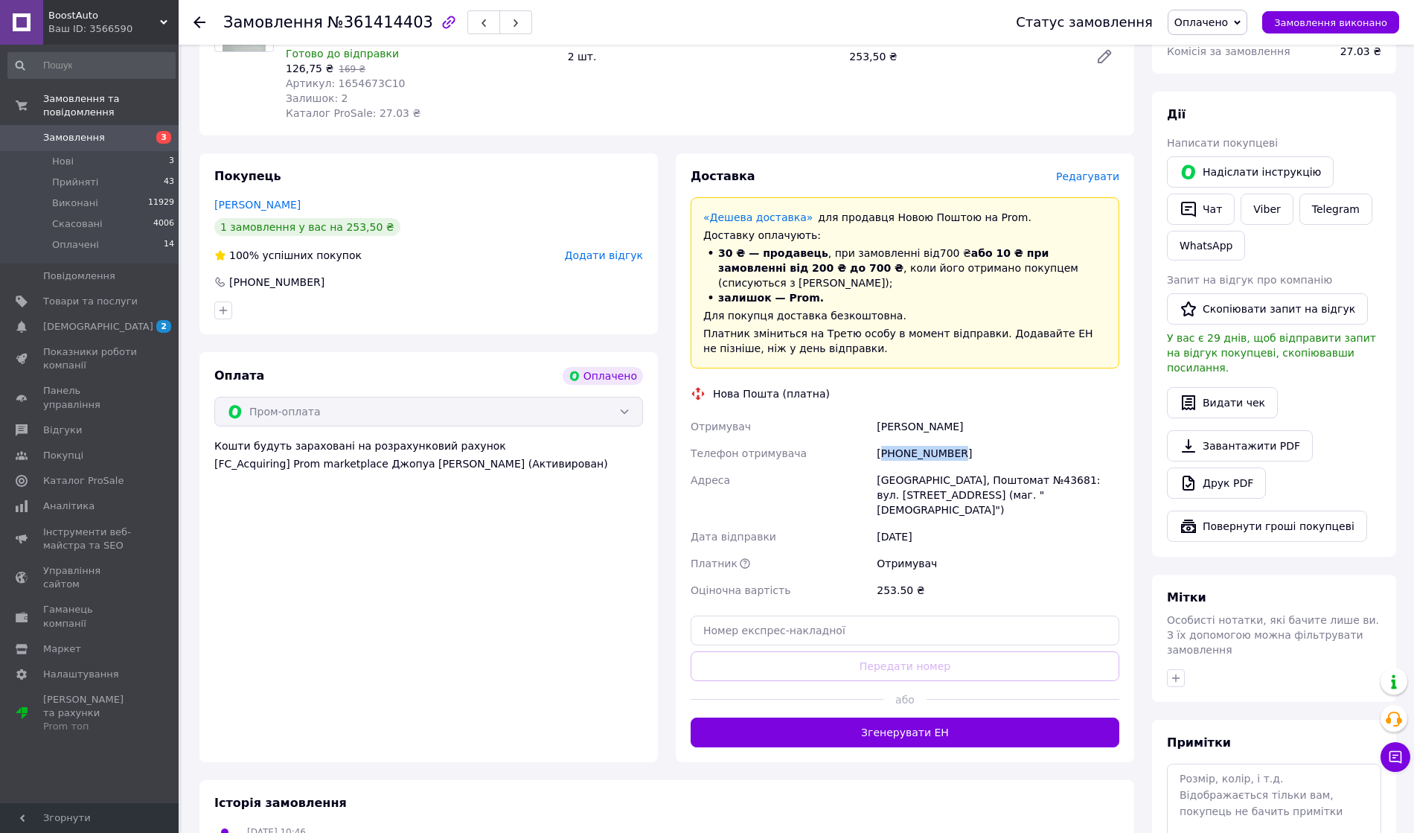
scroll to position [661, 0]
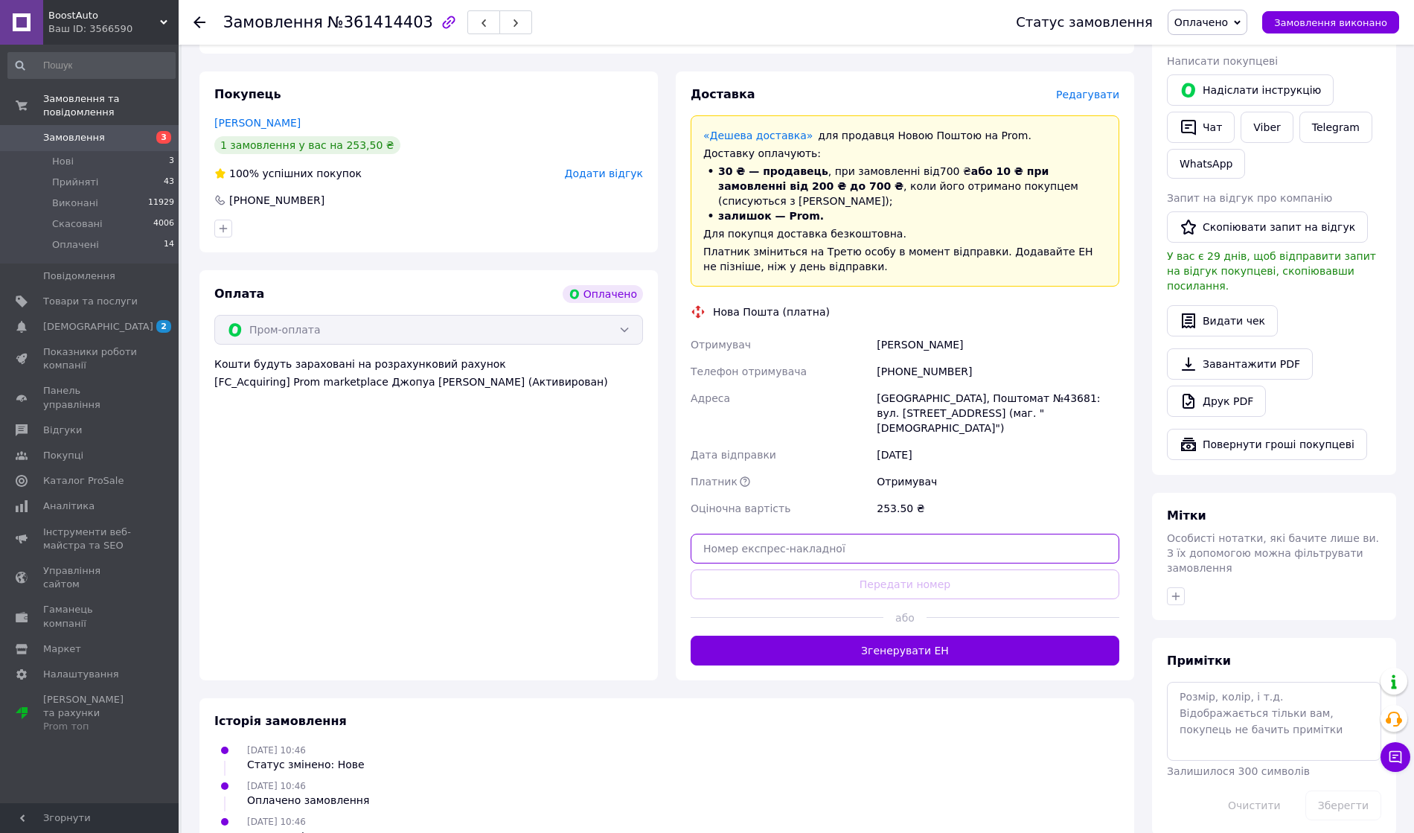
click at [922, 534] on input "text" at bounding box center [905, 549] width 429 height 30
paste input "20451247300705"
type input "20451247300705"
click at [919, 569] on button "Передати номер" at bounding box center [905, 584] width 429 height 30
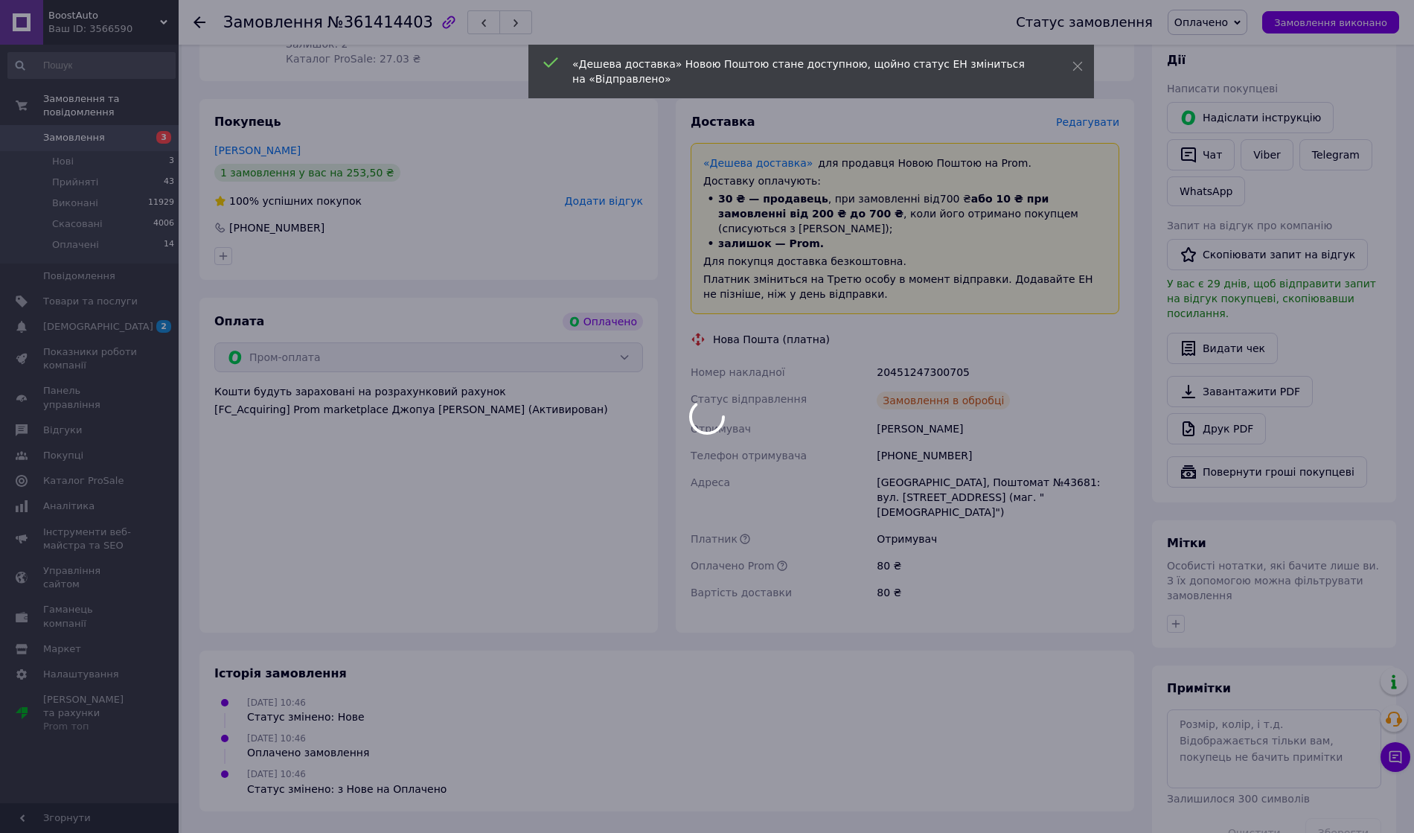
scroll to position [660, 0]
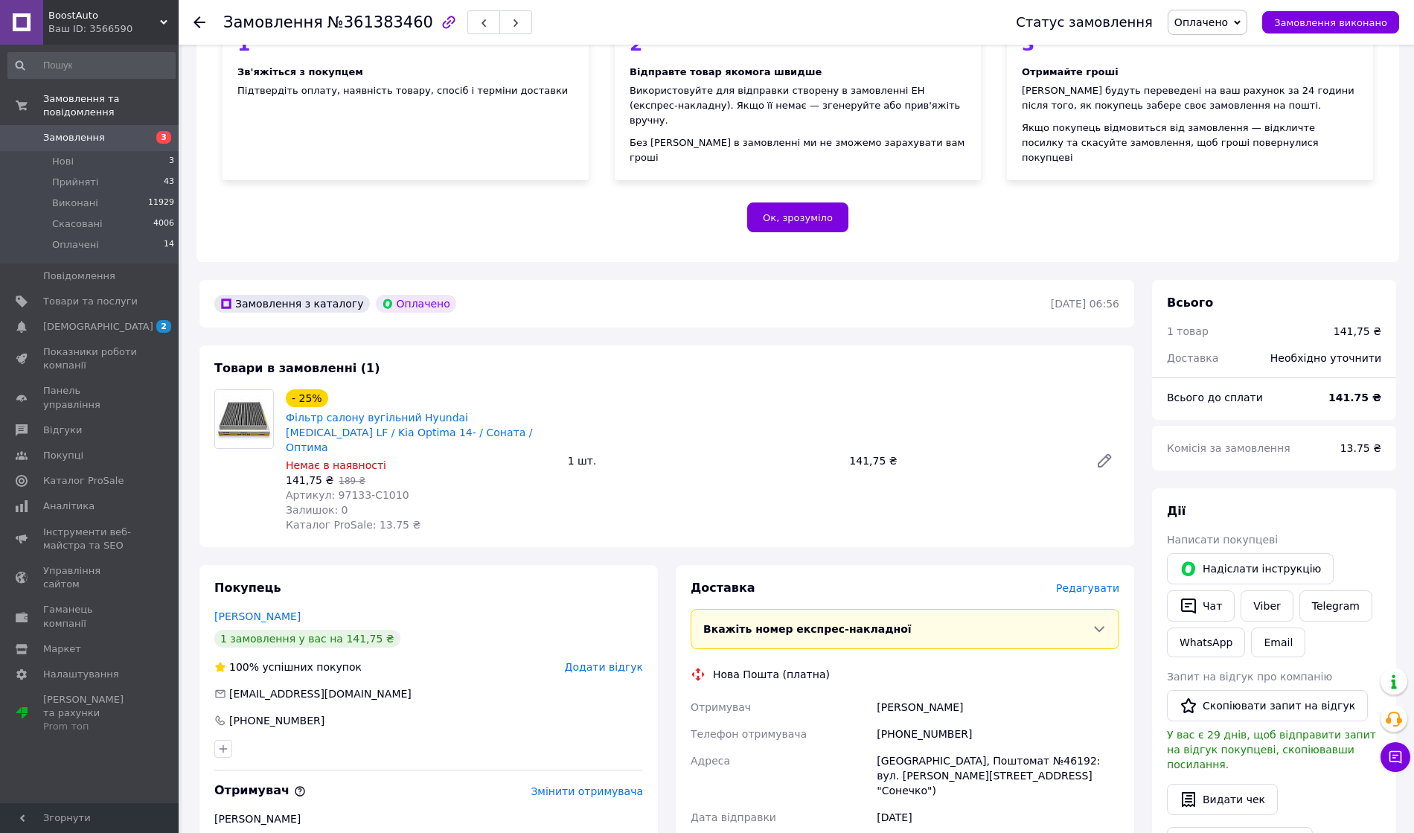
scroll to position [298, 0]
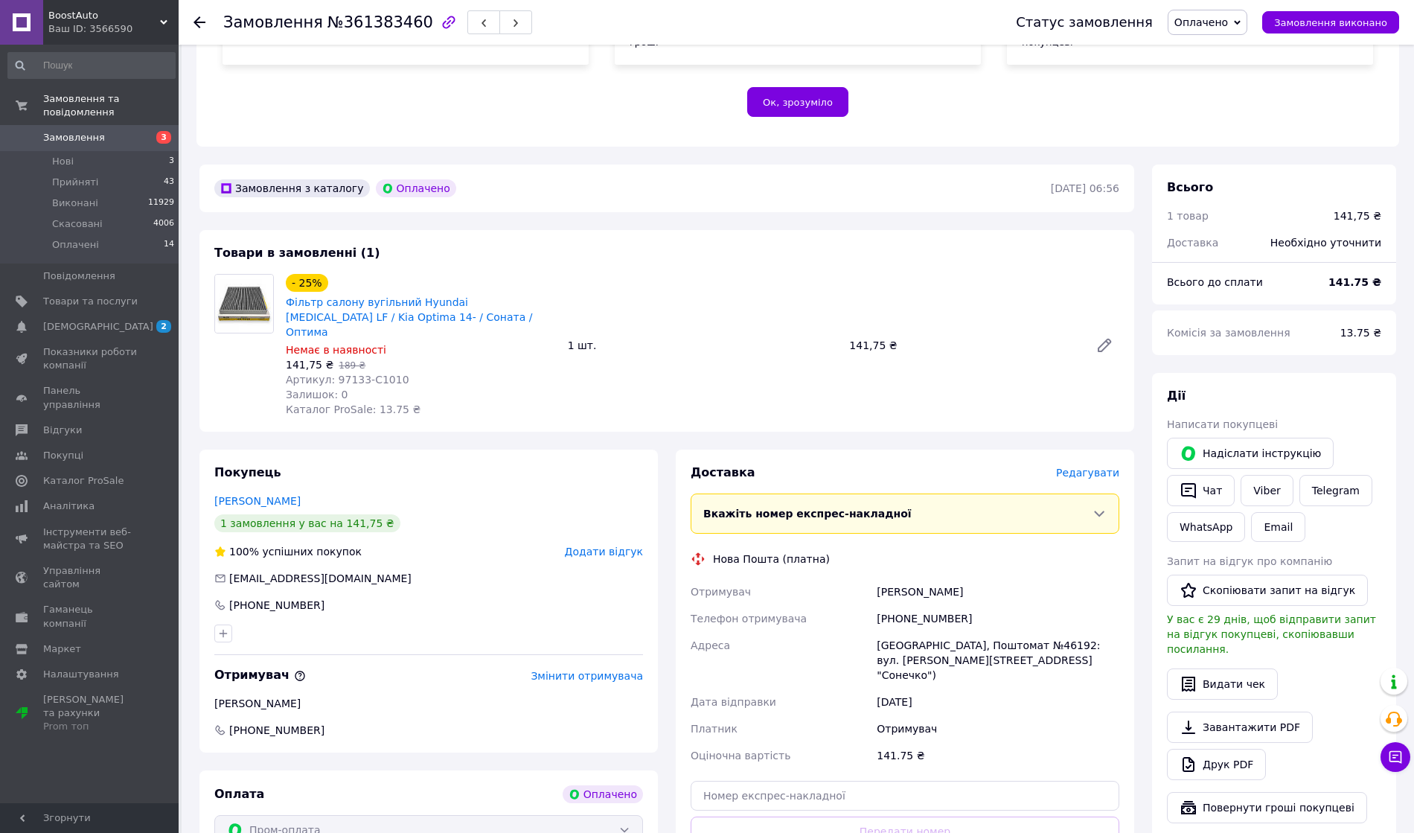
click at [912, 605] on div "[PHONE_NUMBER]" at bounding box center [998, 618] width 249 height 27
copy div "380507603749"
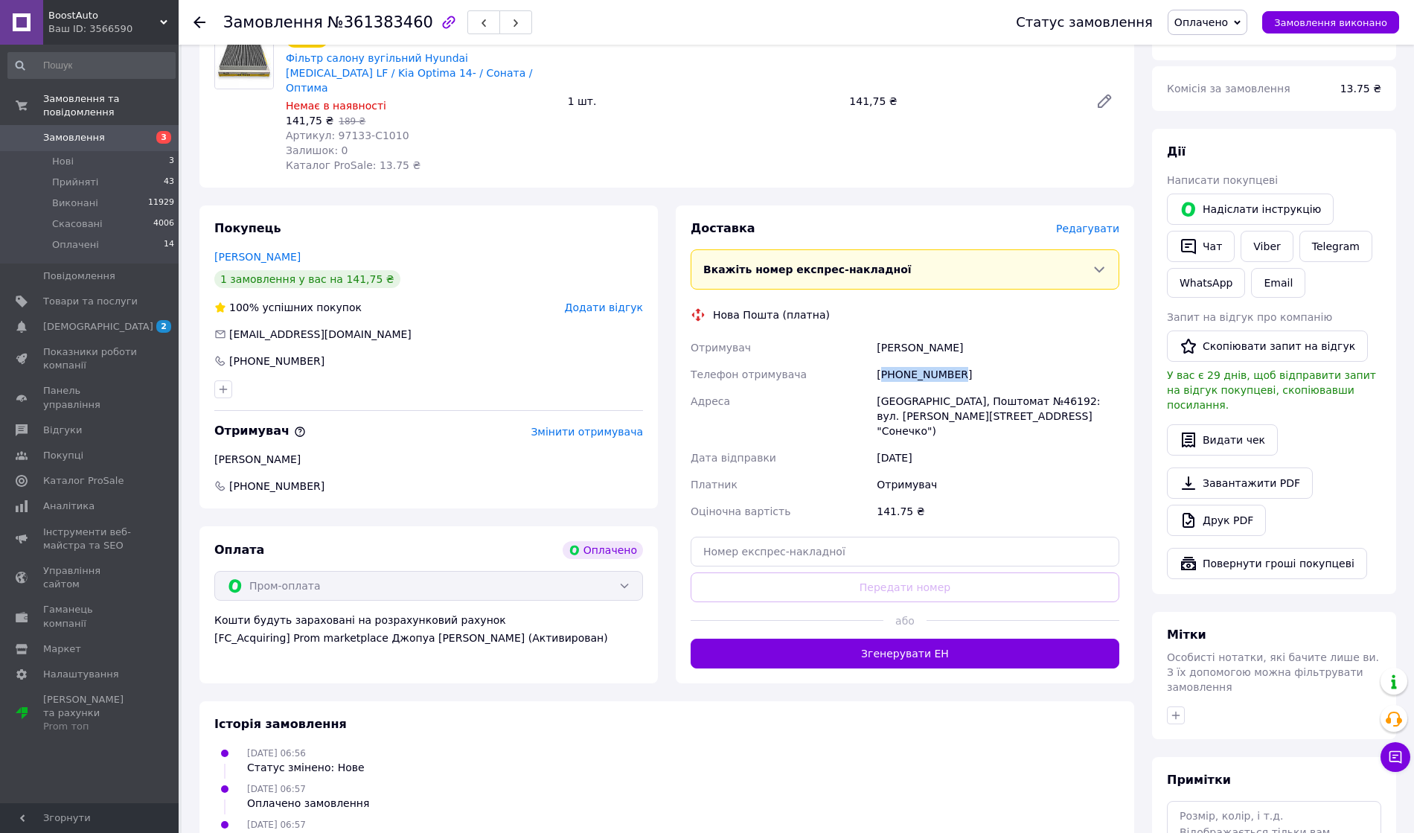
scroll to position [634, 0]
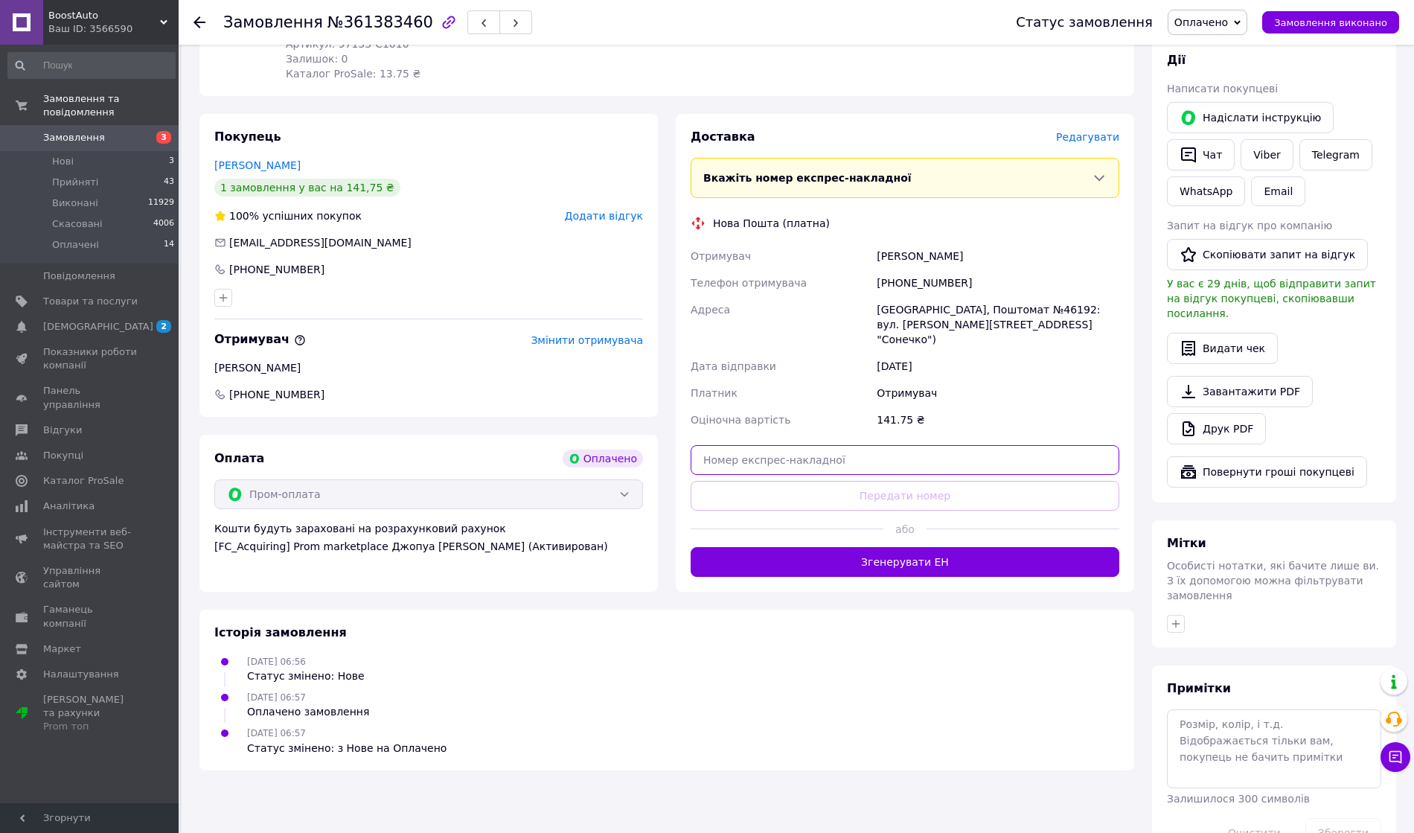
click at [800, 445] on input "text" at bounding box center [905, 460] width 429 height 30
paste input "20451247266577"
type input "20451247266577"
click at [814, 481] on button "Передати номер" at bounding box center [905, 496] width 429 height 30
